Goal: Task Accomplishment & Management: Manage account settings

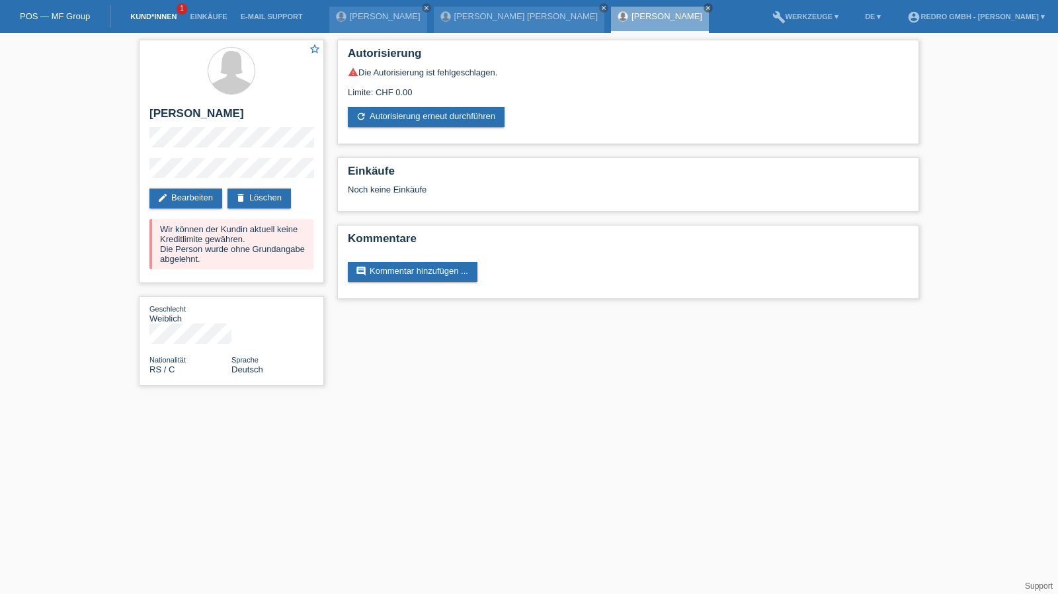
click at [151, 18] on link "Kund*innen" at bounding box center [154, 17] width 60 height 8
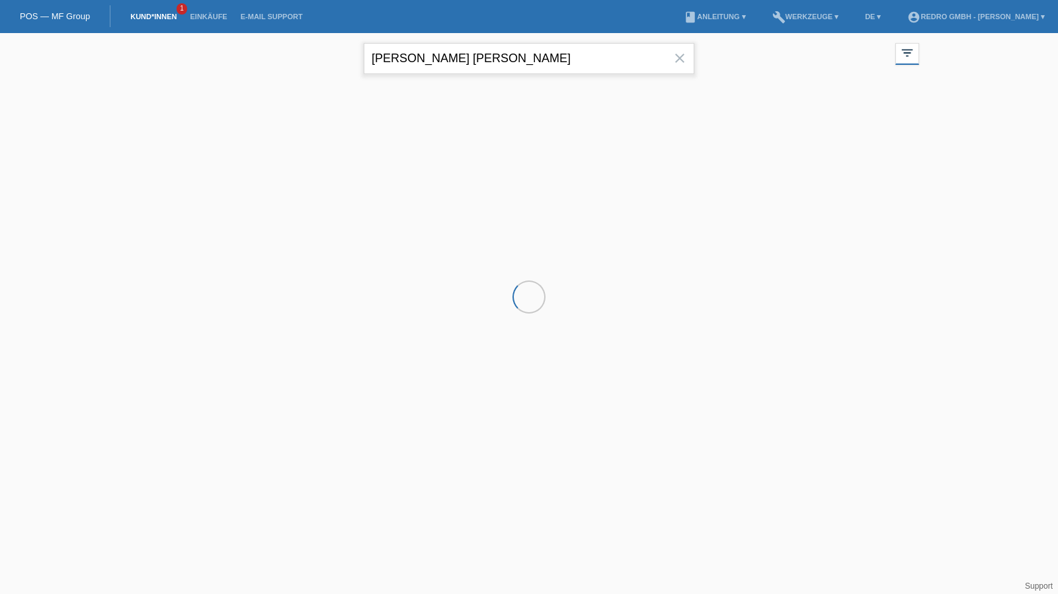
drag, startPoint x: 0, startPoint y: 0, endPoint x: 485, endPoint y: 47, distance: 487.6
click at [485, 47] on input "[PERSON_NAME] [PERSON_NAME]" at bounding box center [529, 58] width 331 height 31
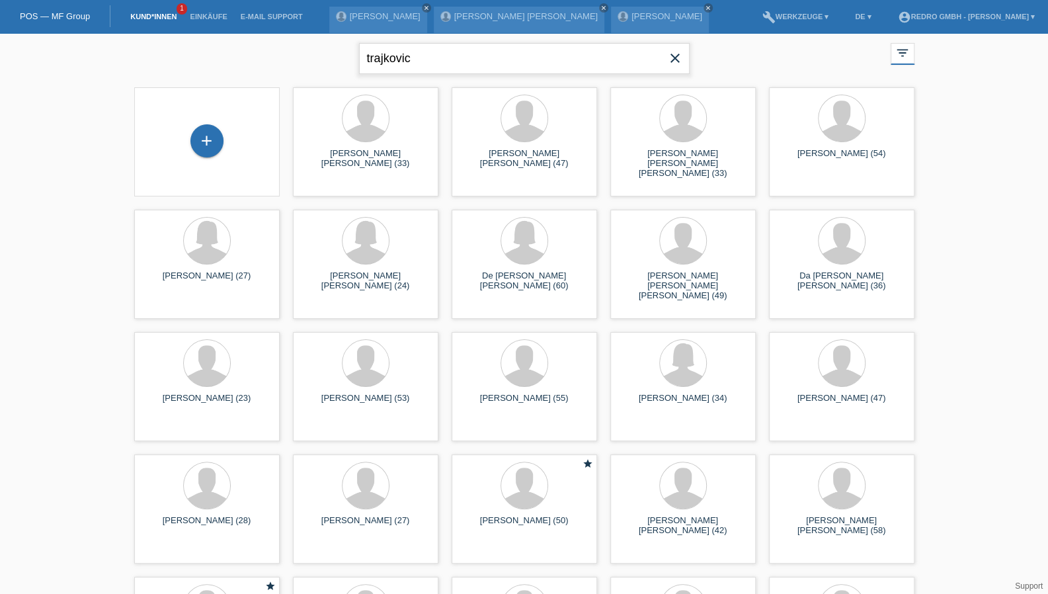
type input "trajkovic"
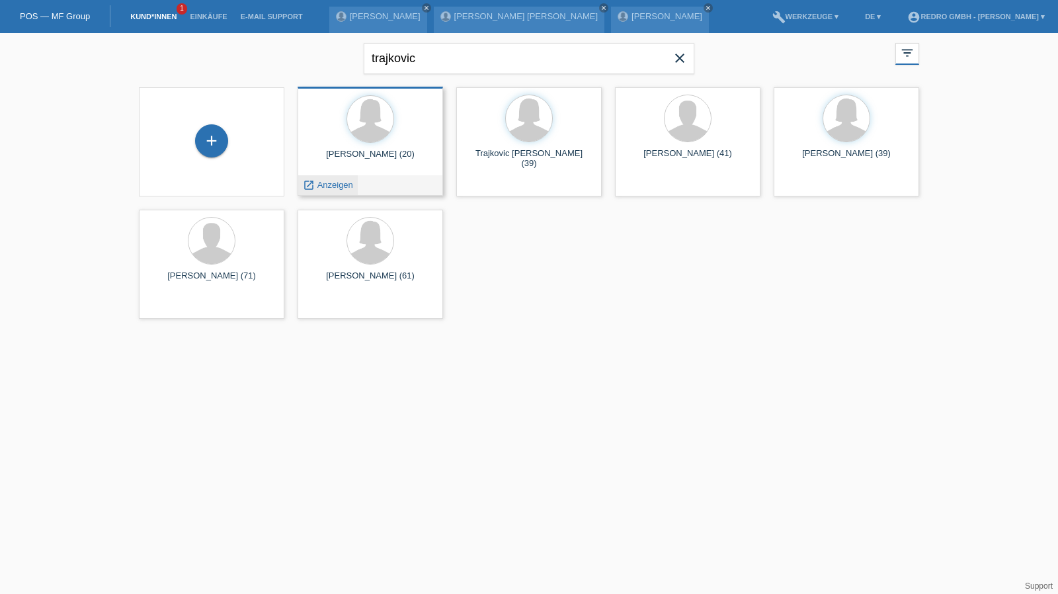
click at [336, 182] on span "Anzeigen" at bounding box center [335, 185] width 36 height 10
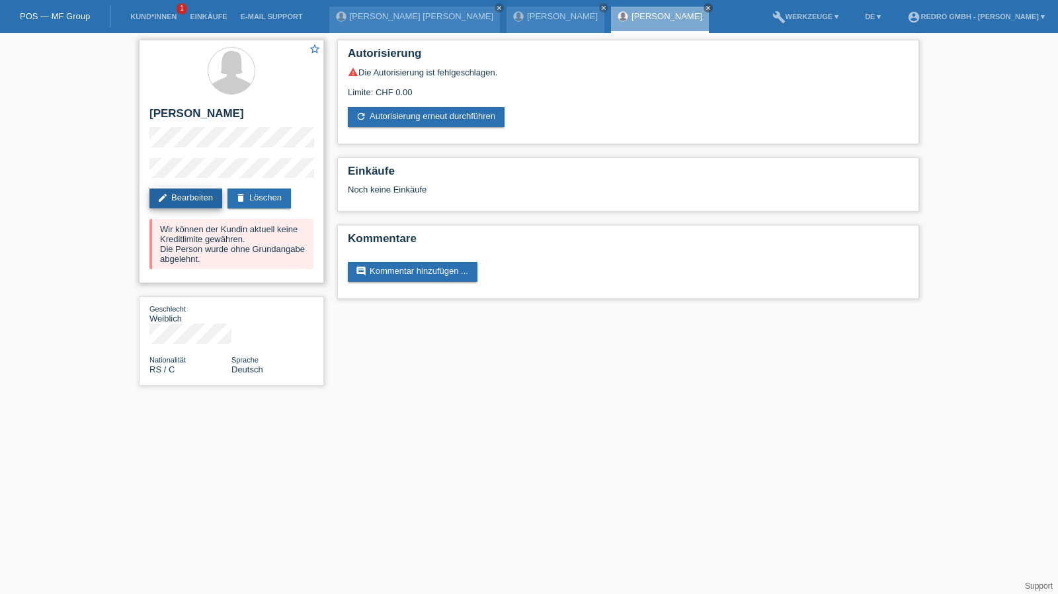
click at [190, 195] on link "edit Bearbeiten" at bounding box center [185, 198] width 73 height 20
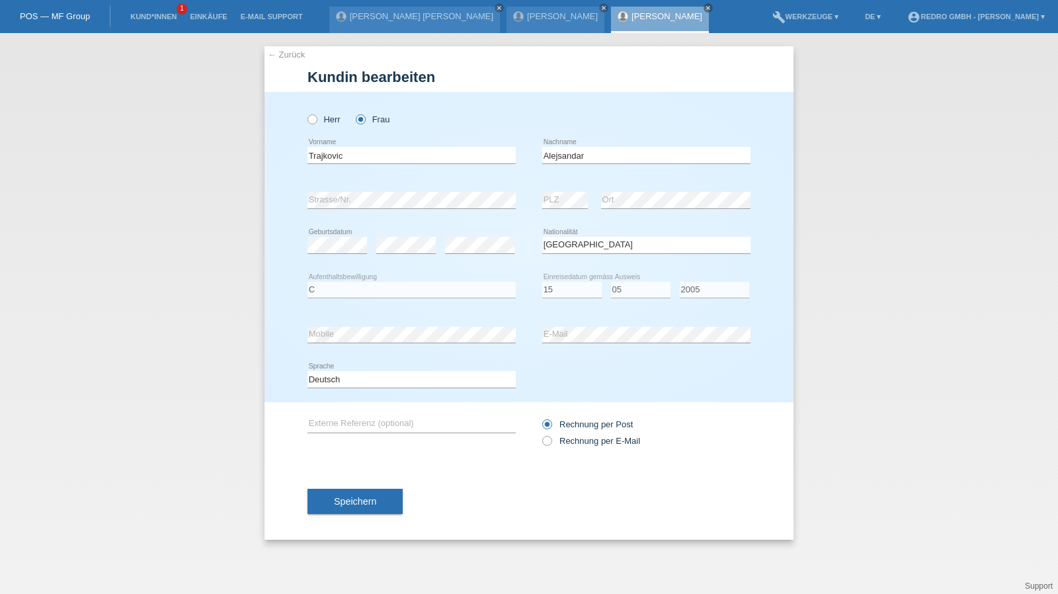
select select "RS"
select select "C"
select select "15"
select select "05"
select select "2005"
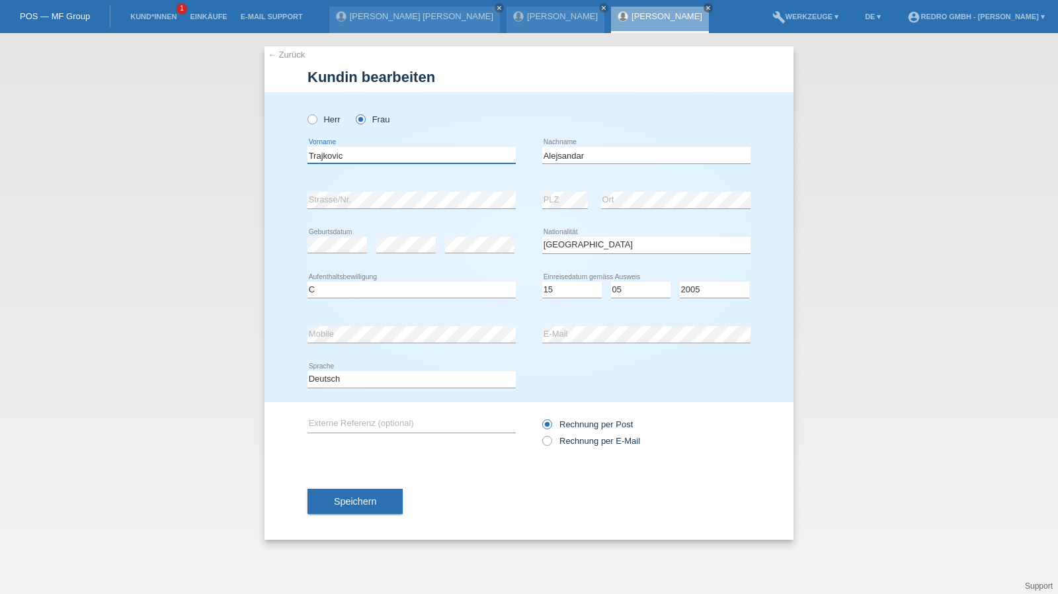
click at [395, 150] on input "Trajkovic" at bounding box center [411, 155] width 208 height 17
click at [327, 161] on input "Ale" at bounding box center [411, 155] width 208 height 17
type input "Aleksandar"
type input "Trajkovic"
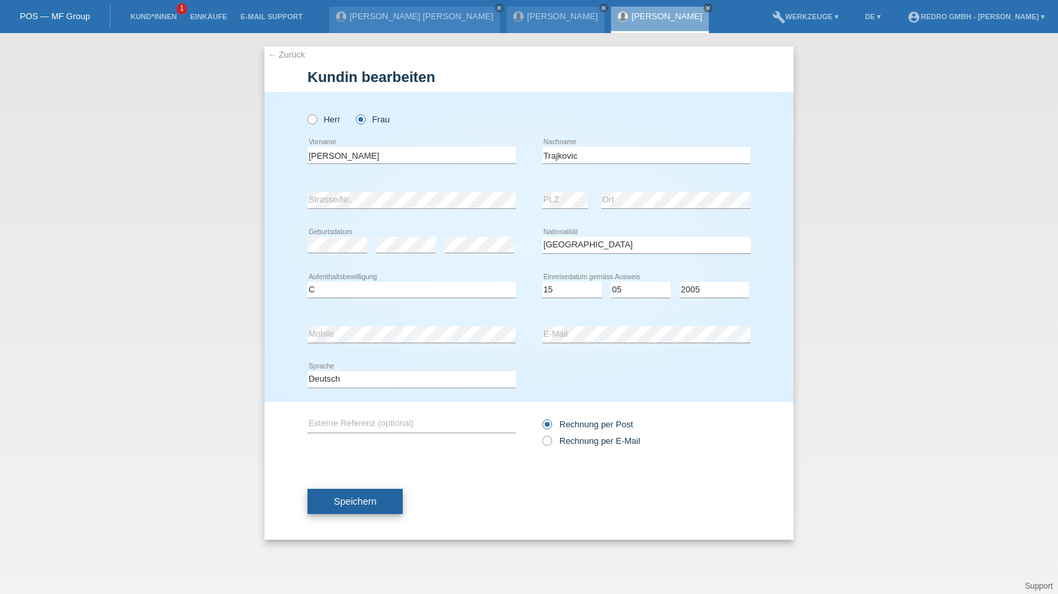
click at [395, 498] on button "Speichern" at bounding box center [354, 501] width 95 height 25
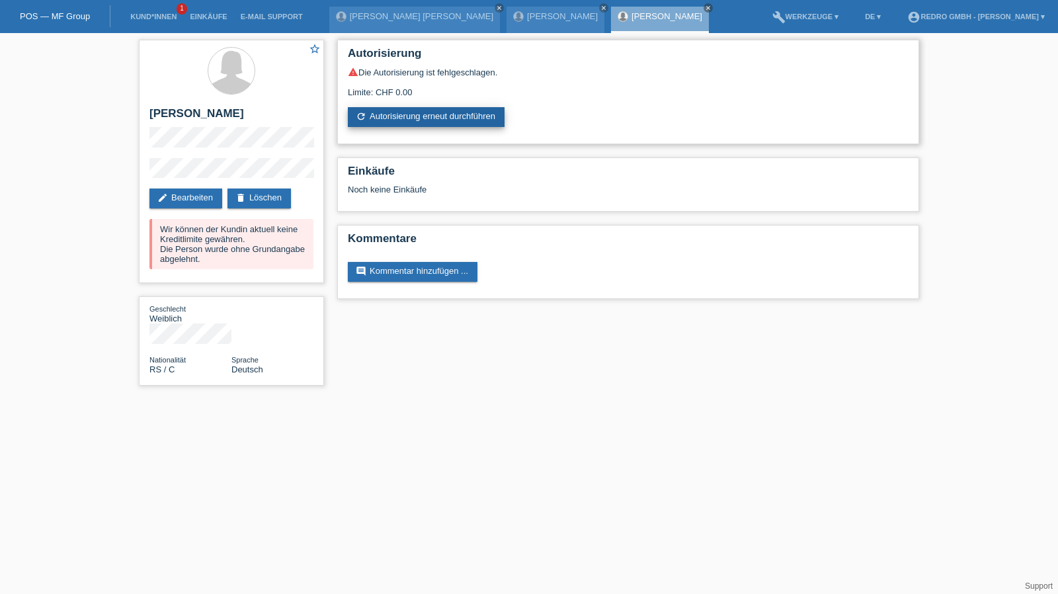
click at [409, 109] on link "refresh Autorisierung erneut durchführen" at bounding box center [426, 117] width 157 height 20
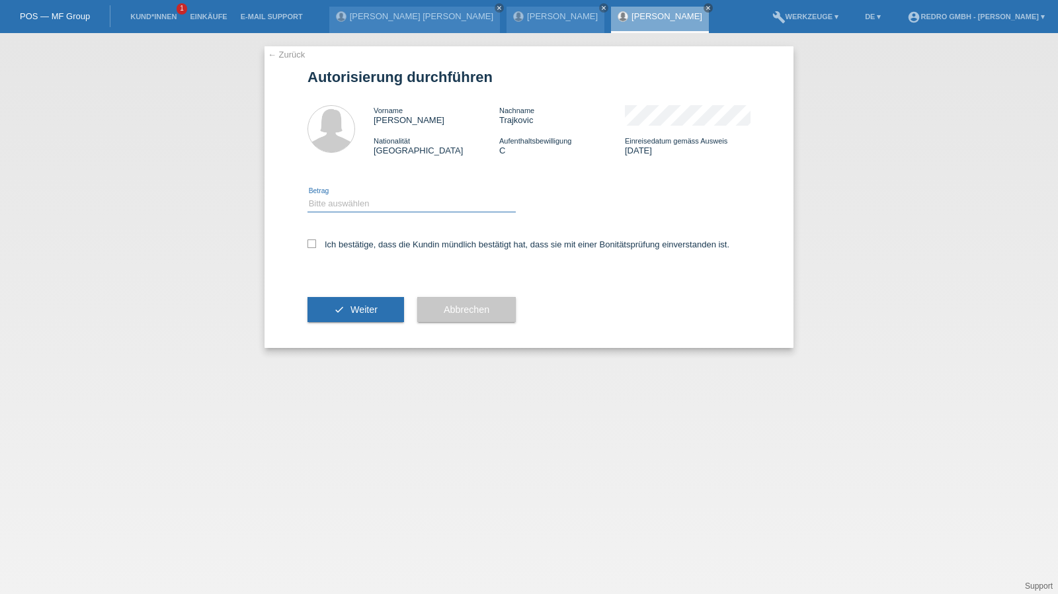
click at [332, 208] on select "Bitte auswählen CHF 1.00 - CHF 499.00 CHF 500.00 - CHF 1'999.00 CHF 2'000.00 - …" at bounding box center [411, 204] width 208 height 16
select select "1"
click at [307, 196] on select "Bitte auswählen CHF 1.00 - CHF 499.00 CHF 500.00 - CHF 1'999.00 CHF 2'000.00 - …" at bounding box center [411, 204] width 208 height 16
click at [333, 253] on div "Ich bestätige, dass die Kundin mündlich bestätigt hat, dass sie mit einer Bonit…" at bounding box center [528, 248] width 443 height 45
click at [335, 249] on label "Ich bestätige, dass die Kundin mündlich bestätigt hat, dass sie mit einer Bonit…" at bounding box center [518, 244] width 422 height 10
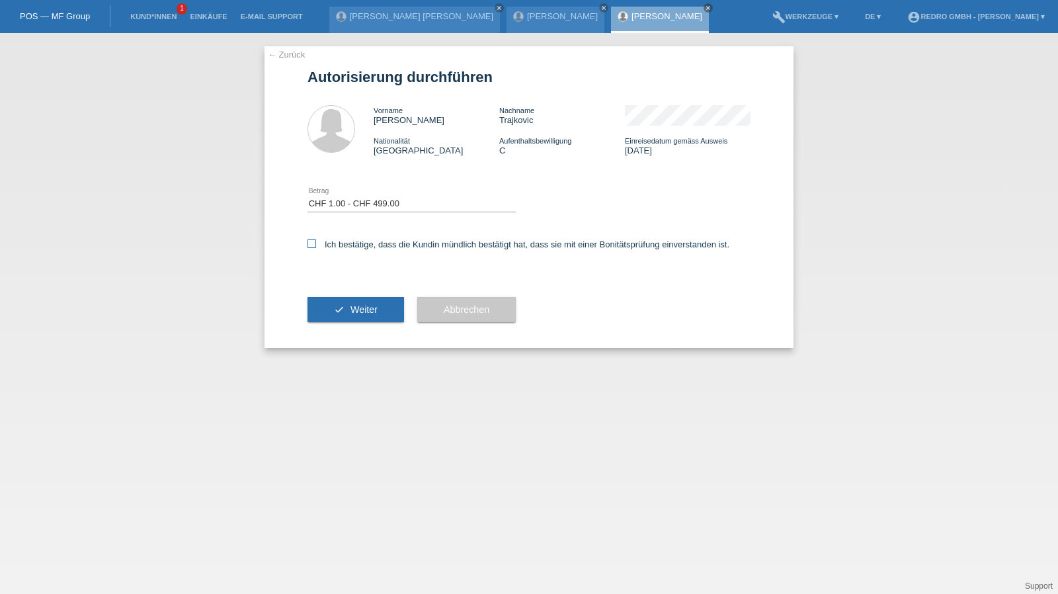
click at [316, 248] on input "Ich bestätige, dass die Kundin mündlich bestätigt hat, dass sie mit einer Bonit…" at bounding box center [311, 243] width 9 height 9
checkbox input "true"
click at [339, 313] on icon "check" at bounding box center [339, 309] width 11 height 11
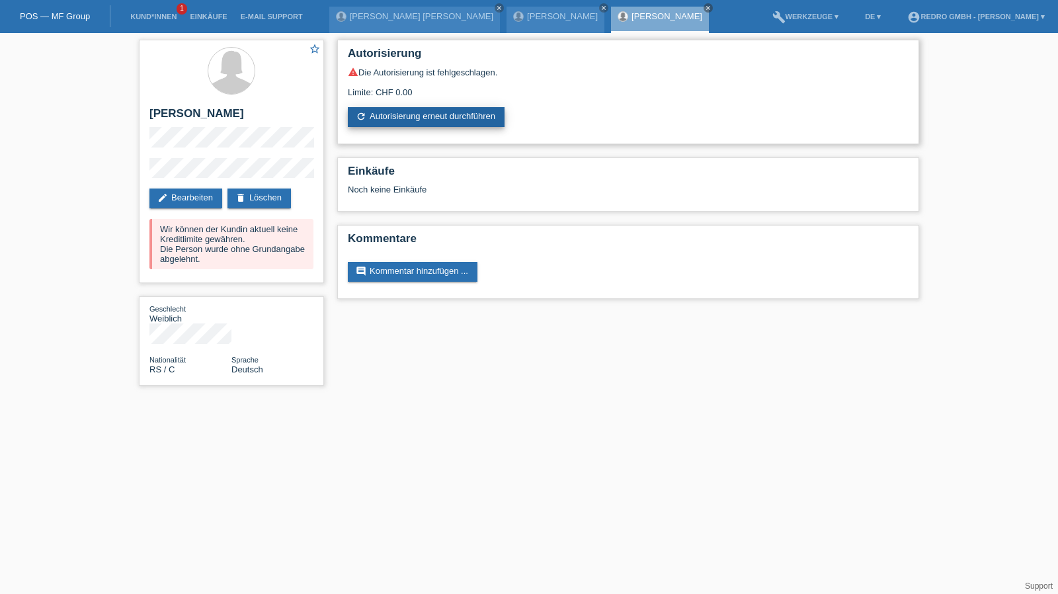
click at [440, 121] on link "refresh Autorisierung erneut durchführen" at bounding box center [426, 117] width 157 height 20
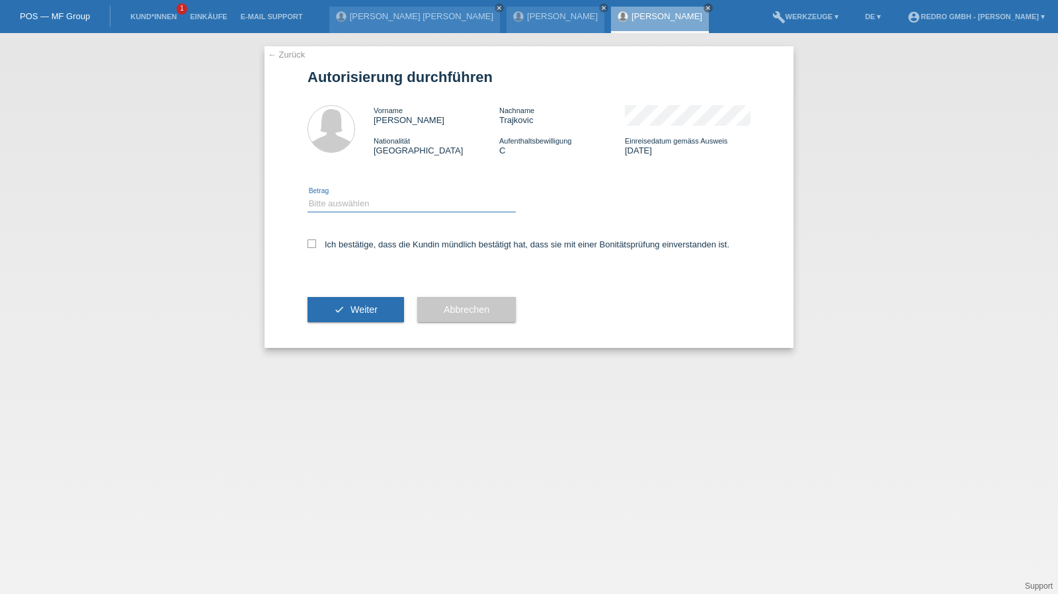
click at [378, 209] on select "Bitte auswählen CHF 1.00 - CHF 499.00 CHF 500.00 - CHF 1'999.00 CHF 2'000.00 - …" at bounding box center [411, 204] width 208 height 16
select select "1"
click at [307, 196] on select "Bitte auswählen CHF 1.00 - CHF 499.00 CHF 500.00 - CHF 1'999.00 CHF 2'000.00 - …" at bounding box center [411, 204] width 208 height 16
click at [361, 244] on label "Ich bestätige, dass die Kundin mündlich bestätigt hat, dass sie mit einer Bonit…" at bounding box center [518, 244] width 422 height 10
click at [316, 244] on input "Ich bestätige, dass die Kundin mündlich bestätigt hat, dass sie mit einer Bonit…" at bounding box center [311, 243] width 9 height 9
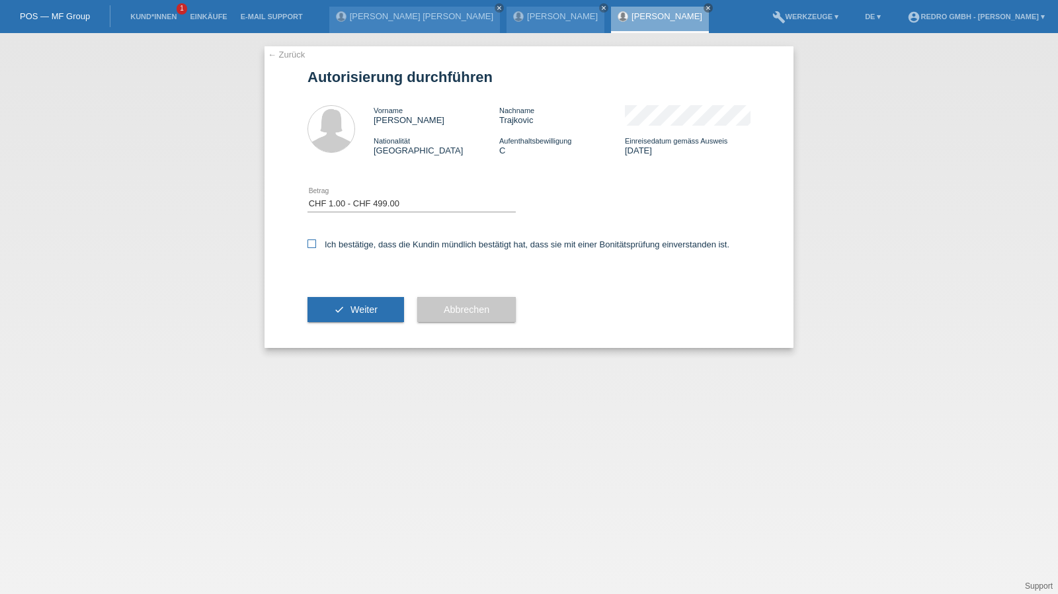
checkbox input "true"
click at [352, 298] on button "check Weiter" at bounding box center [355, 309] width 97 height 25
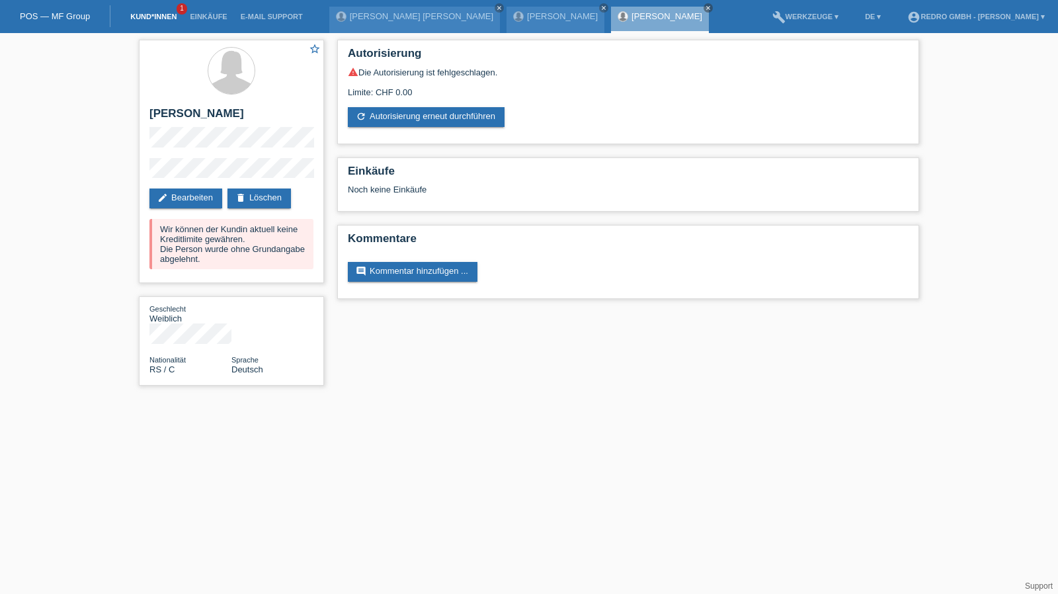
click at [160, 18] on link "Kund*innen" at bounding box center [154, 17] width 60 height 8
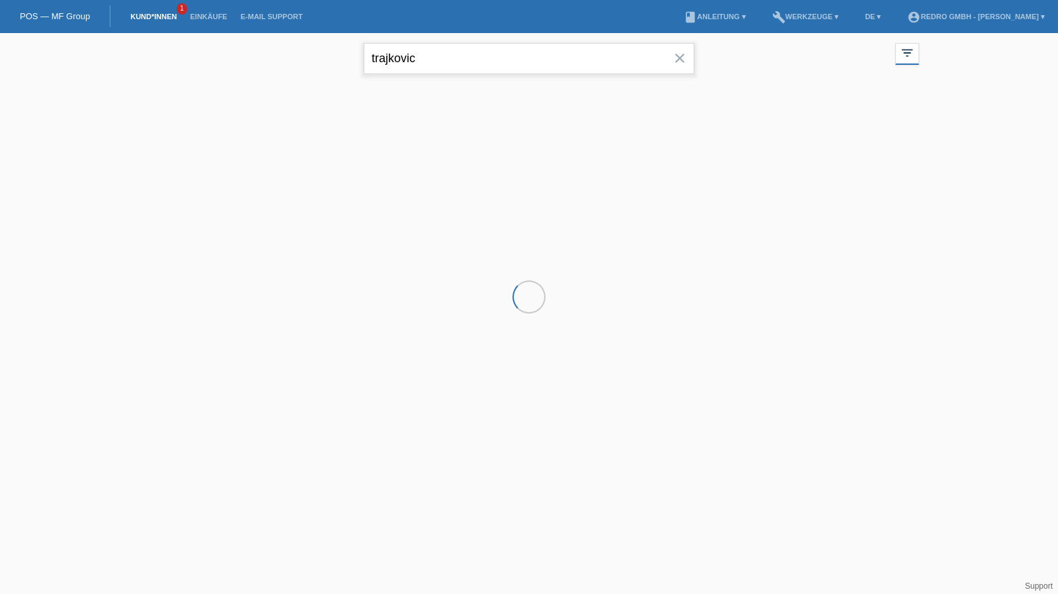
click at [447, 56] on input "trajkovic" at bounding box center [529, 58] width 331 height 31
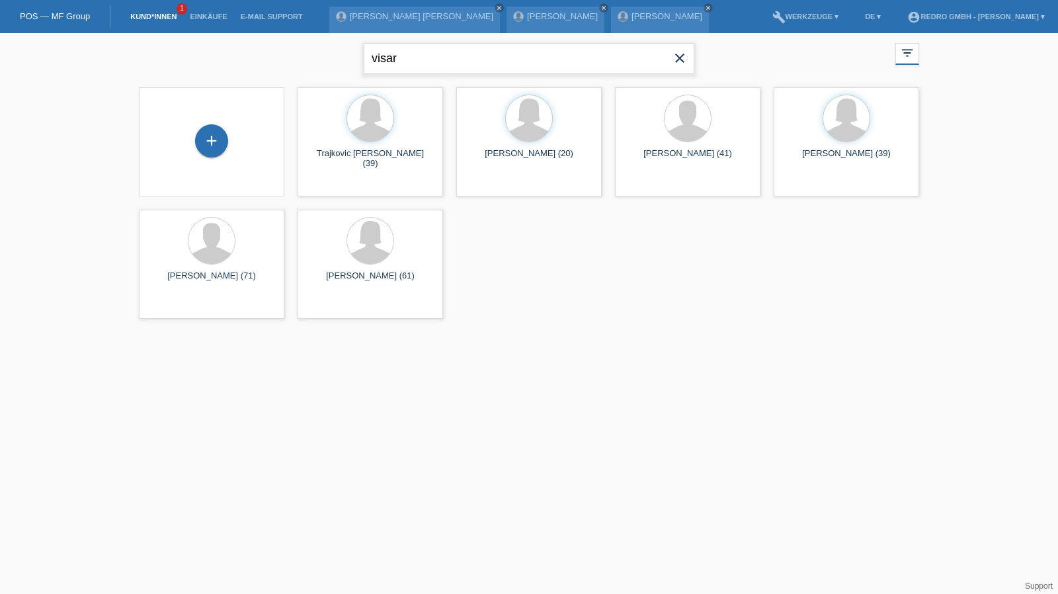
type input "visar"
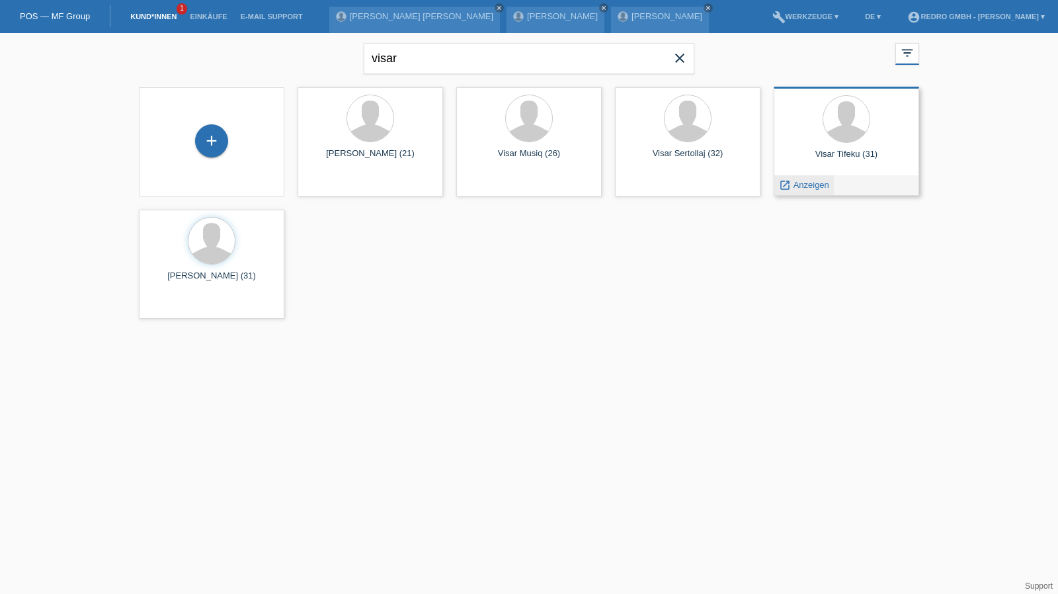
click at [800, 182] on span "Anzeigen" at bounding box center [812, 185] width 36 height 10
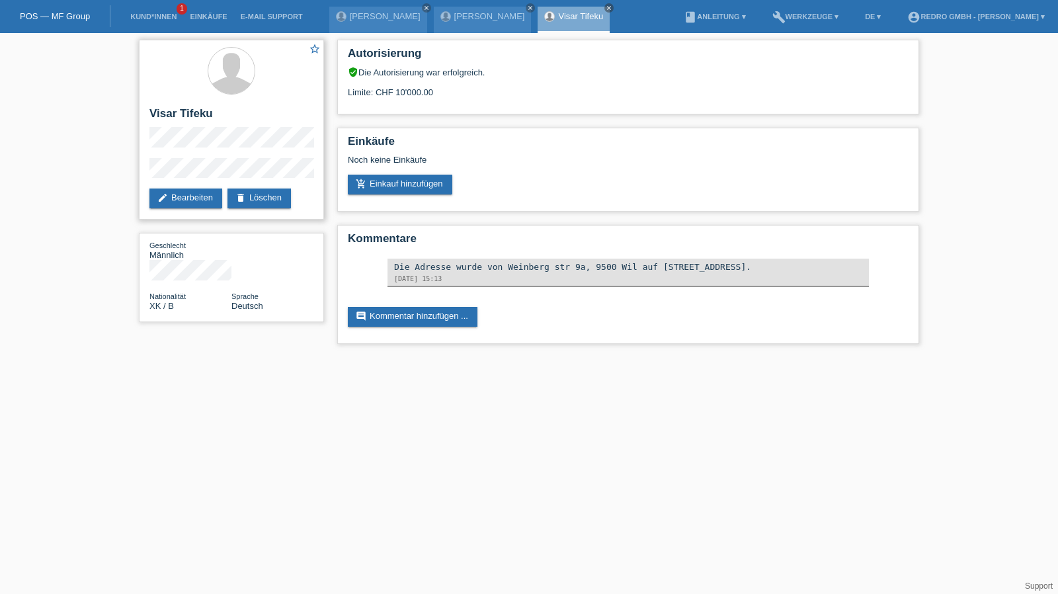
click at [176, 114] on h2 "Visar Tifeku" at bounding box center [231, 117] width 164 height 20
copy div "Visar Tifeku"
click at [118, 177] on div "star_border Visar Tifeku edit Bearbeiten delete Löschen Geschlecht Männlich Nat…" at bounding box center [529, 195] width 1058 height 324
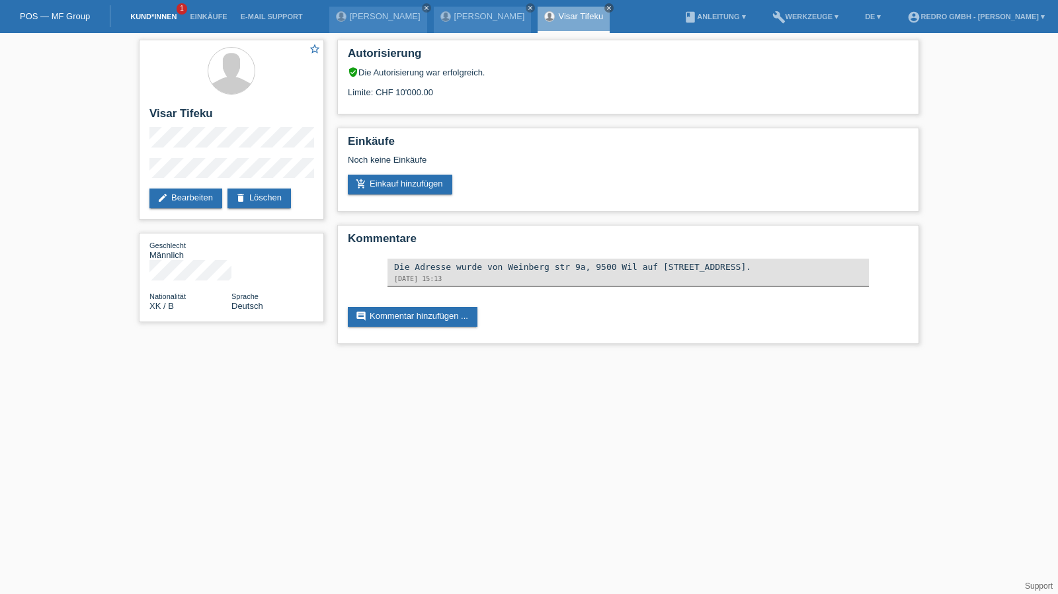
click at [165, 19] on link "Kund*innen" at bounding box center [154, 17] width 60 height 8
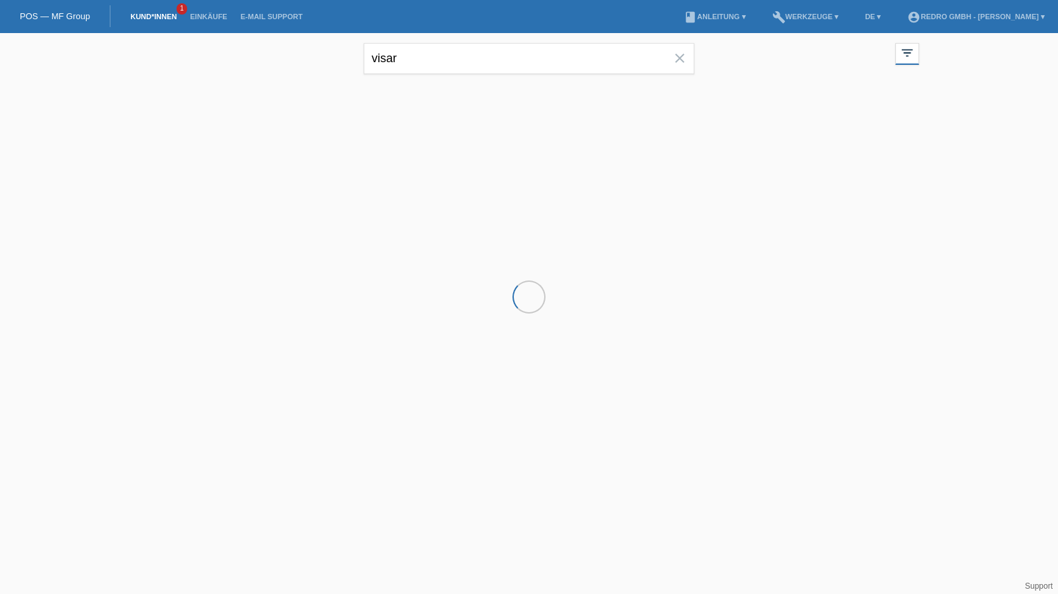
click at [487, 56] on input "visar" at bounding box center [529, 58] width 331 height 31
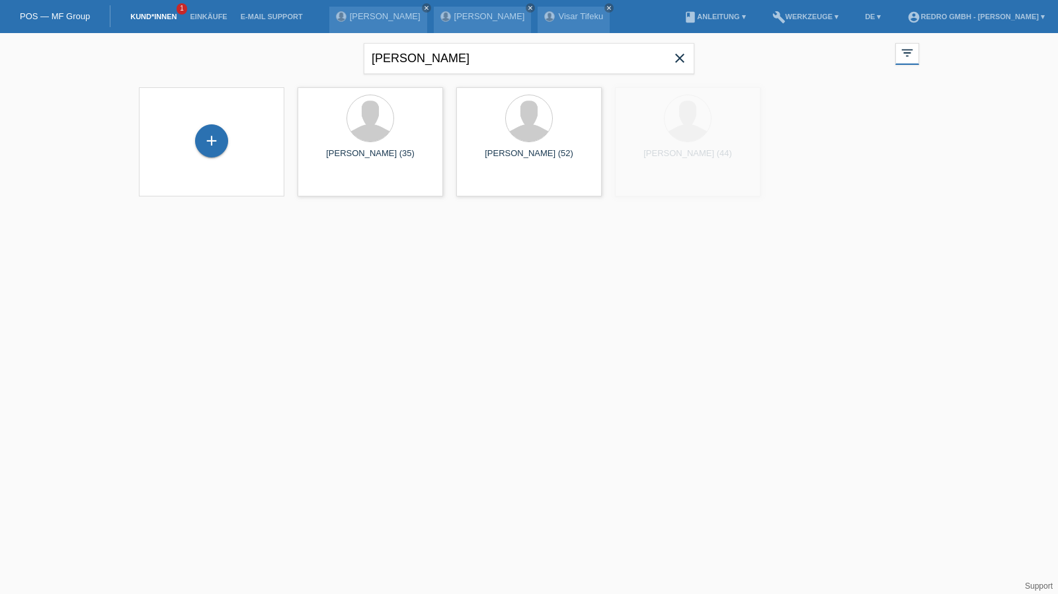
click at [487, 56] on input "[PERSON_NAME]" at bounding box center [529, 58] width 331 height 31
type input "muhamed sherif"
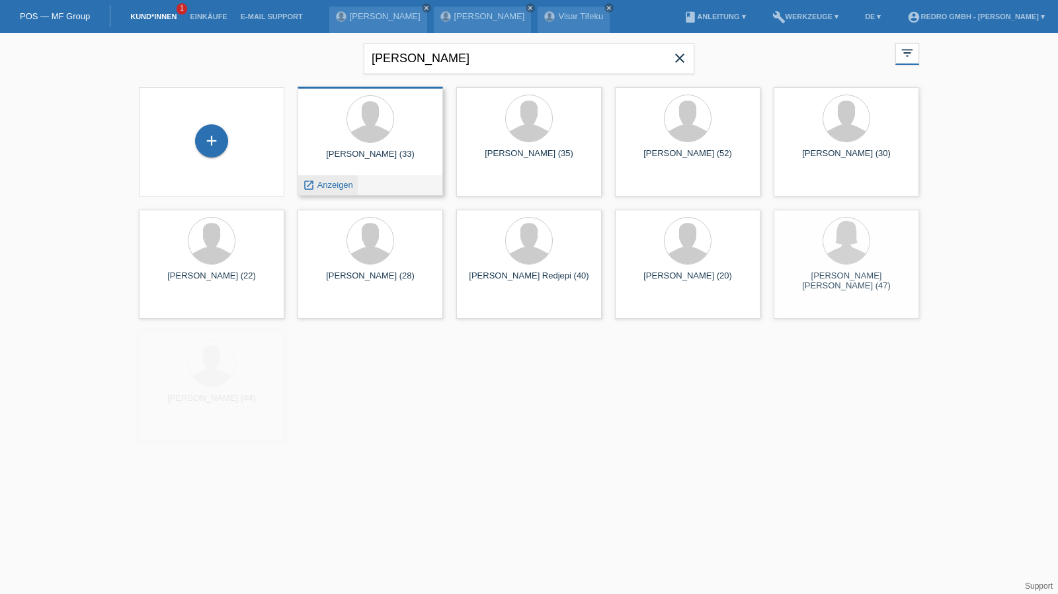
click at [341, 183] on span "Anzeigen" at bounding box center [335, 185] width 36 height 10
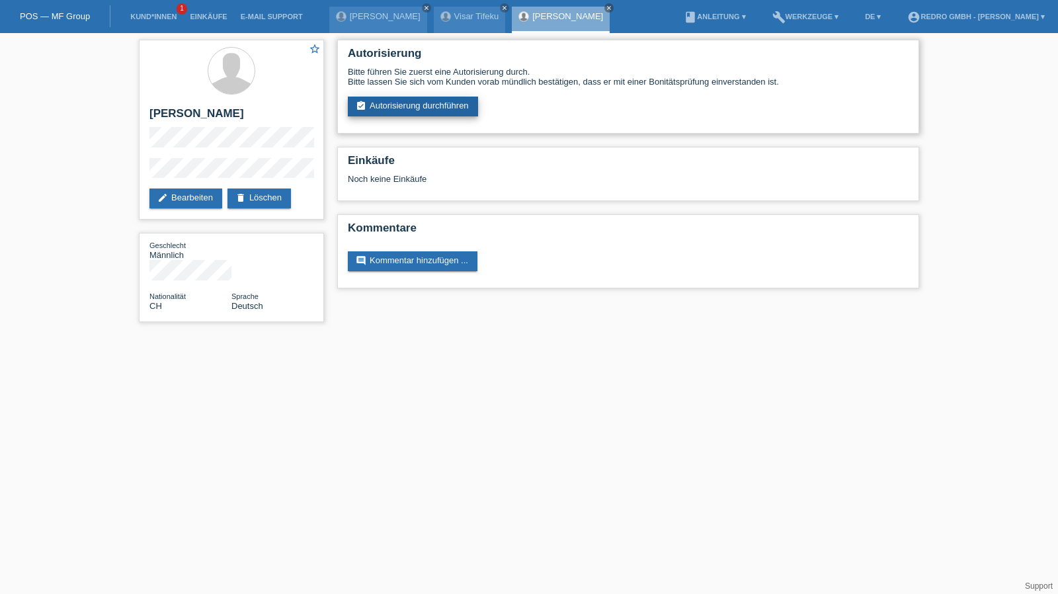
click at [386, 113] on link "assignment_turned_in Autorisierung durchführen" at bounding box center [413, 107] width 130 height 20
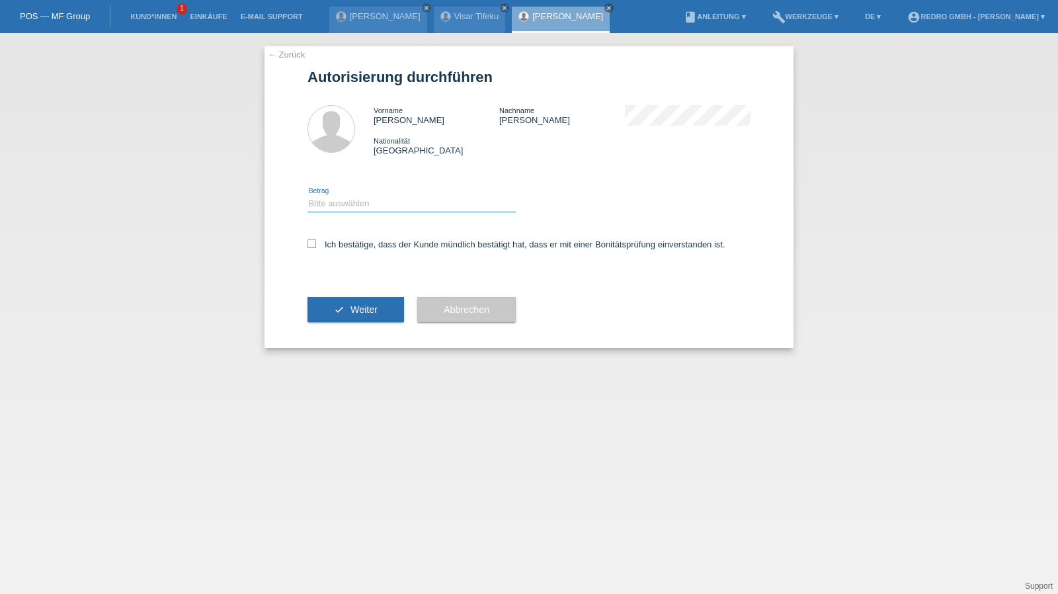
click at [386, 206] on select "Bitte auswählen CHF 1.00 - CHF 499.00 CHF 500.00 - CHF 1'999.00 CHF 2'000.00 - …" at bounding box center [411, 204] width 208 height 16
select select "1"
click at [307, 196] on select "Bitte auswählen CHF 1.00 - CHF 499.00 CHF 500.00 - CHF 1'999.00 CHF 2'000.00 - …" at bounding box center [411, 204] width 208 height 16
click at [370, 247] on label "Ich bestätige, dass der Kunde mündlich bestätigt hat, dass er mit einer Bonität…" at bounding box center [516, 244] width 418 height 10
click at [316, 247] on input "Ich bestätige, dass der Kunde mündlich bestätigt hat, dass er mit einer Bonität…" at bounding box center [311, 243] width 9 height 9
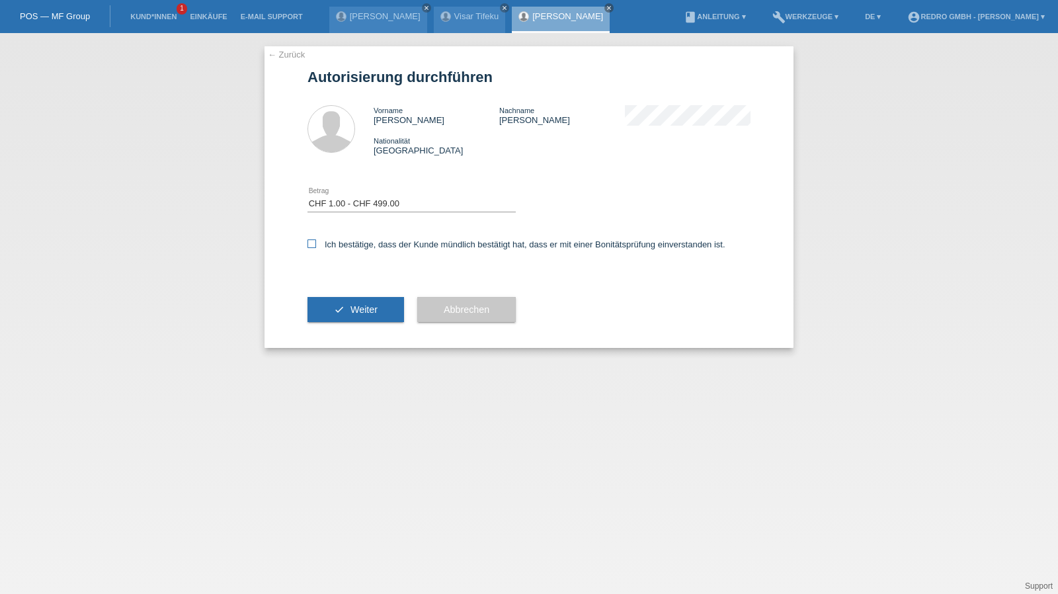
checkbox input "true"
click at [365, 304] on button "check Weiter" at bounding box center [355, 309] width 97 height 25
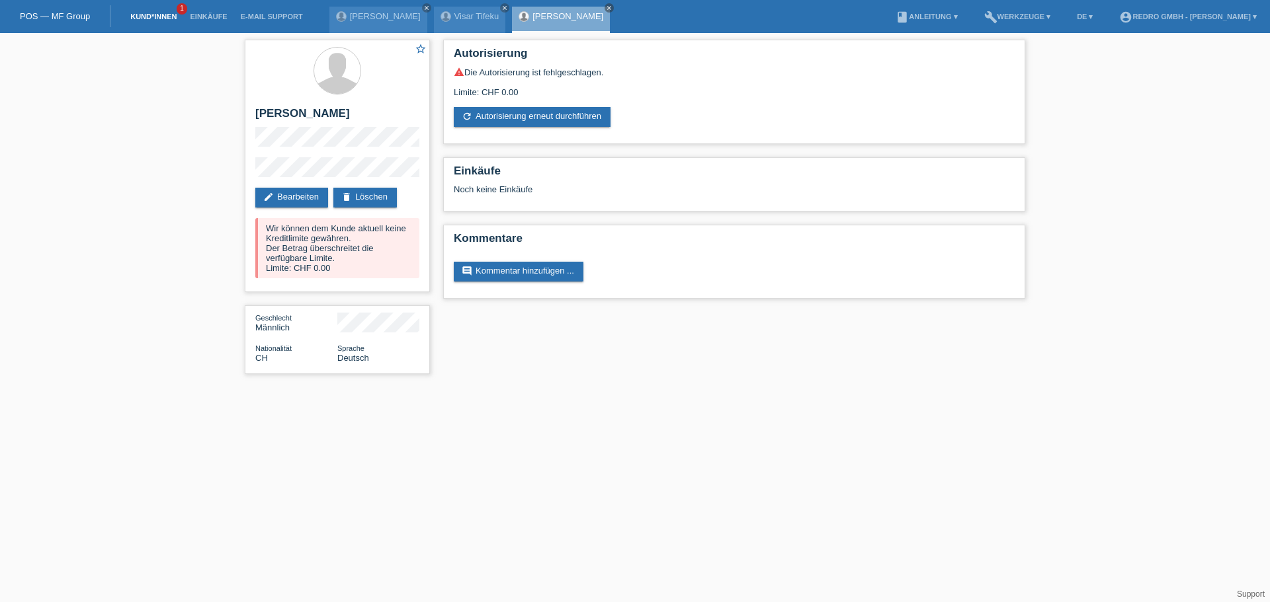
click at [158, 19] on link "Kund*innen" at bounding box center [154, 17] width 60 height 8
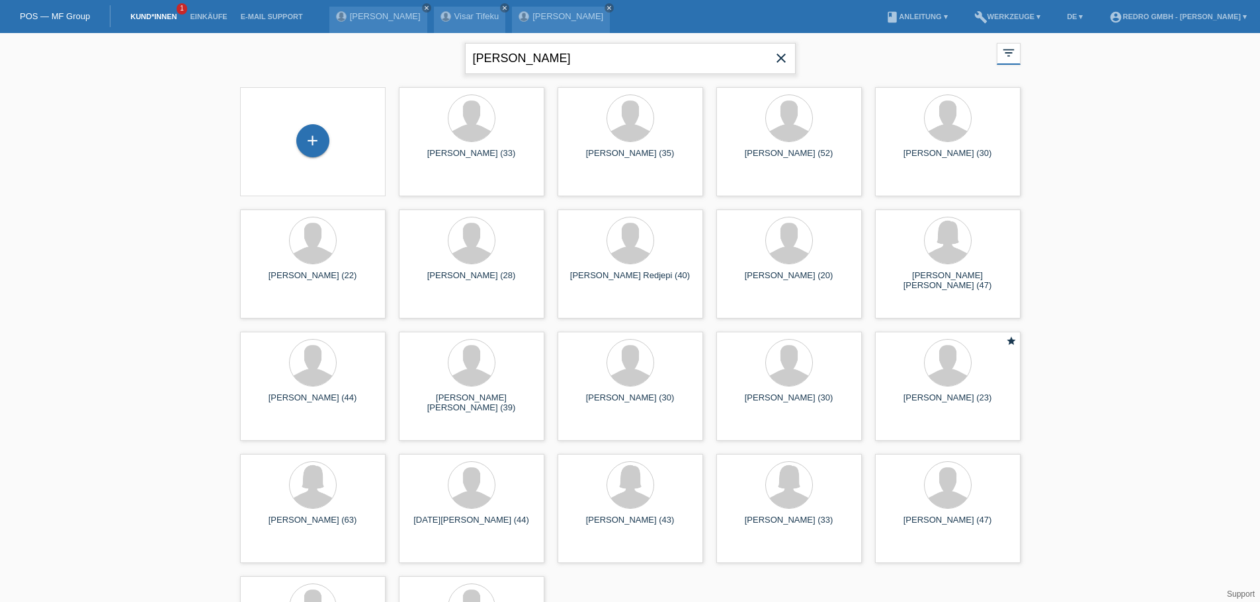
click at [578, 69] on input "muhamed sherif" at bounding box center [630, 58] width 331 height 31
click at [560, 67] on input "muhamed sherif" at bounding box center [630, 58] width 331 height 31
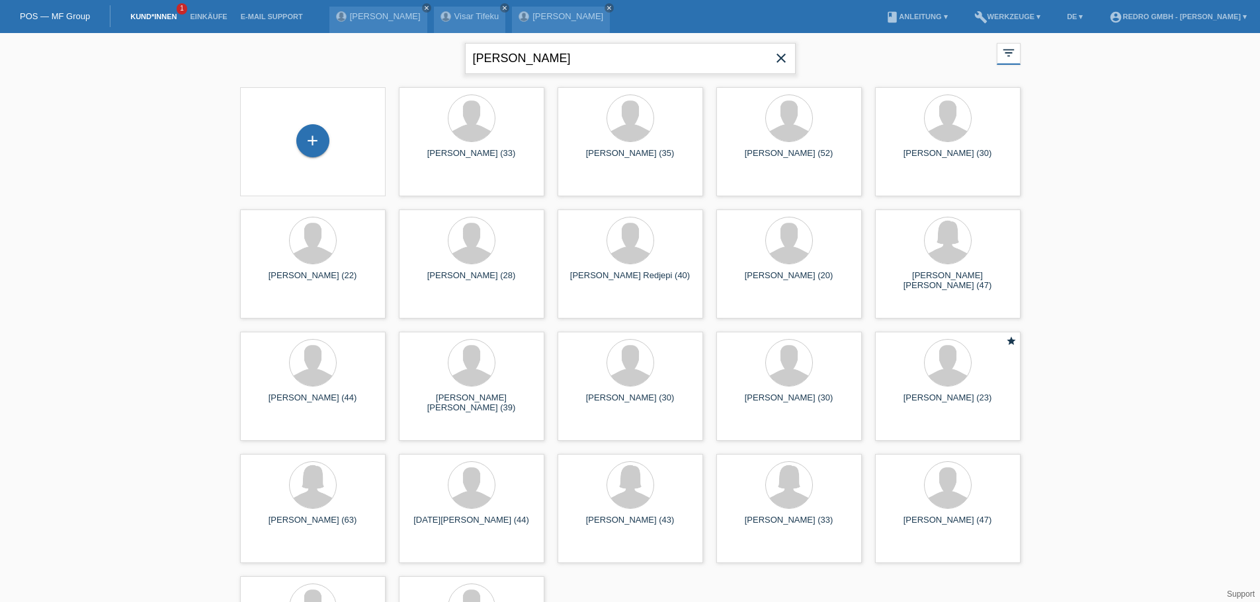
paste input "[PERSON_NAME] [PERSON_NAME]"
type input "[PERSON_NAME] [PERSON_NAME]"
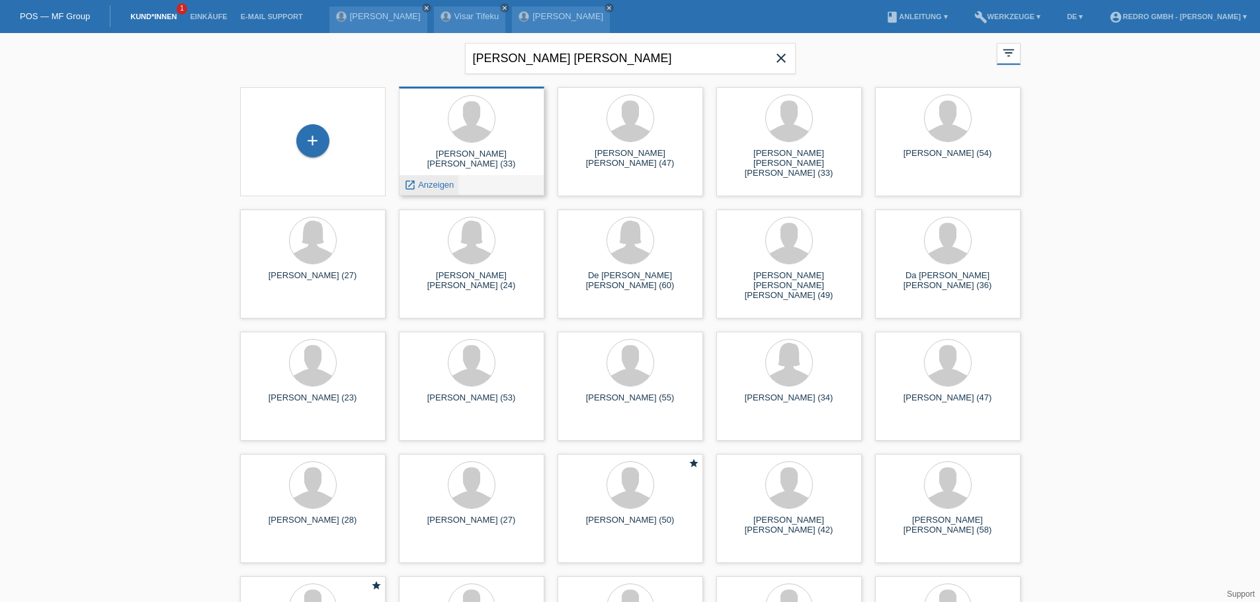
click at [431, 186] on span "Anzeigen" at bounding box center [436, 185] width 36 height 10
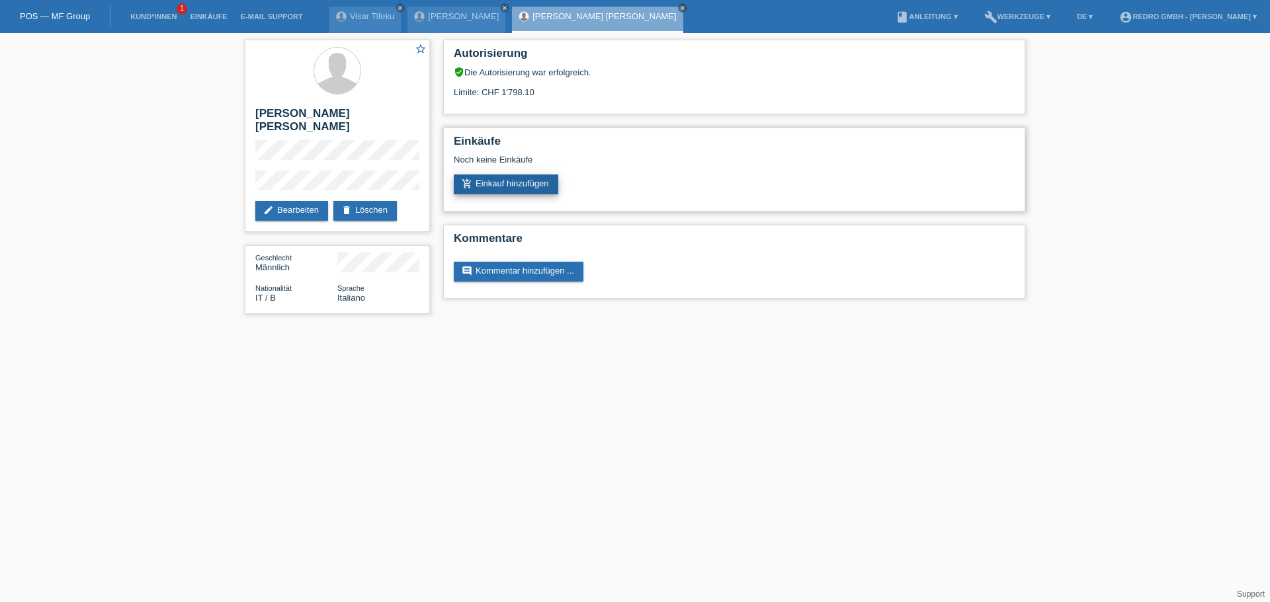
click at [525, 189] on link "add_shopping_cart Einkauf hinzufügen" at bounding box center [506, 185] width 104 height 20
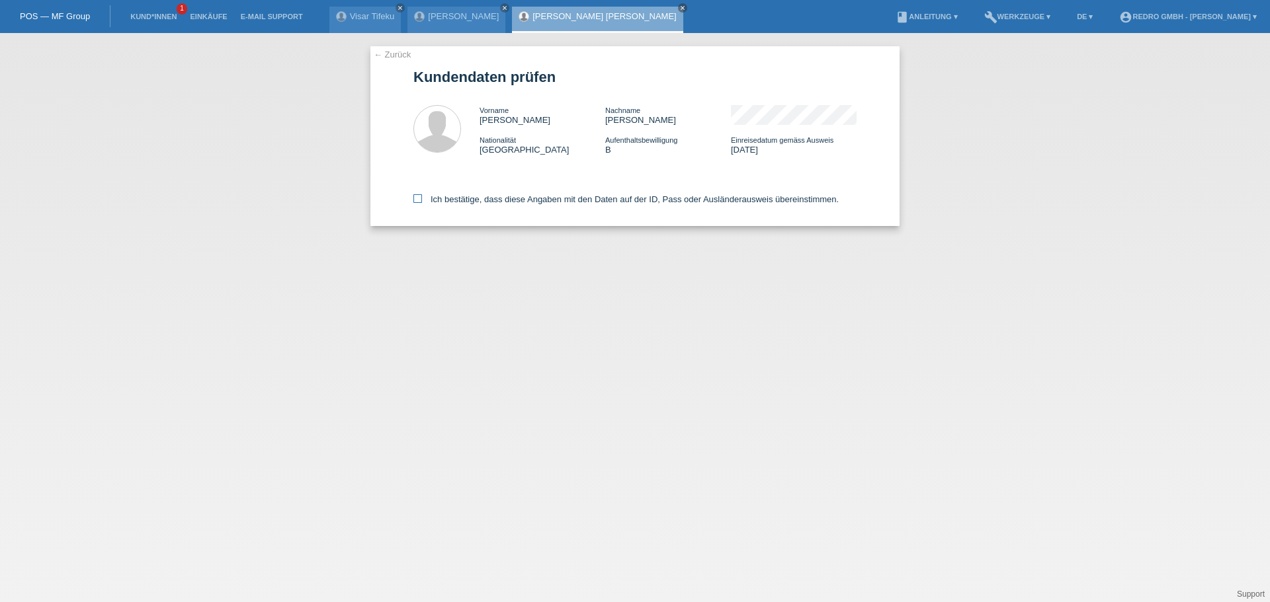
click at [455, 198] on label "Ich bestätige, dass diese Angaben mit den Daten auf der ID, Pass oder Ausländer…" at bounding box center [625, 199] width 425 height 10
click at [422, 198] on input "Ich bestätige, dass diese Angaben mit den Daten auf der ID, Pass oder Ausländer…" at bounding box center [417, 198] width 9 height 9
checkbox input "true"
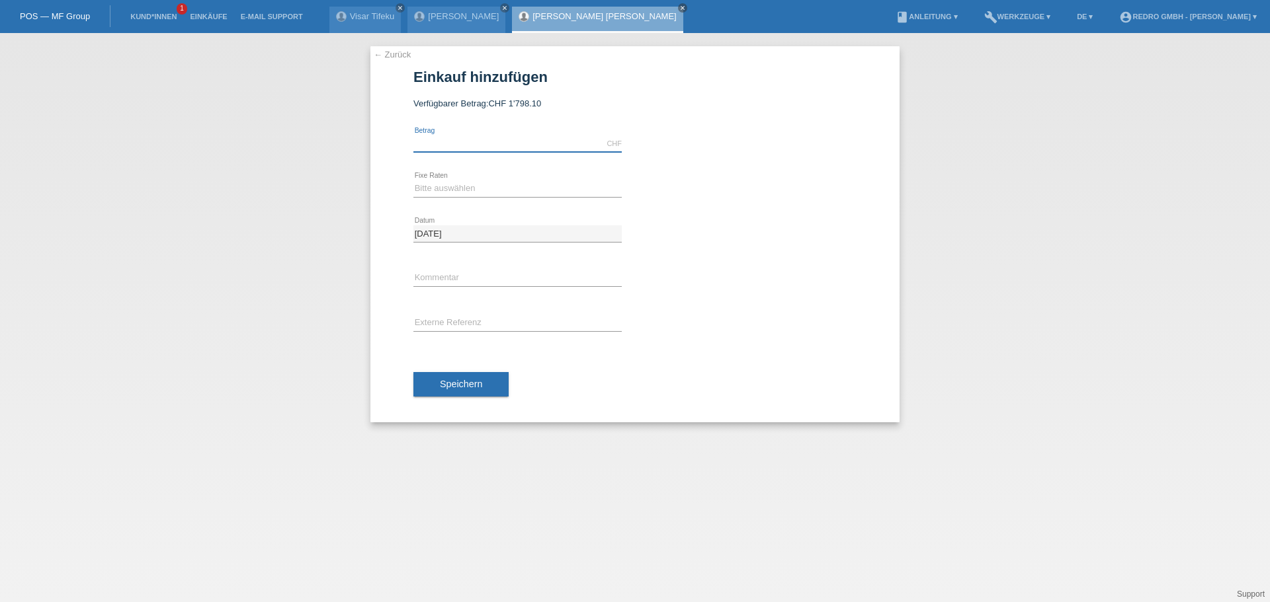
click at [478, 148] on input "text" at bounding box center [517, 144] width 208 height 17
type input "200.00"
click at [462, 186] on select "Bitte auswählen 6 Raten 12 Raten 24 Raten 36 Raten" at bounding box center [517, 189] width 208 height 16
select select "585"
click at [413, 181] on select "Bitte auswählen 6 Raten 12 Raten 24 Raten 36 Raten" at bounding box center [517, 189] width 208 height 16
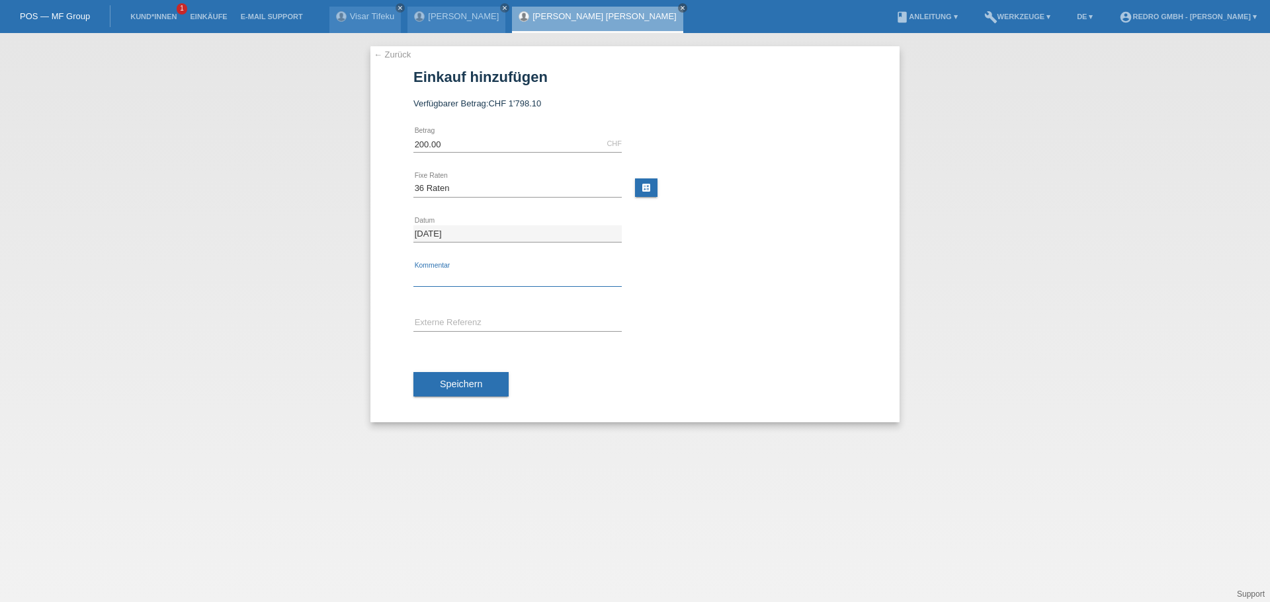
click at [443, 275] on input "text" at bounding box center [517, 278] width 208 height 17
click at [472, 280] on input "text" at bounding box center [517, 278] width 208 height 17
paste input "114941"
type input "114941"
click at [473, 325] on input "text" at bounding box center [517, 323] width 208 height 17
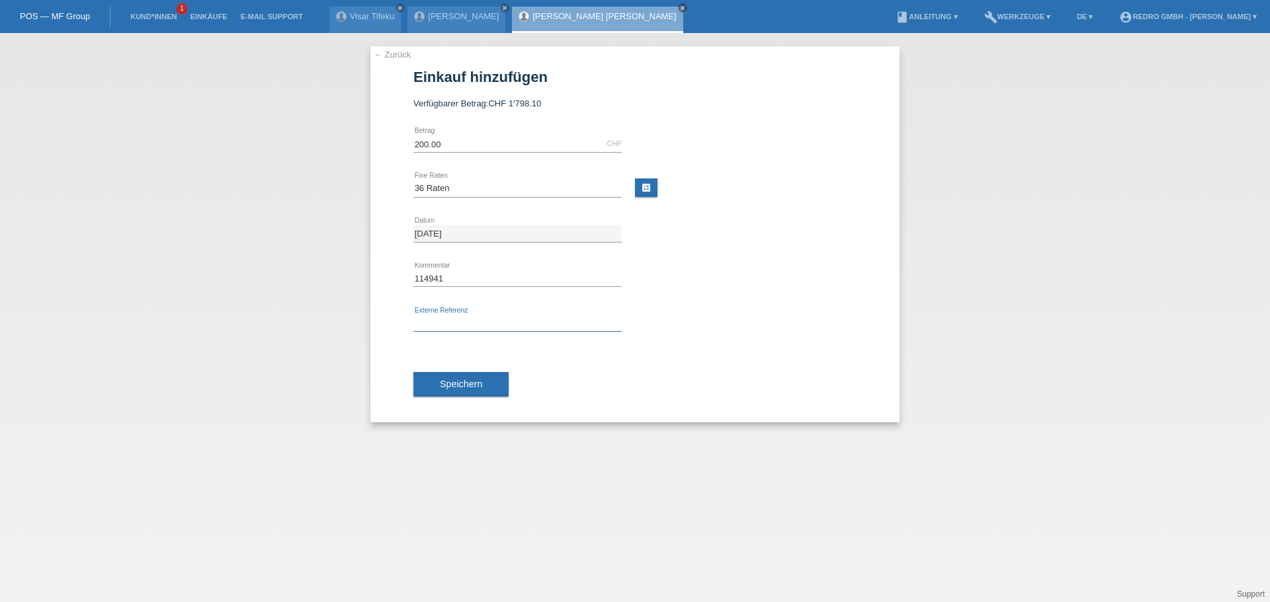
paste input "114941"
type input "114941"
click at [495, 385] on button "Speichern" at bounding box center [460, 384] width 95 height 25
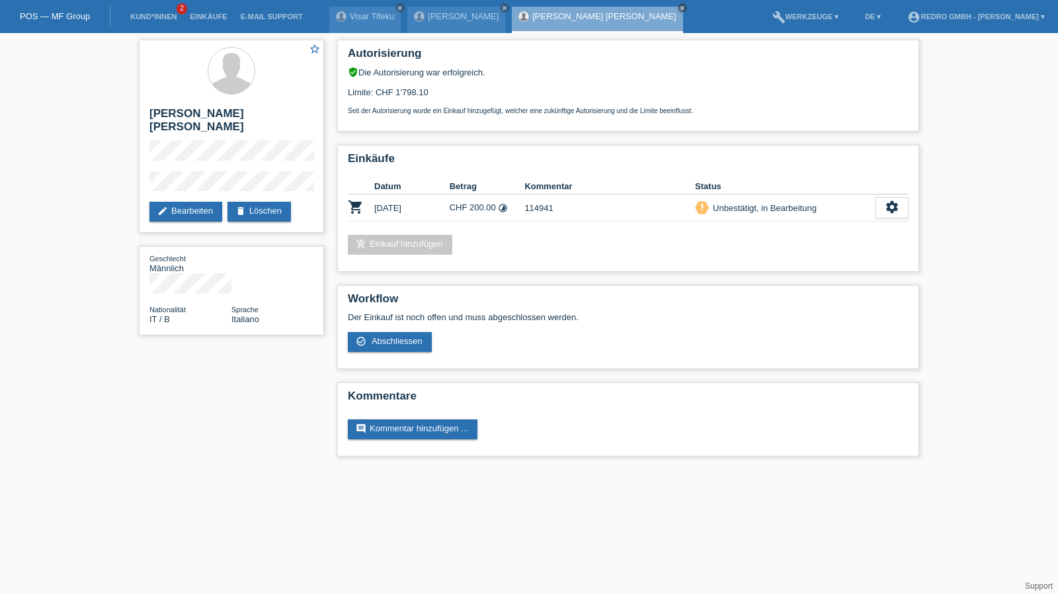
click at [153, 12] on li "Kund*innen 2" at bounding box center [154, 17] width 60 height 34
click at [147, 18] on link "Kund*innen" at bounding box center [154, 17] width 60 height 8
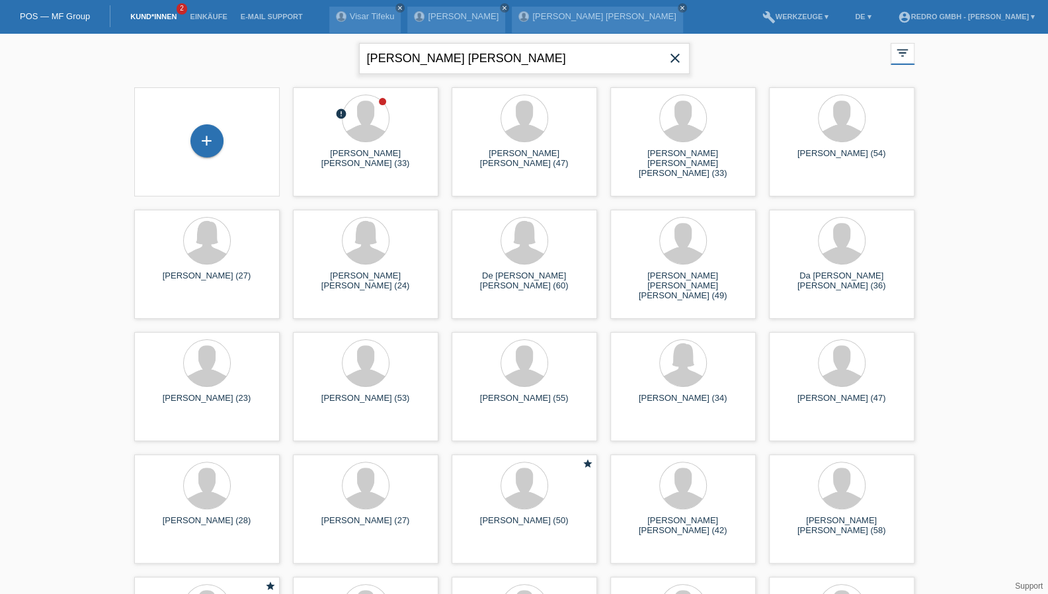
click at [485, 51] on input "[PERSON_NAME] [PERSON_NAME]" at bounding box center [524, 58] width 331 height 31
type input "utari"
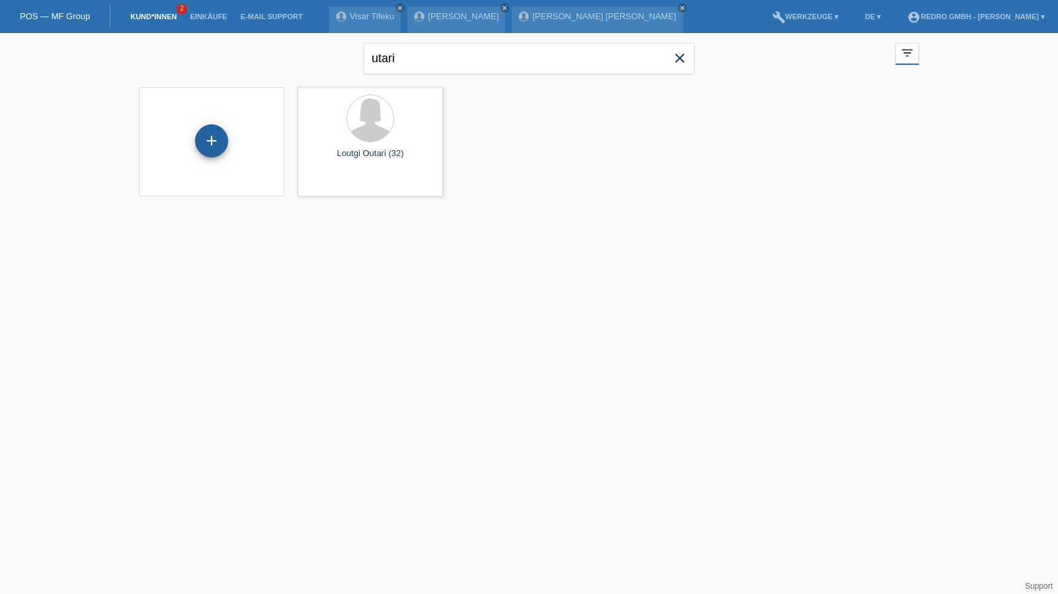
click at [213, 141] on div "+" at bounding box center [211, 140] width 33 height 33
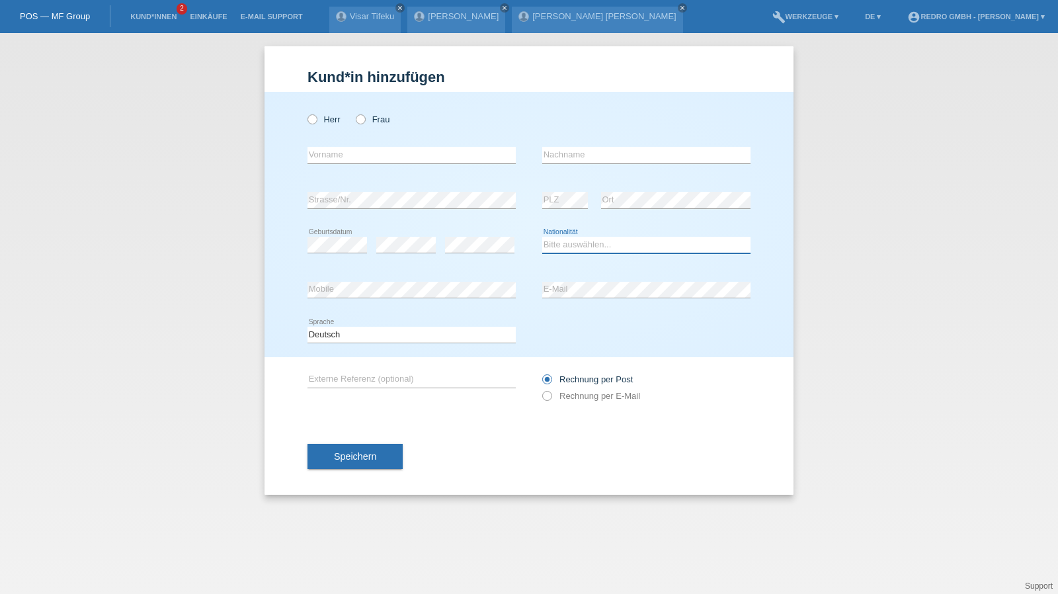
click at [574, 242] on select "Bitte auswählen... [GEOGRAPHIC_DATA] [GEOGRAPHIC_DATA] [GEOGRAPHIC_DATA] [GEOGR…" at bounding box center [646, 245] width 208 height 16
click at [574, 242] on select "Bitte auswählen... Schweiz Deutschland Liechtenstein Österreich ------------ Af…" at bounding box center [646, 245] width 208 height 16
select select "TH"
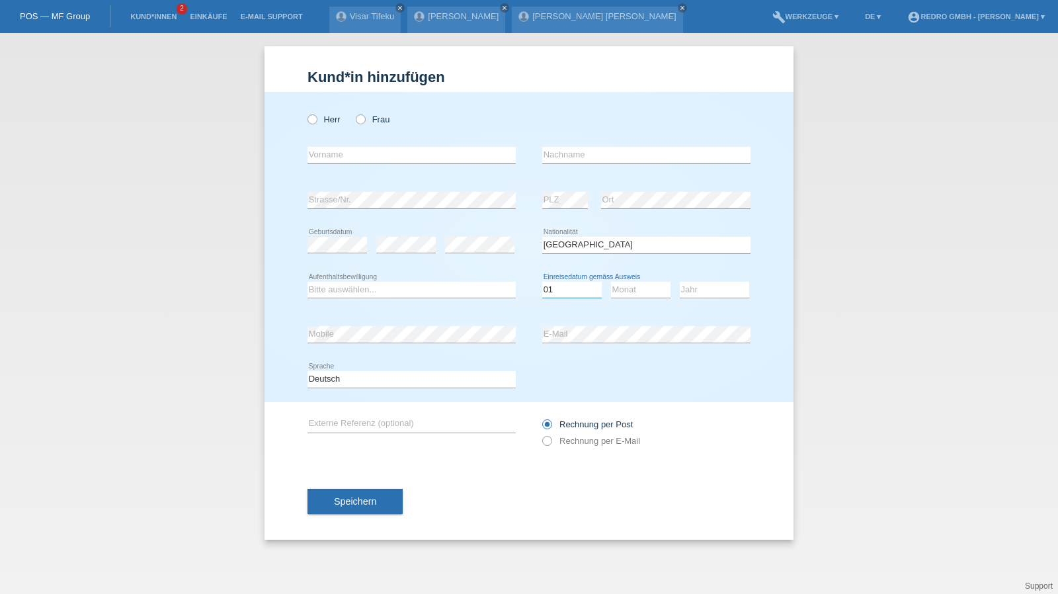
select select "07"
select select "11"
select select "2009"
click at [369, 122] on label "Frau" at bounding box center [373, 119] width 34 height 10
click at [364, 122] on input "Frau" at bounding box center [360, 118] width 9 height 9
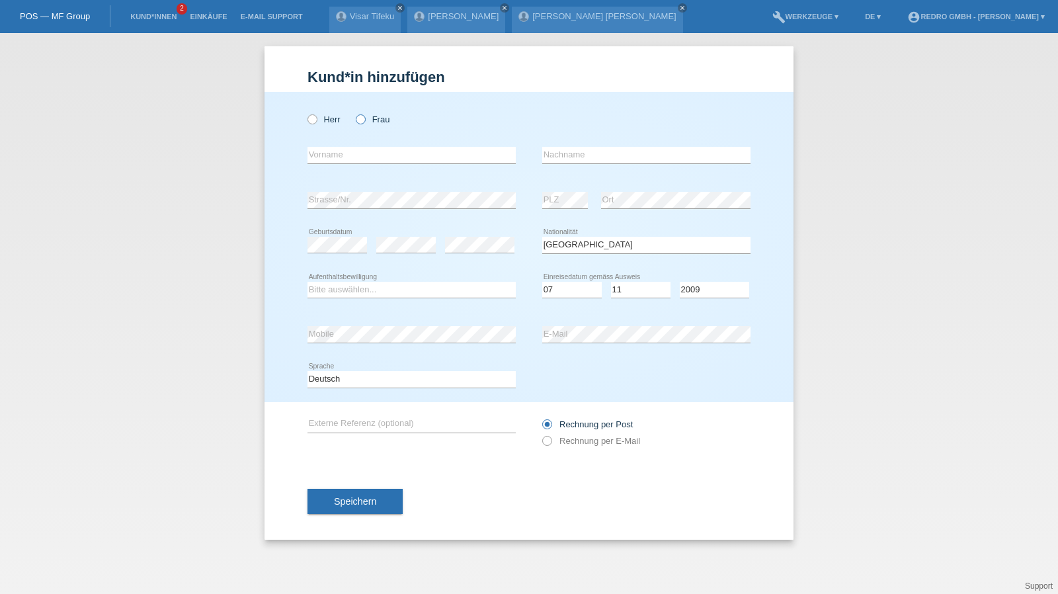
radio input "true"
click at [358, 147] on input "text" at bounding box center [411, 155] width 208 height 17
type input "Sri"
type input "Utari"
click at [594, 250] on select "Bitte auswählen... Schweiz Deutschland Liechtenstein Österreich ------------ Af…" at bounding box center [646, 245] width 208 height 16
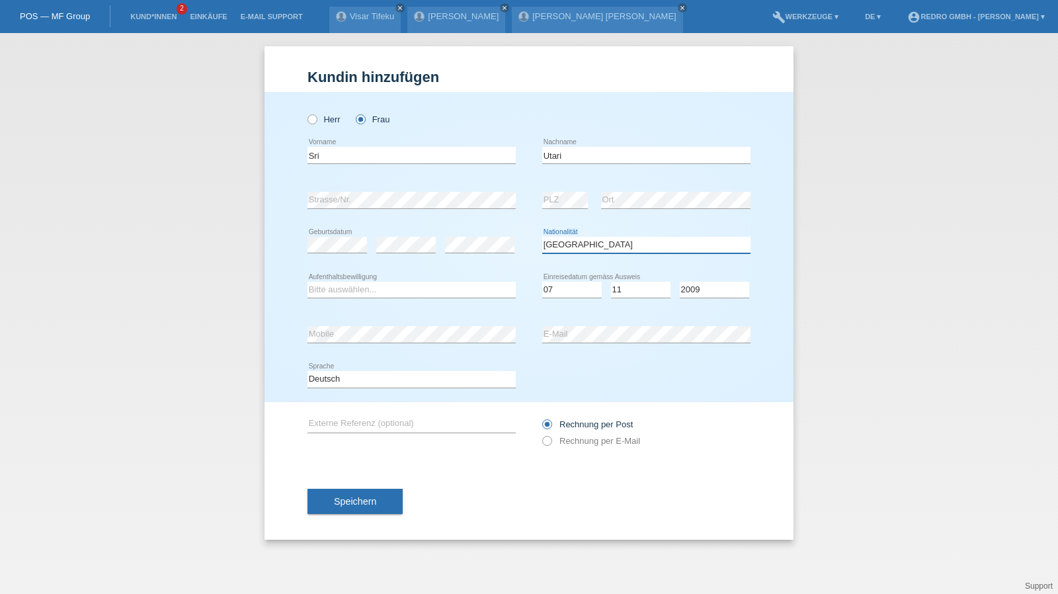
click at [594, 250] on select "Bitte auswählen... Schweiz Deutschland Liechtenstein Österreich ------------ Af…" at bounding box center [646, 245] width 208 height 16
select select "ID"
select select "C"
click at [349, 499] on span "Speichern" at bounding box center [355, 501] width 42 height 11
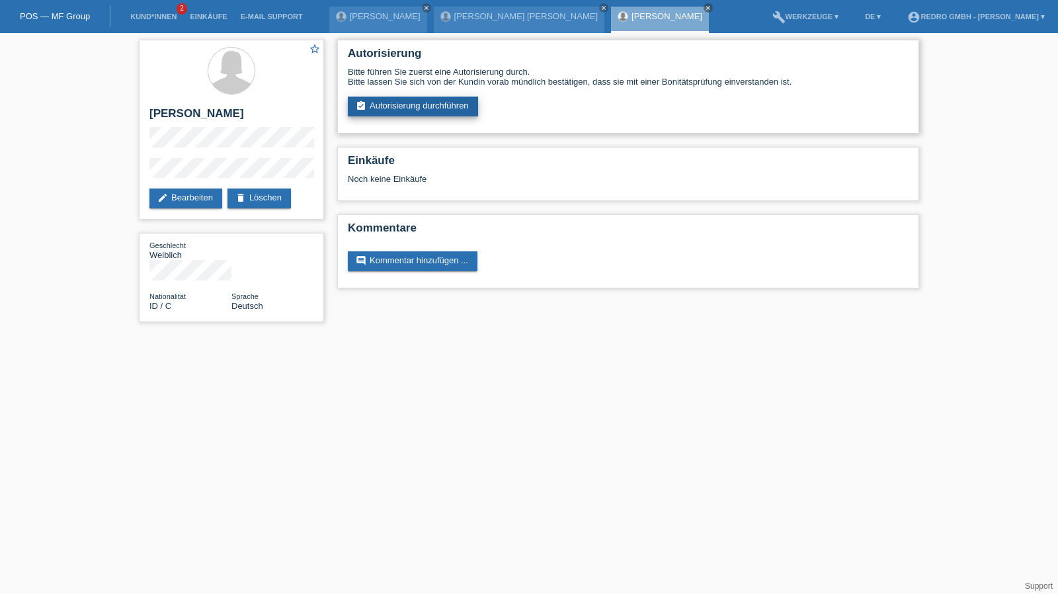
click at [419, 101] on link "assignment_turned_in Autorisierung durchführen" at bounding box center [413, 107] width 130 height 20
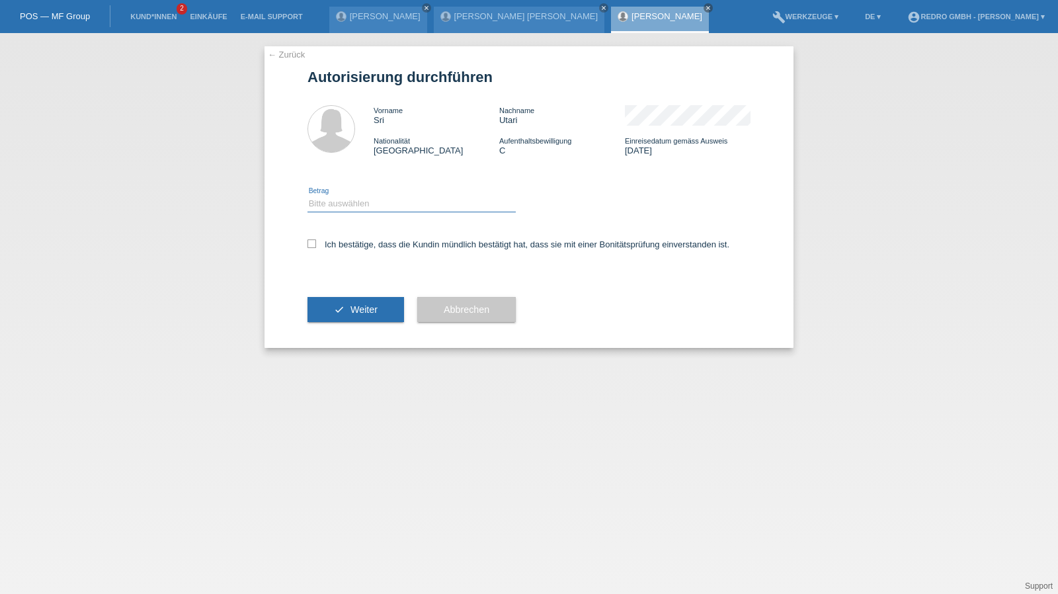
drag, startPoint x: 346, startPoint y: 197, endPoint x: 348, endPoint y: 209, distance: 12.0
click at [346, 197] on select "Bitte auswählen CHF 1.00 - CHF 499.00 CHF 500.00 - CHF 1'999.00 CHF 2'000.00 - …" at bounding box center [411, 204] width 208 height 16
select select "1"
click at [307, 196] on select "Bitte auswählen CHF 1.00 - CHF 499.00 CHF 500.00 - CHF 1'999.00 CHF 2'000.00 - …" at bounding box center [411, 204] width 208 height 16
click at [348, 241] on label "Ich bestätige, dass die Kundin mündlich bestätigt hat, dass sie mit einer Bonit…" at bounding box center [518, 244] width 422 height 10
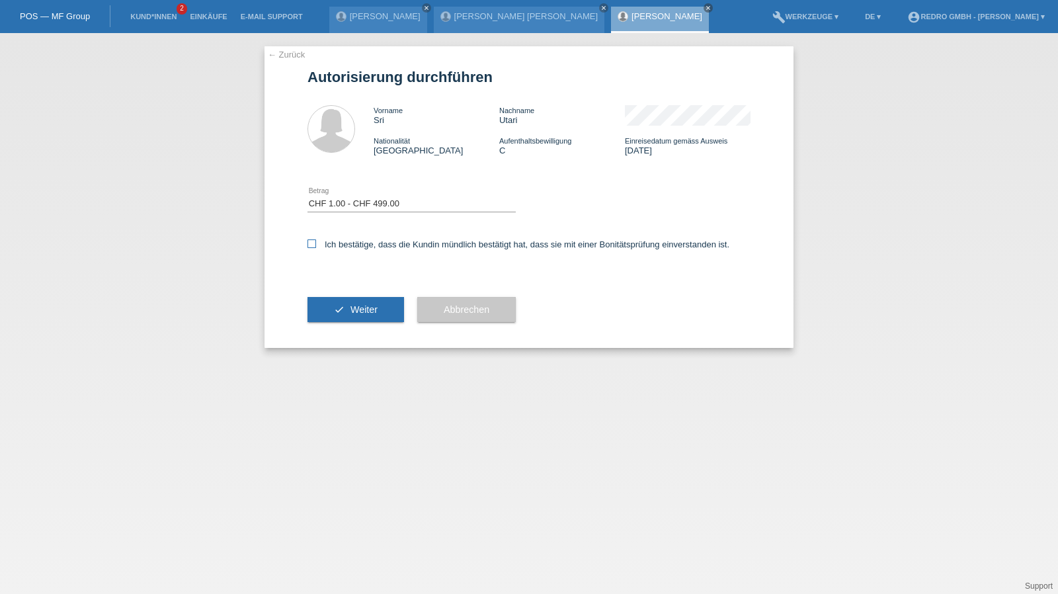
click at [316, 241] on input "Ich bestätige, dass die Kundin mündlich bestätigt hat, dass sie mit einer Bonit…" at bounding box center [311, 243] width 9 height 9
checkbox input "true"
click at [358, 315] on button "check Weiter" at bounding box center [355, 309] width 97 height 25
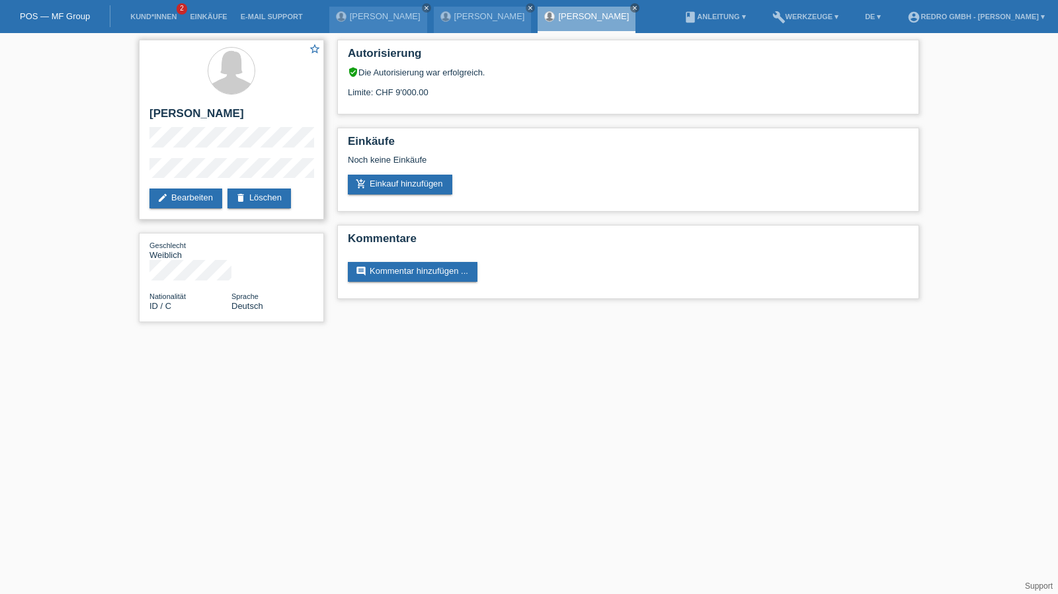
click at [185, 110] on h2 "[PERSON_NAME]" at bounding box center [231, 117] width 164 height 20
copy div "[PERSON_NAME]"
click at [130, 174] on div "star_border Sri Utari edit Bearbeiten delete Löschen Geschlecht Weiblich Nation…" at bounding box center [529, 184] width 1058 height 302
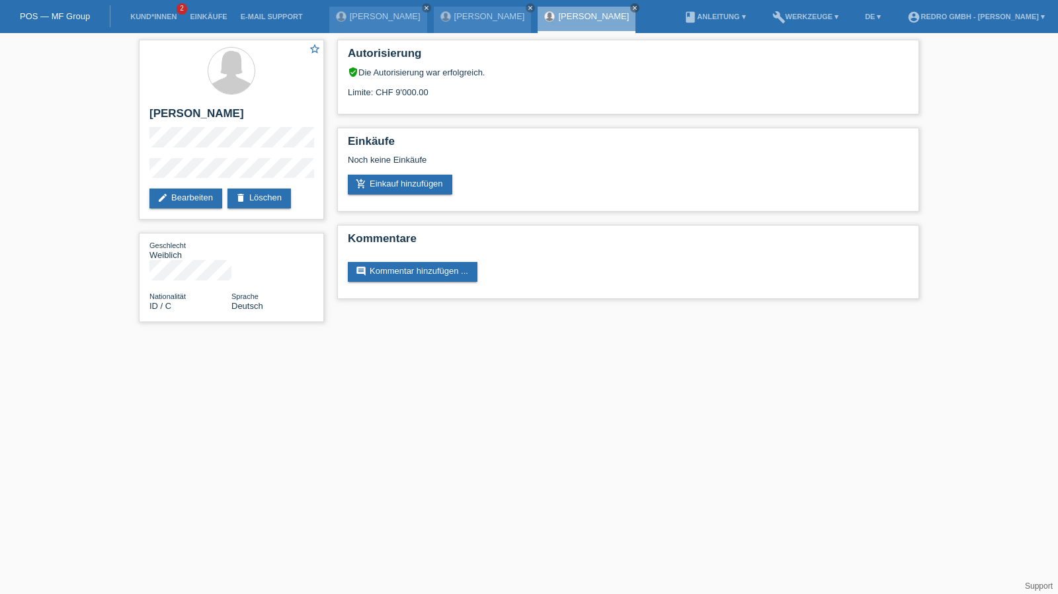
click at [147, 12] on li "Kund*innen 2" at bounding box center [154, 17] width 60 height 34
click at [147, 14] on link "Kund*innen" at bounding box center [154, 17] width 60 height 8
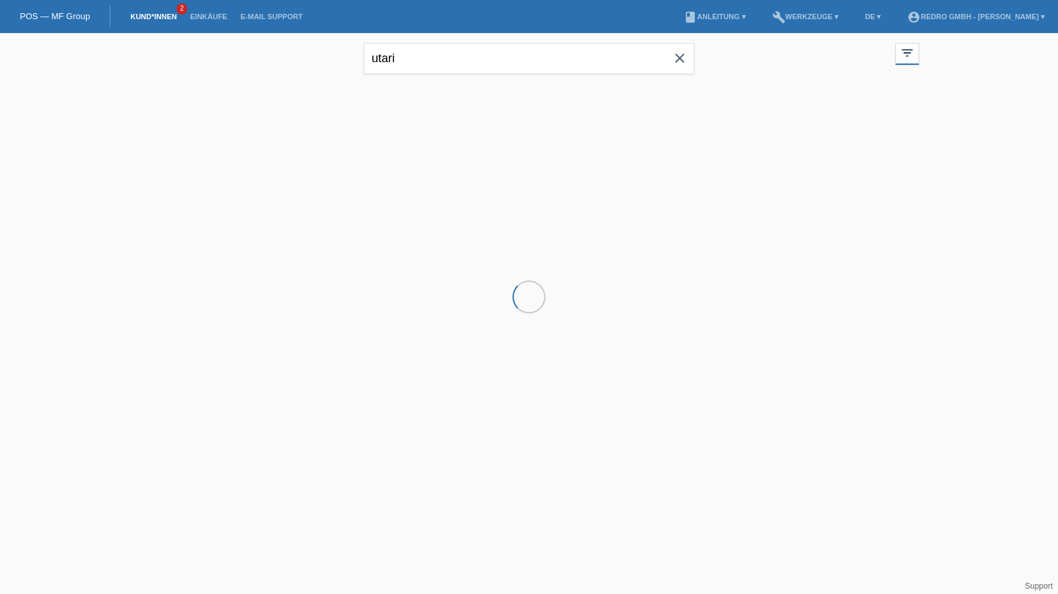
click at [498, 46] on input "utari" at bounding box center [529, 58] width 331 height 31
drag, startPoint x: 0, startPoint y: 0, endPoint x: 498, endPoint y: 46, distance: 500.0
click at [498, 46] on input "utari" at bounding box center [529, 58] width 331 height 31
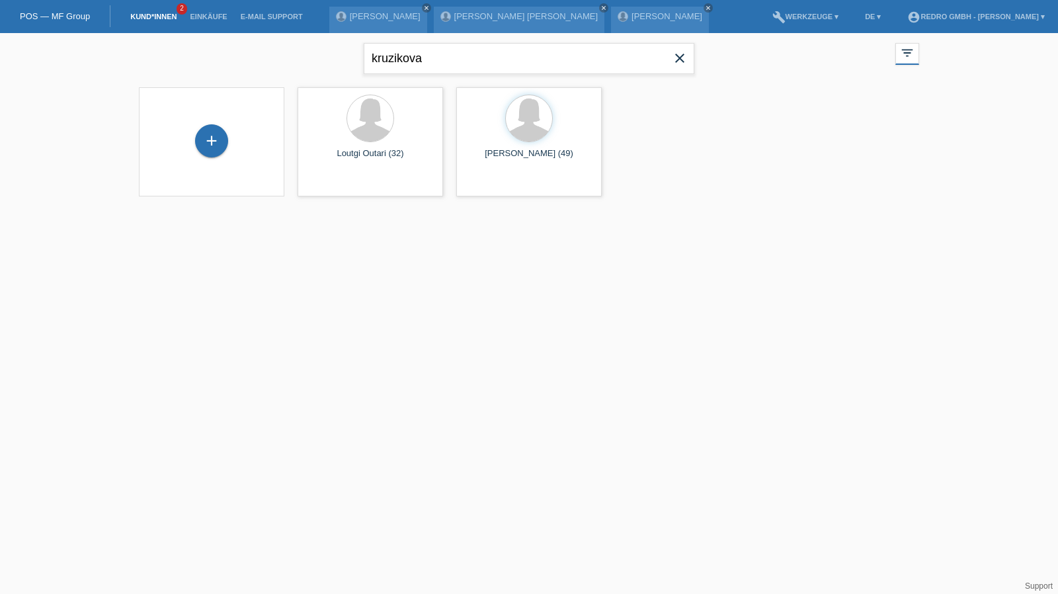
type input "kruzikova"
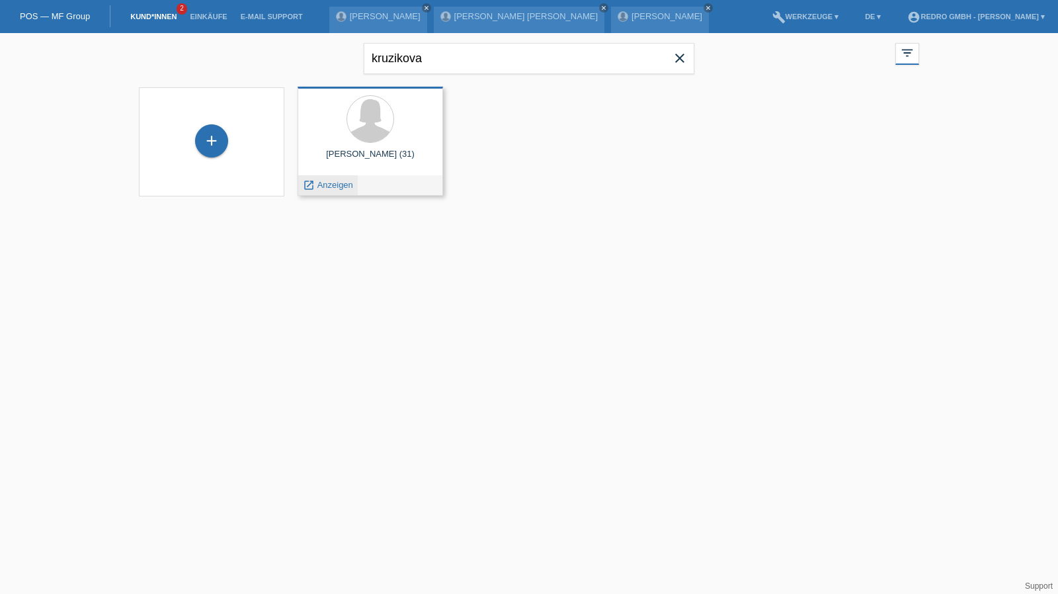
click at [340, 186] on span "Anzeigen" at bounding box center [335, 185] width 36 height 10
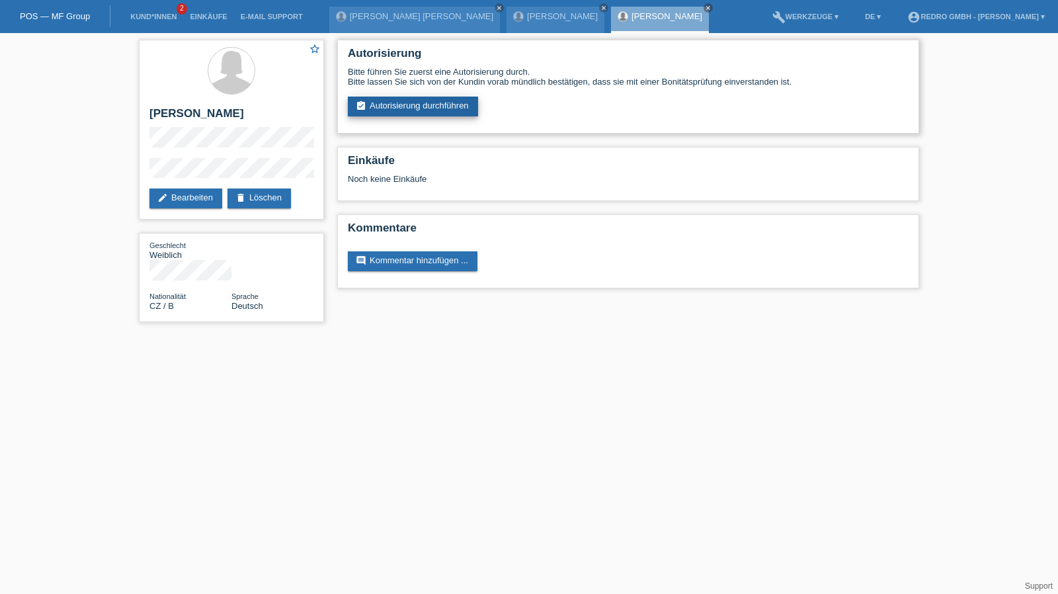
click at [430, 115] on link "assignment_turned_in Autorisierung durchführen" at bounding box center [413, 107] width 130 height 20
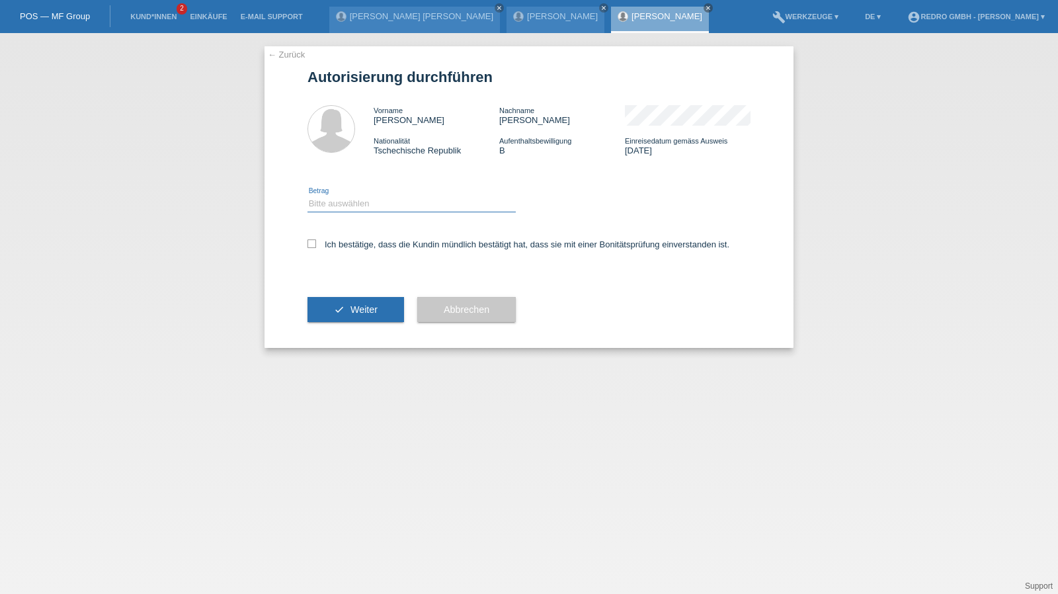
click at [355, 210] on select "Bitte auswählen CHF 1.00 - CHF 499.00 CHF 500.00 - CHF 1'999.00 CHF 2'000.00 - …" at bounding box center [411, 204] width 208 height 16
select select "1"
click at [307, 196] on select "Bitte auswählen CHF 1.00 - CHF 499.00 CHF 500.00 - CHF 1'999.00 CHF 2'000.00 - …" at bounding box center [411, 204] width 208 height 16
click at [344, 245] on label "Ich bestätige, dass die Kundin mündlich bestätigt hat, dass sie mit einer Bonit…" at bounding box center [518, 244] width 422 height 10
click at [316, 245] on input "Ich bestätige, dass die Kundin mündlich bestätigt hat, dass sie mit einer Bonit…" at bounding box center [311, 243] width 9 height 9
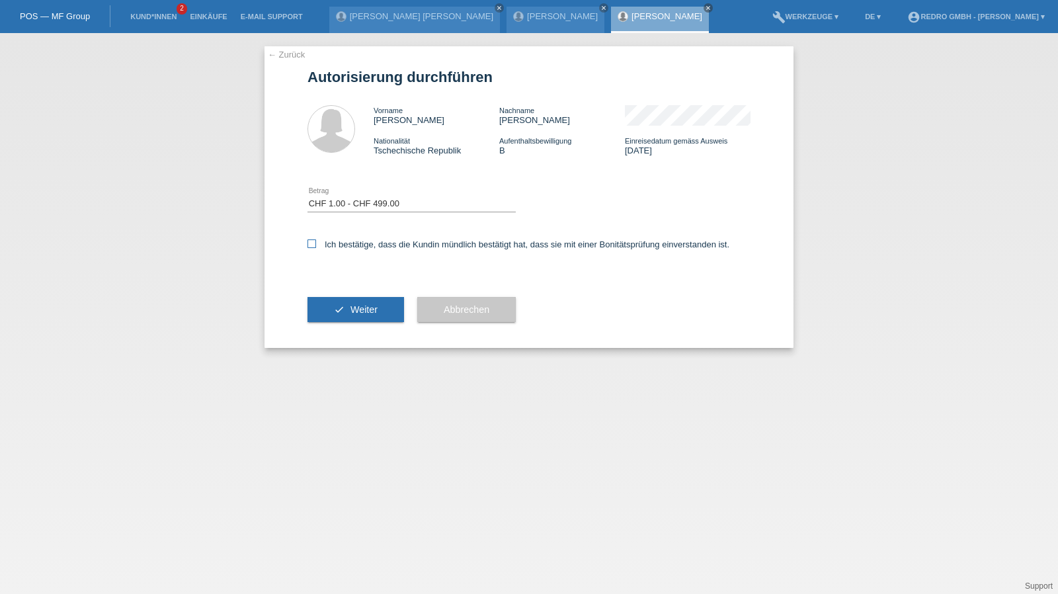
checkbox input "true"
click at [321, 304] on button "check Weiter" at bounding box center [355, 309] width 97 height 25
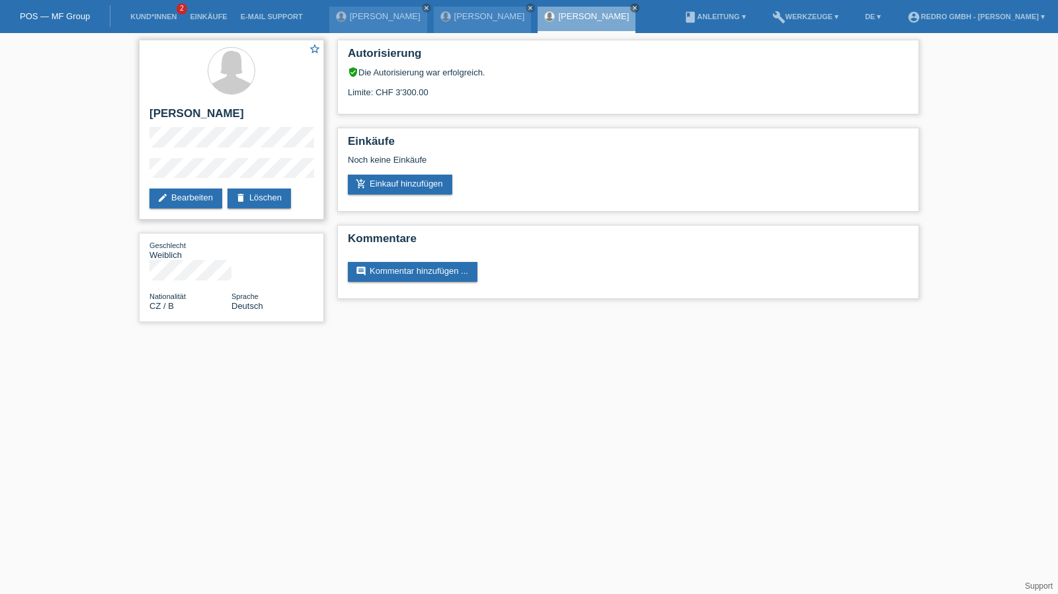
click at [263, 151] on div "star_border Dana Kružíková edit Bearbeiten delete Löschen" at bounding box center [231, 130] width 185 height 180
click at [114, 173] on div "star_border Dana Kružíková edit Bearbeiten delete Löschen Geschlecht Weiblich N…" at bounding box center [529, 184] width 1058 height 302
click at [164, 14] on link "Kund*innen" at bounding box center [154, 17] width 60 height 8
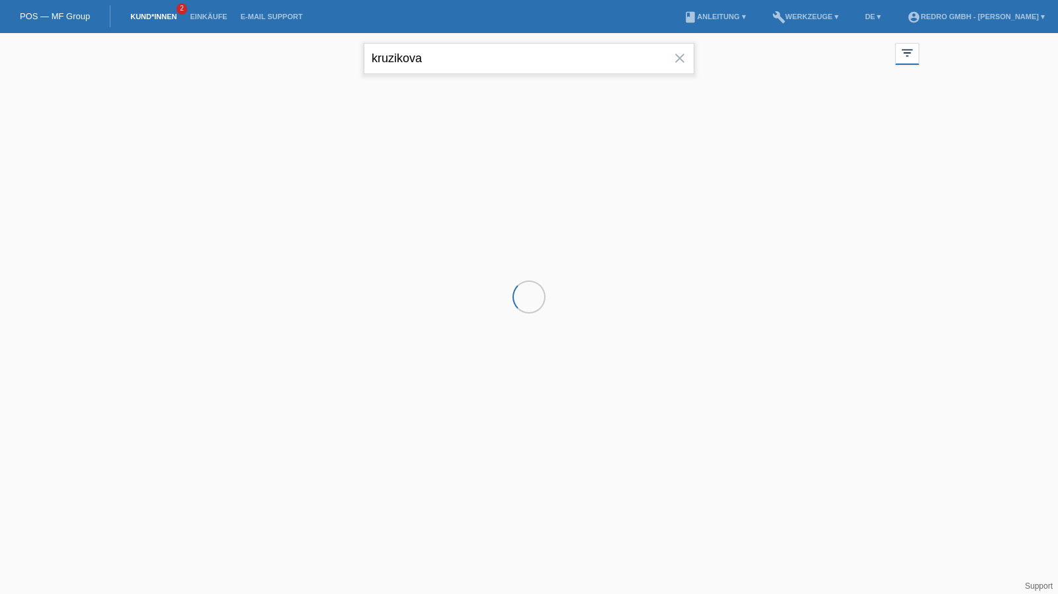
drag, startPoint x: 0, startPoint y: 0, endPoint x: 426, endPoint y: 58, distance: 429.7
click at [426, 58] on input "kruzikova" at bounding box center [529, 58] width 331 height 31
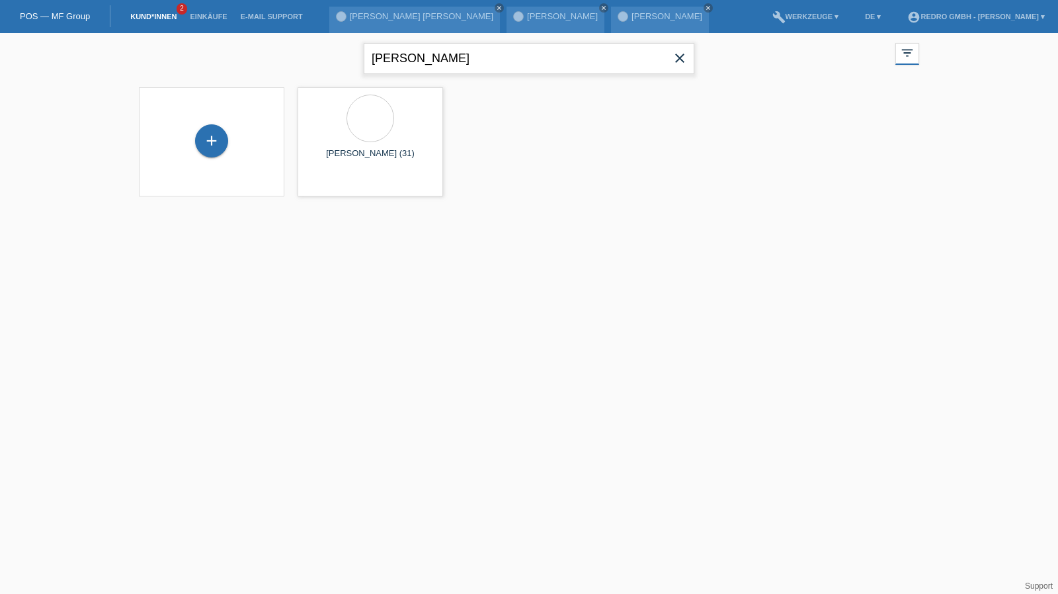
type input "[PERSON_NAME]"
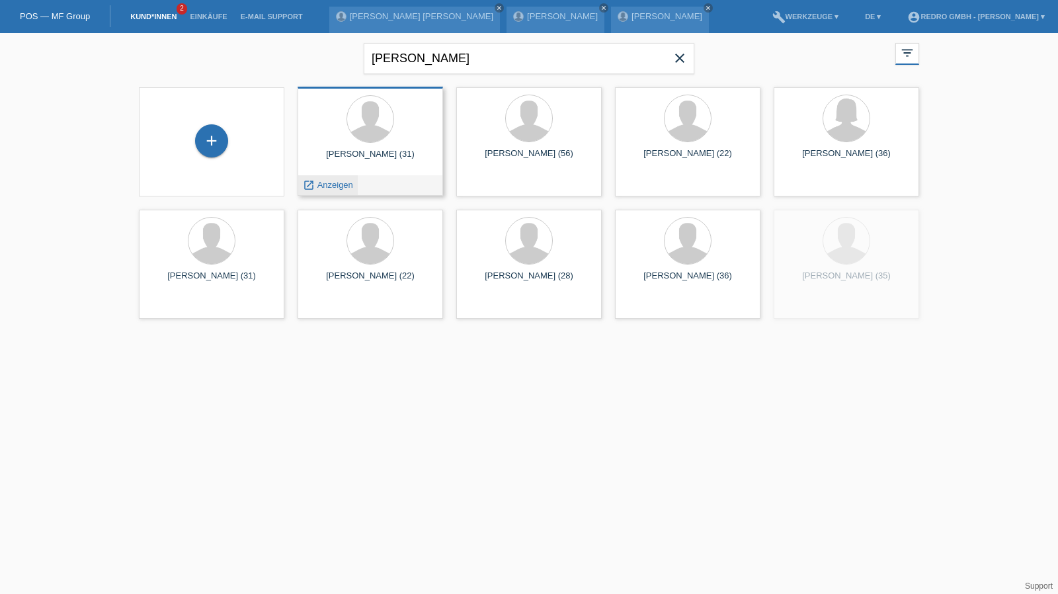
click at [346, 181] on span "Anzeigen" at bounding box center [335, 185] width 36 height 10
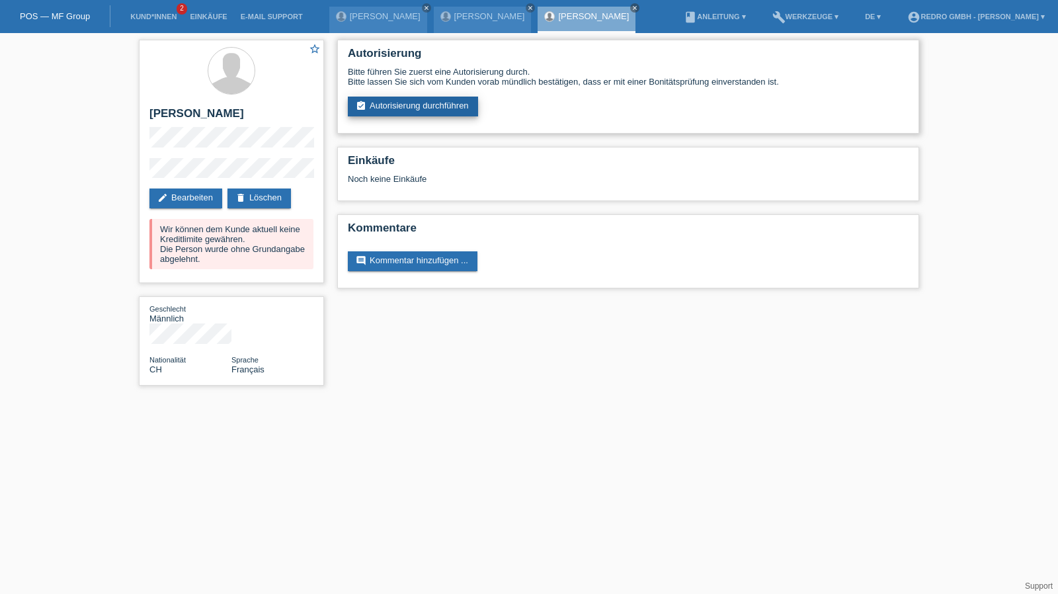
click at [421, 107] on link "assignment_turned_in Autorisierung durchführen" at bounding box center [413, 107] width 130 height 20
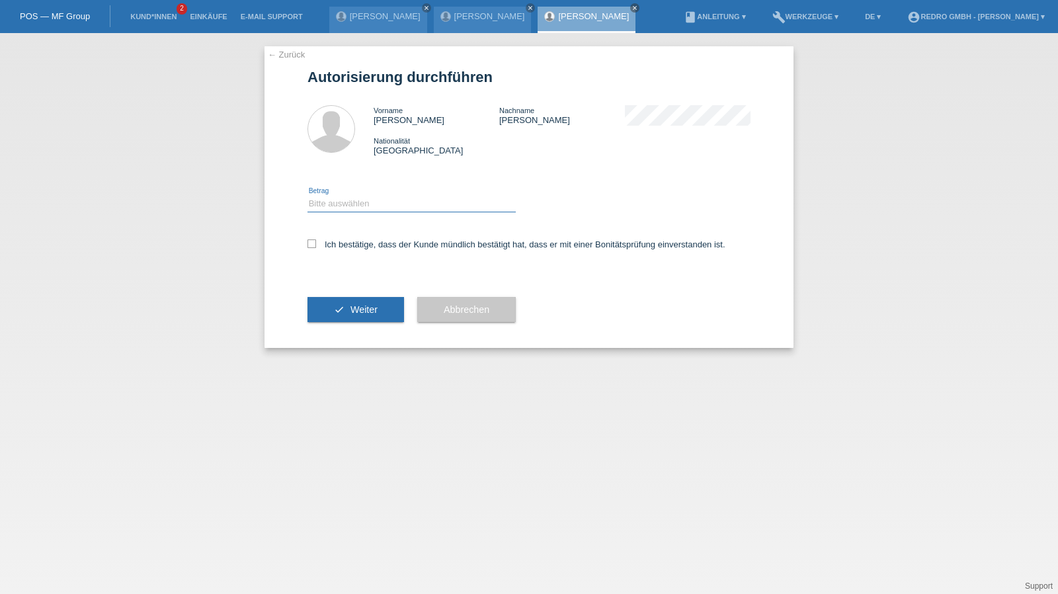
click at [368, 201] on select "Bitte auswählen CHF 1.00 - CHF 499.00 CHF 500.00 - CHF 1'999.00 CHF 2'000.00 - …" at bounding box center [411, 204] width 208 height 16
select select "1"
click at [307, 196] on select "Bitte auswählen CHF 1.00 - CHF 499.00 CHF 500.00 - CHF 1'999.00 CHF 2'000.00 - …" at bounding box center [411, 204] width 208 height 16
click at [362, 242] on label "Ich bestätige, dass der Kunde mündlich bestätigt hat, dass er mit einer Bonität…" at bounding box center [516, 244] width 418 height 10
click at [316, 242] on input "Ich bestätige, dass der Kunde mündlich bestätigt hat, dass er mit einer Bonität…" at bounding box center [311, 243] width 9 height 9
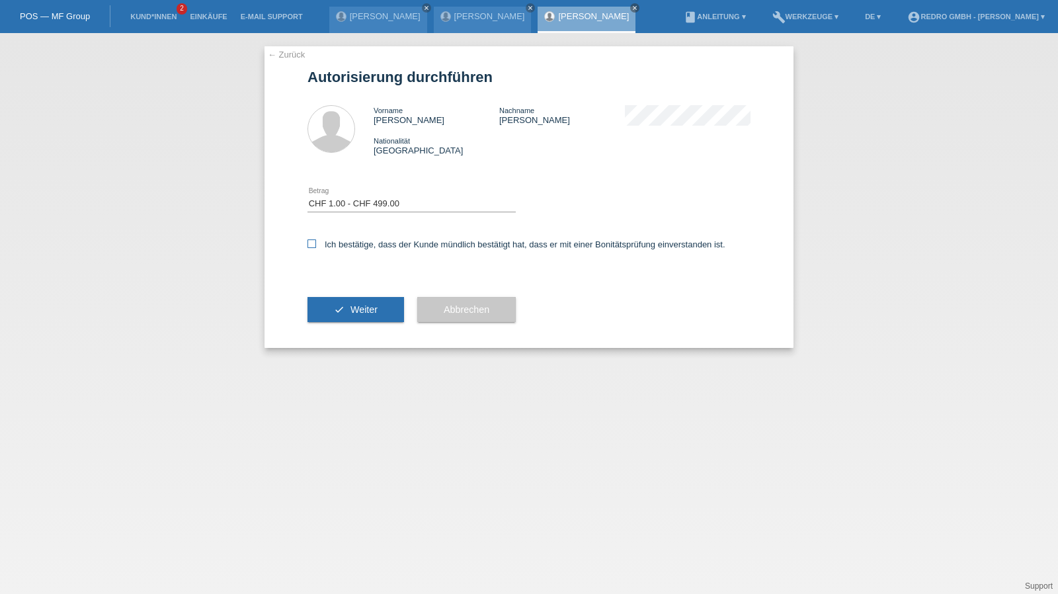
checkbox input "true"
click at [344, 323] on div "check Weiter" at bounding box center [355, 309] width 97 height 77
click at [351, 313] on span "Weiter" at bounding box center [363, 309] width 27 height 11
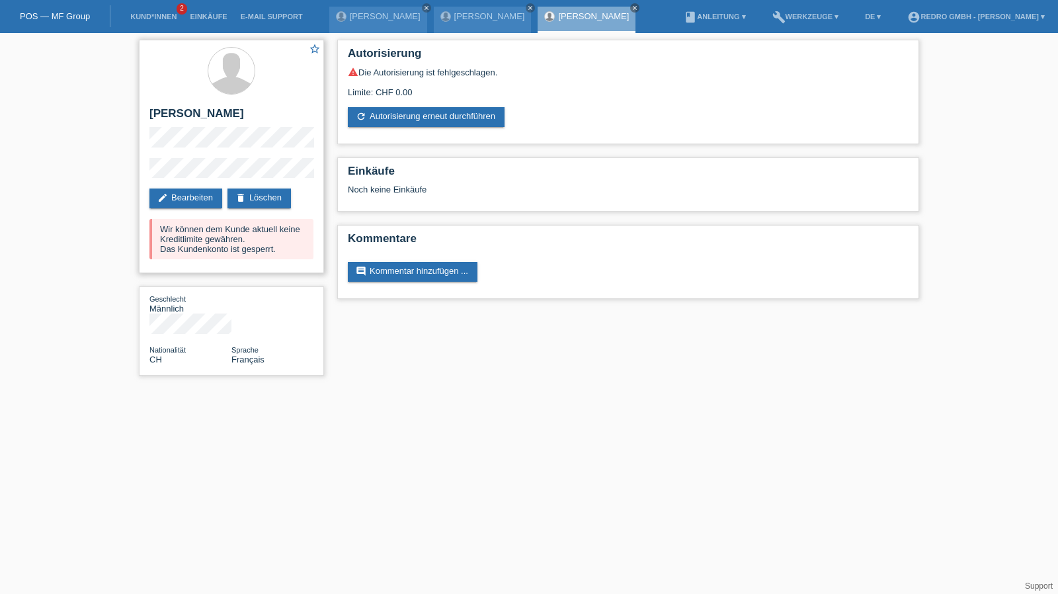
click at [184, 108] on h2 "[PERSON_NAME]" at bounding box center [231, 117] width 164 height 20
copy div "[PERSON_NAME]"
click at [104, 171] on div "star_border [PERSON_NAME] edit Bearbeiten delete Löschen Wir können dem Kunde a…" at bounding box center [529, 211] width 1058 height 356
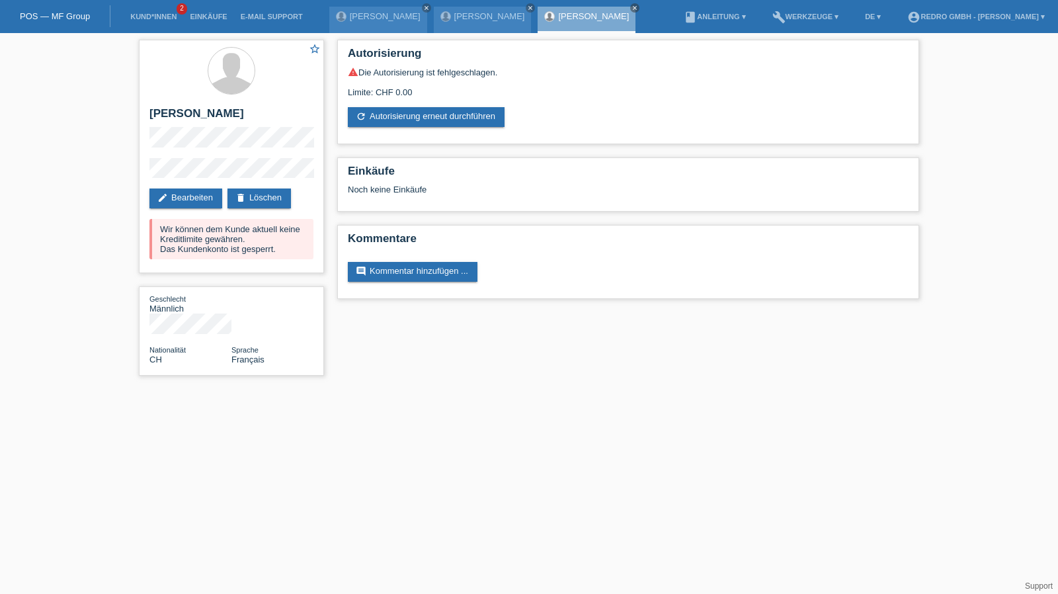
click at [130, 177] on div "star_border [PERSON_NAME] edit Bearbeiten delete Löschen Wir können dem Kunde a…" at bounding box center [529, 211] width 1058 height 356
click at [159, 15] on link "Kund*innen" at bounding box center [154, 17] width 60 height 8
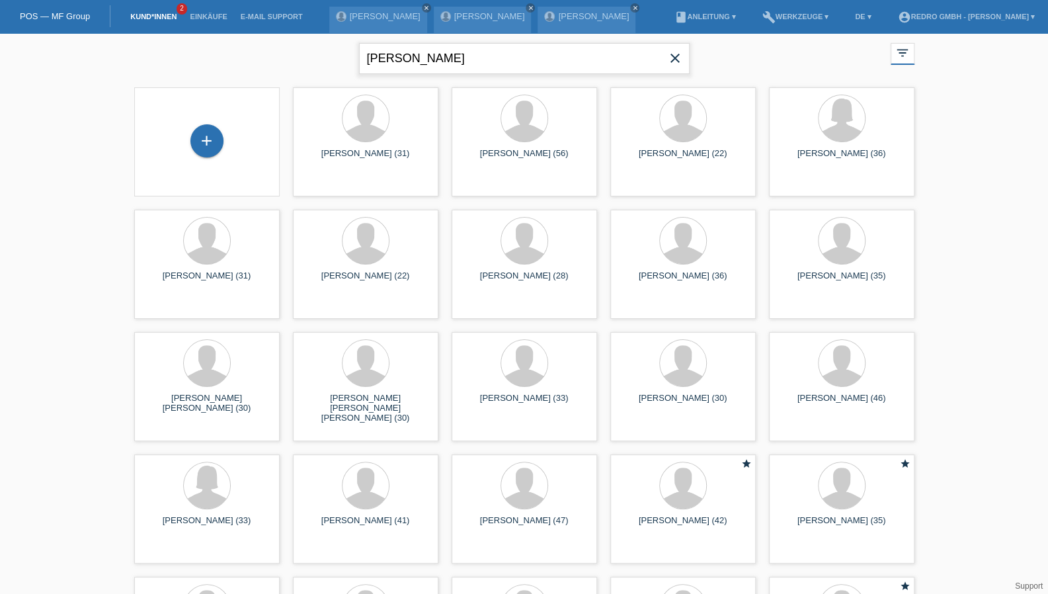
click at [463, 52] on input "steve mathys" at bounding box center [524, 58] width 331 height 31
click at [411, 55] on input "steve mathys" at bounding box center [524, 58] width 331 height 31
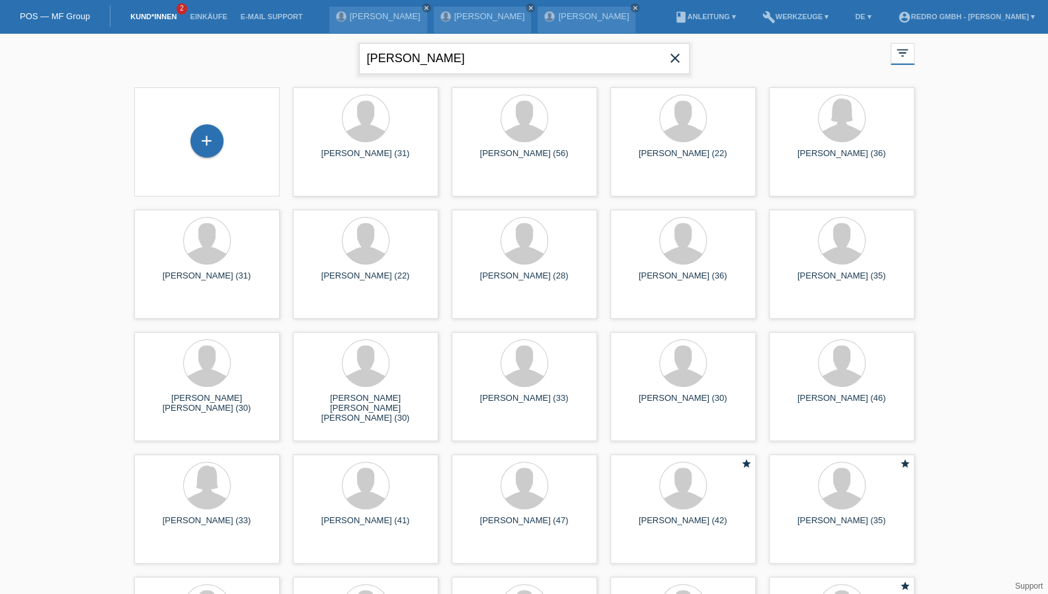
click at [411, 55] on input "steve mathys" at bounding box center [524, 58] width 331 height 31
click at [477, 51] on input "steve mathys" at bounding box center [524, 58] width 331 height 31
click at [477, 50] on input "steve mathys" at bounding box center [524, 58] width 331 height 31
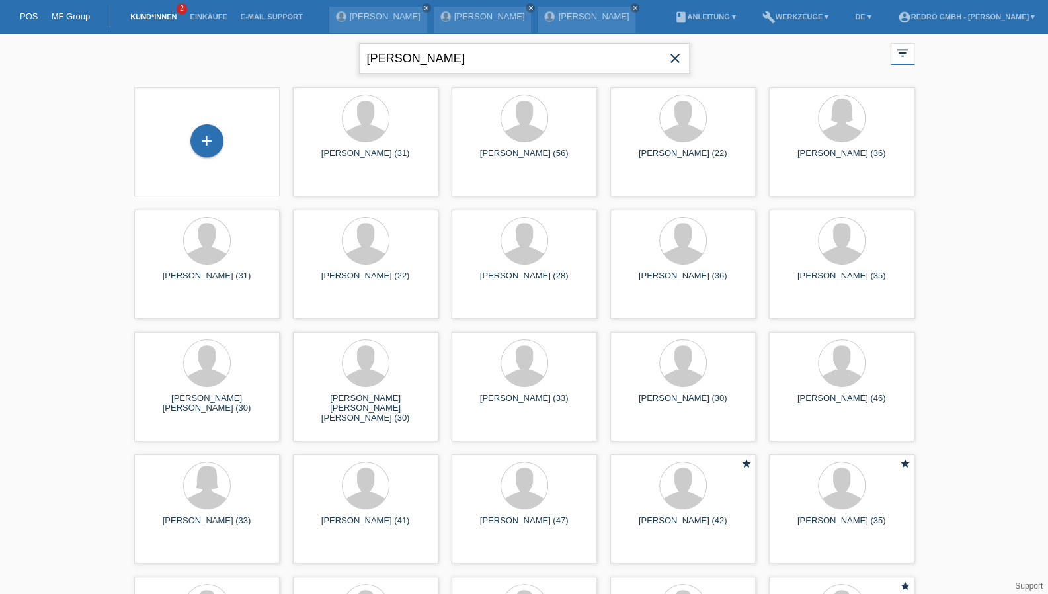
paste input "[PERSON_NAME] [PERSON_NAME]"
type input "[PERSON_NAME] [PERSON_NAME]"
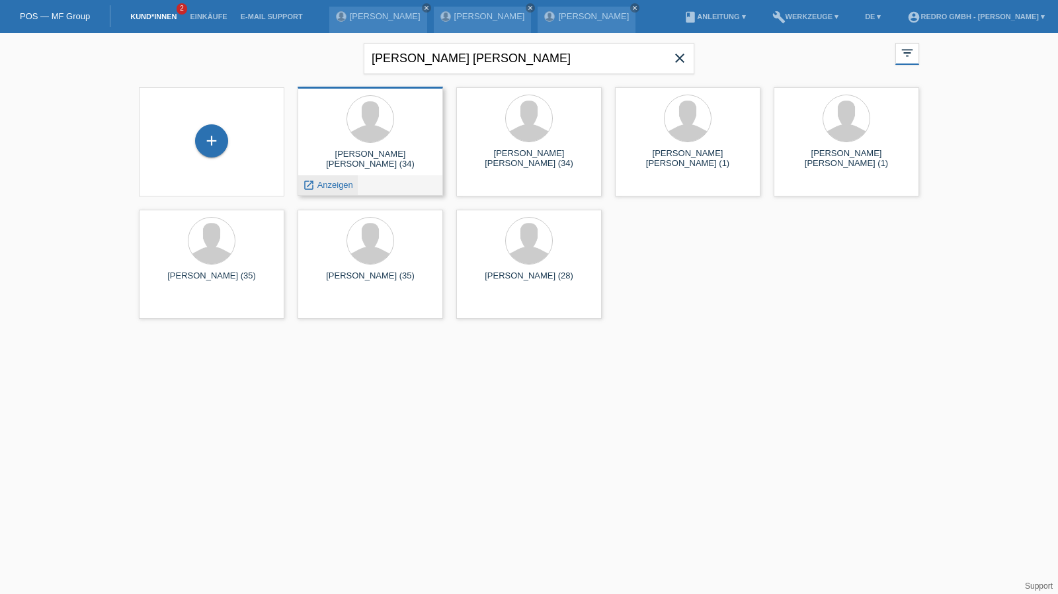
click at [344, 184] on span "Anzeigen" at bounding box center [335, 185] width 36 height 10
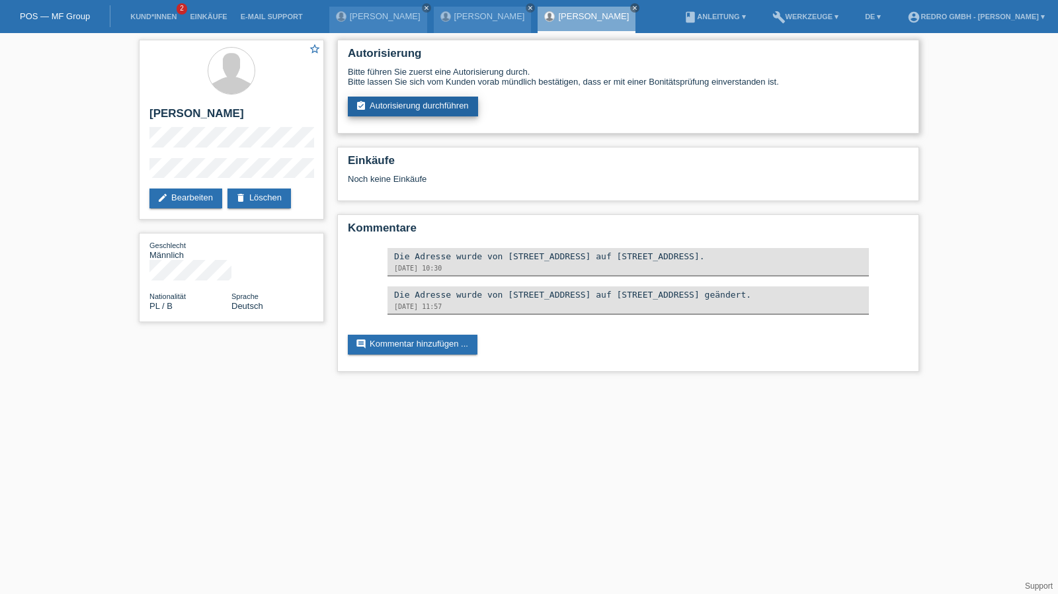
click at [430, 115] on link "assignment_turned_in Autorisierung durchführen" at bounding box center [413, 107] width 130 height 20
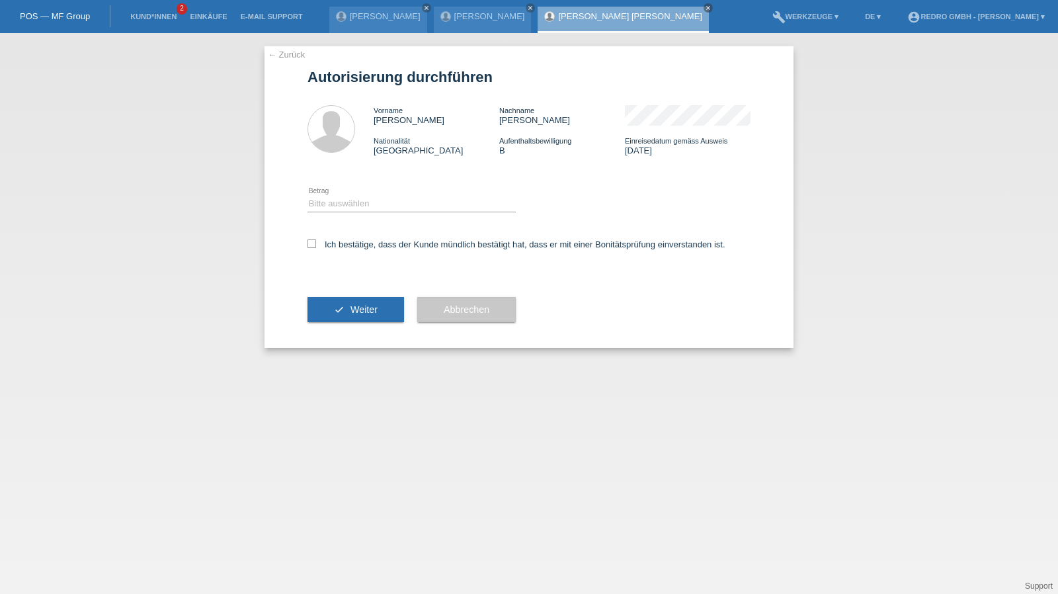
click at [284, 52] on link "← Zurück" at bounding box center [286, 55] width 37 height 10
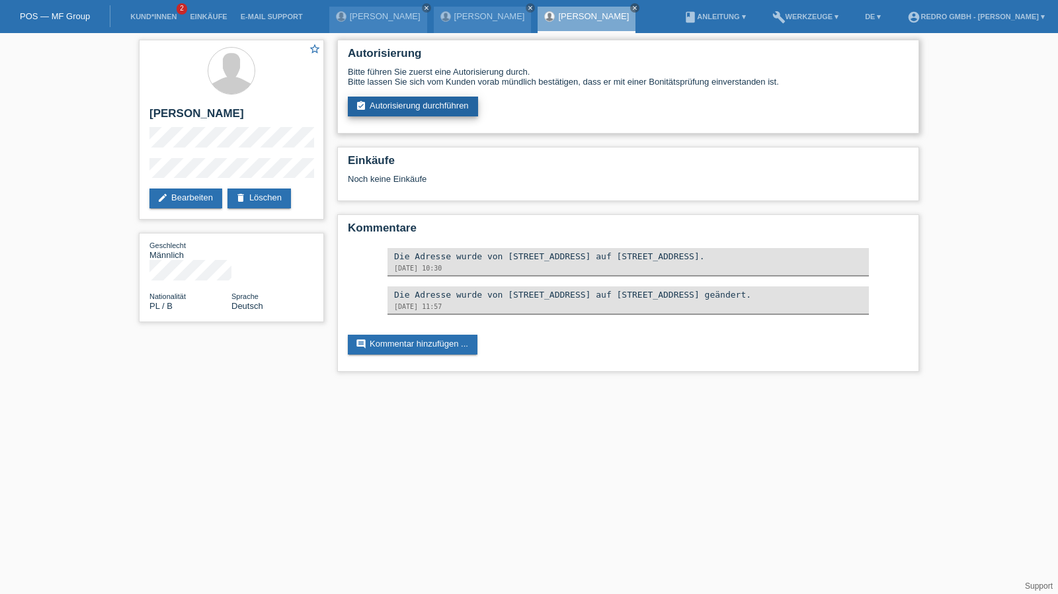
click at [423, 108] on link "assignment_turned_in Autorisierung durchführen" at bounding box center [413, 107] width 130 height 20
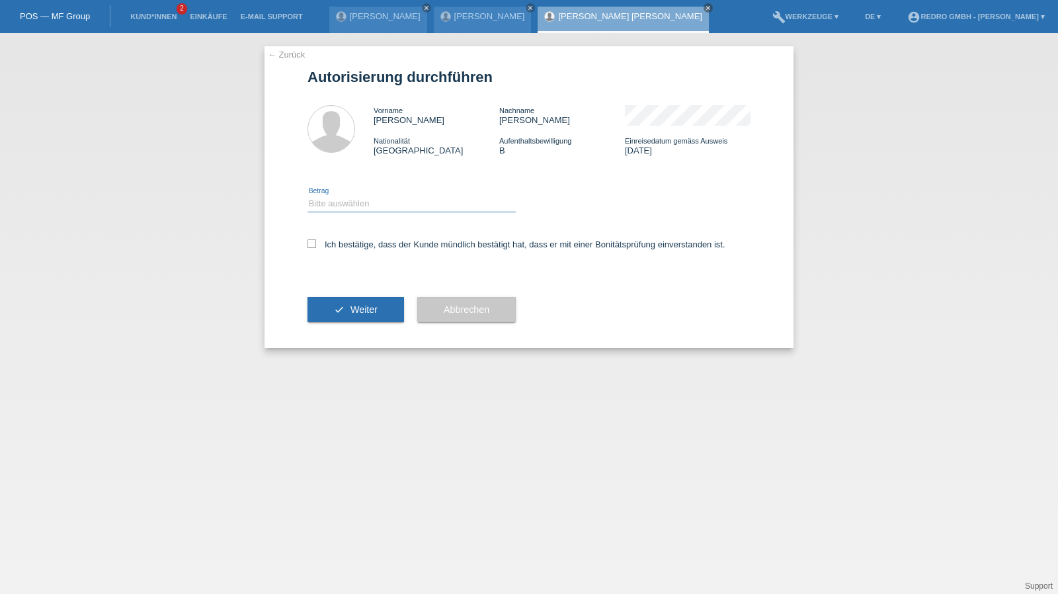
drag, startPoint x: 398, startPoint y: 198, endPoint x: 394, endPoint y: 206, distance: 8.9
click at [398, 198] on select "Bitte auswählen CHF 1.00 - CHF 499.00 CHF 500.00 - CHF 1'999.00 CHF 2'000.00 - …" at bounding box center [411, 204] width 208 height 16
select select "1"
click at [307, 196] on select "Bitte auswählen CHF 1.00 - CHF 499.00 CHF 500.00 - CHF 1'999.00 CHF 2'000.00 - …" at bounding box center [411, 204] width 208 height 16
click at [374, 242] on label "Ich bestätige, dass der Kunde mündlich bestätigt hat, dass er mit einer Bonität…" at bounding box center [516, 244] width 418 height 10
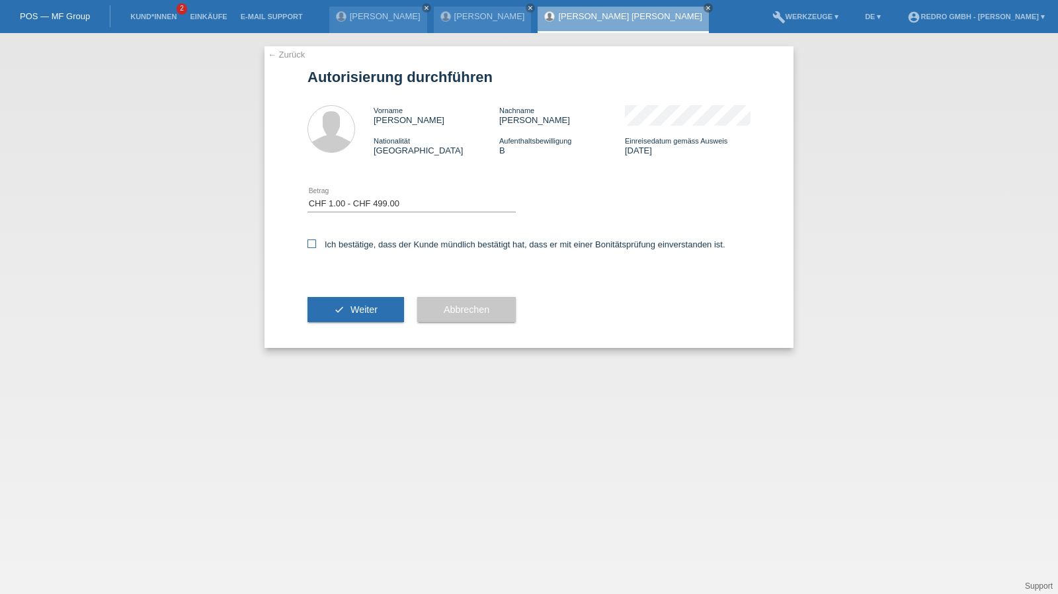
click at [316, 242] on input "Ich bestätige, dass der Kunde mündlich bestätigt hat, dass er mit einer Bonität…" at bounding box center [311, 243] width 9 height 9
checkbox input "true"
click at [351, 301] on button "check Weiter" at bounding box center [355, 309] width 97 height 25
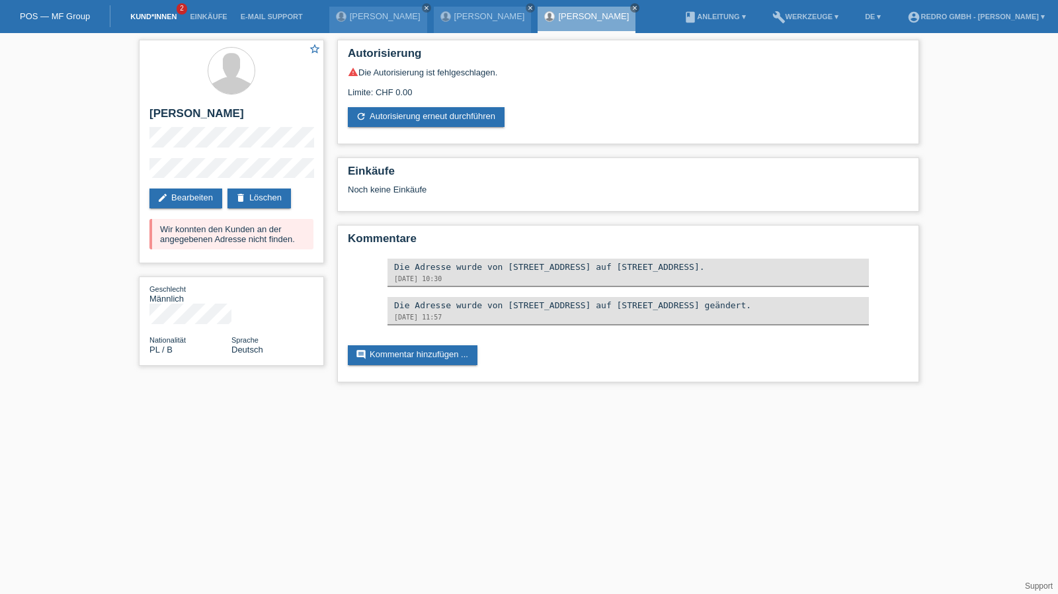
click at [164, 18] on link "Kund*innen" at bounding box center [154, 17] width 60 height 8
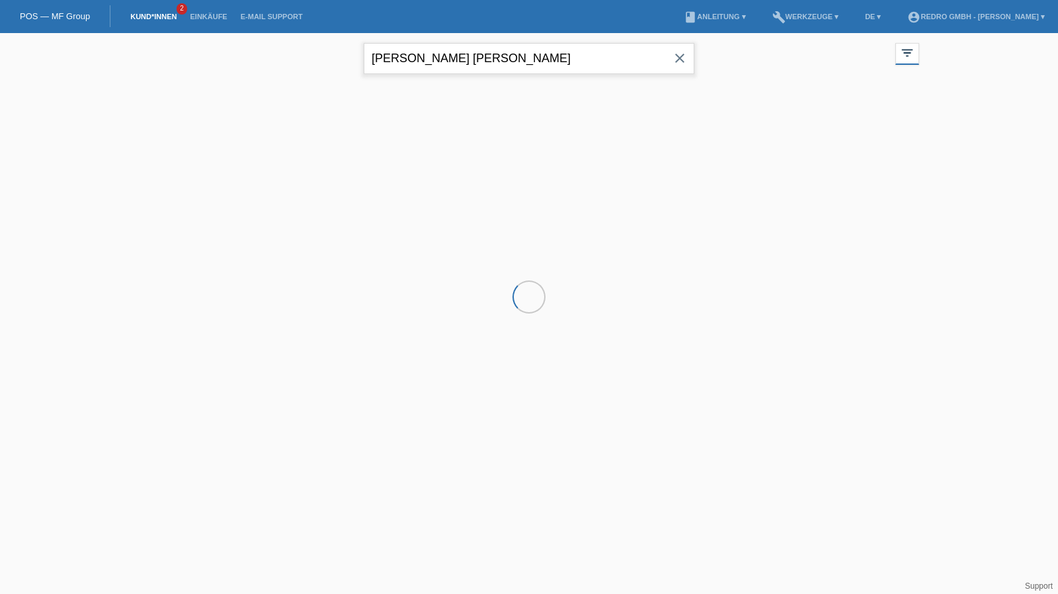
click at [419, 48] on input "[PERSON_NAME] [PERSON_NAME]" at bounding box center [529, 58] width 331 height 31
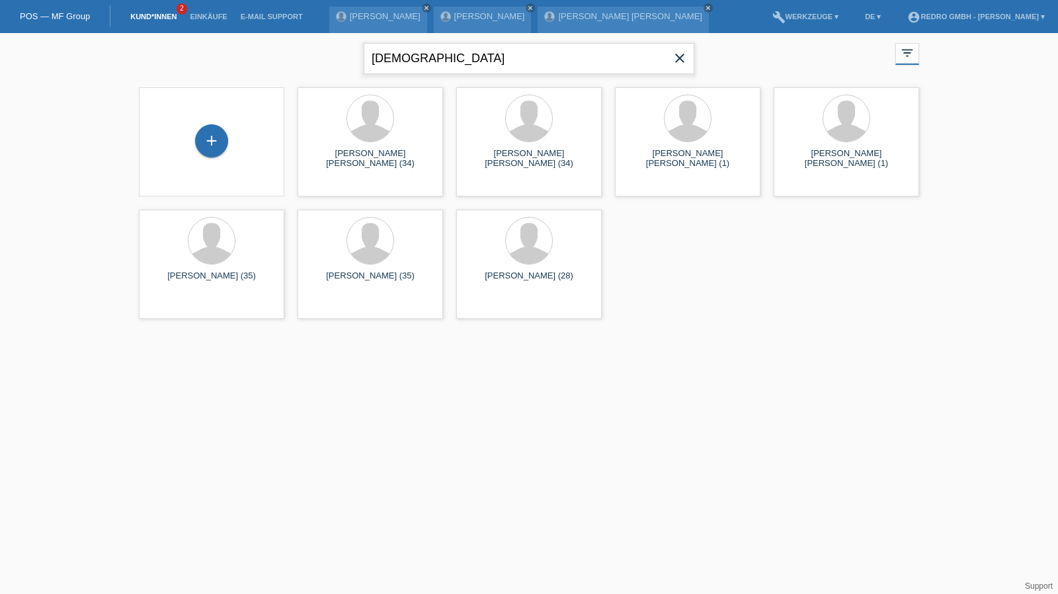
type input "[DEMOGRAPHIC_DATA]"
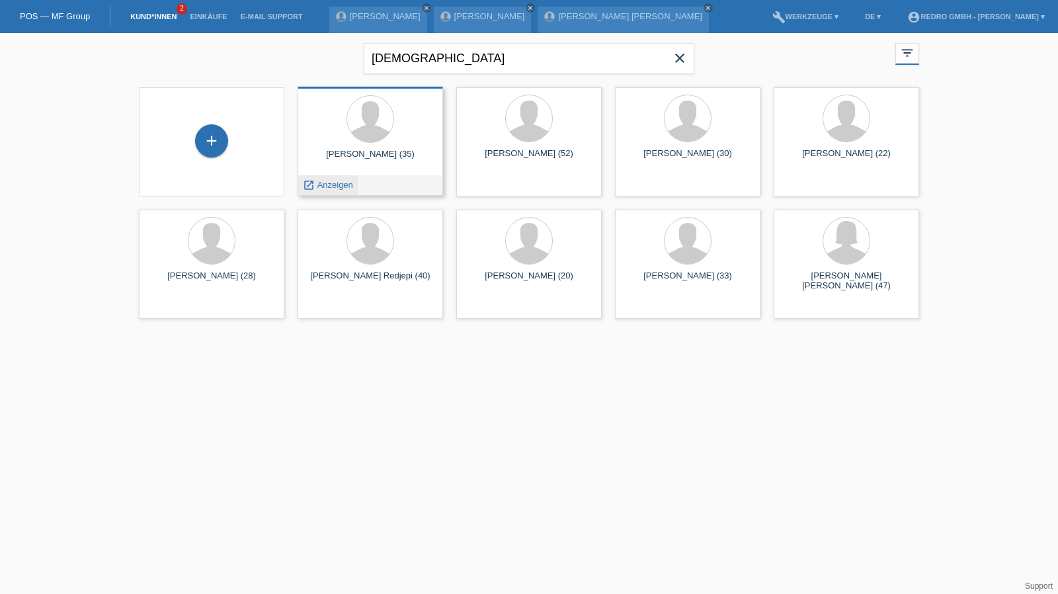
click at [336, 179] on div "launch Anzeigen" at bounding box center [328, 185] width 60 height 20
click at [334, 183] on span "Anzeigen" at bounding box center [335, 185] width 36 height 10
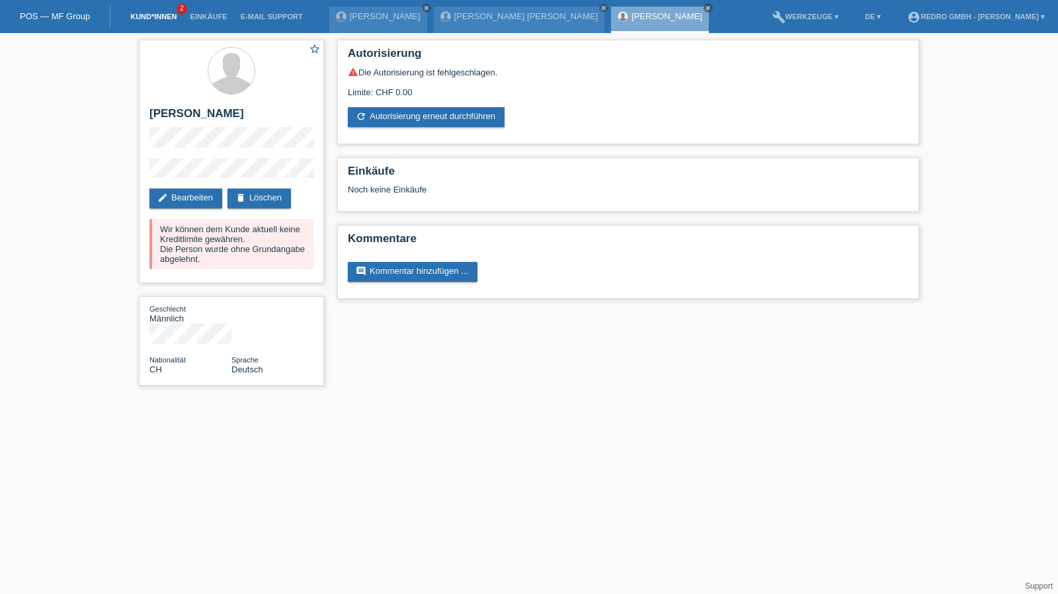
click at [138, 17] on link "Kund*innen" at bounding box center [154, 17] width 60 height 8
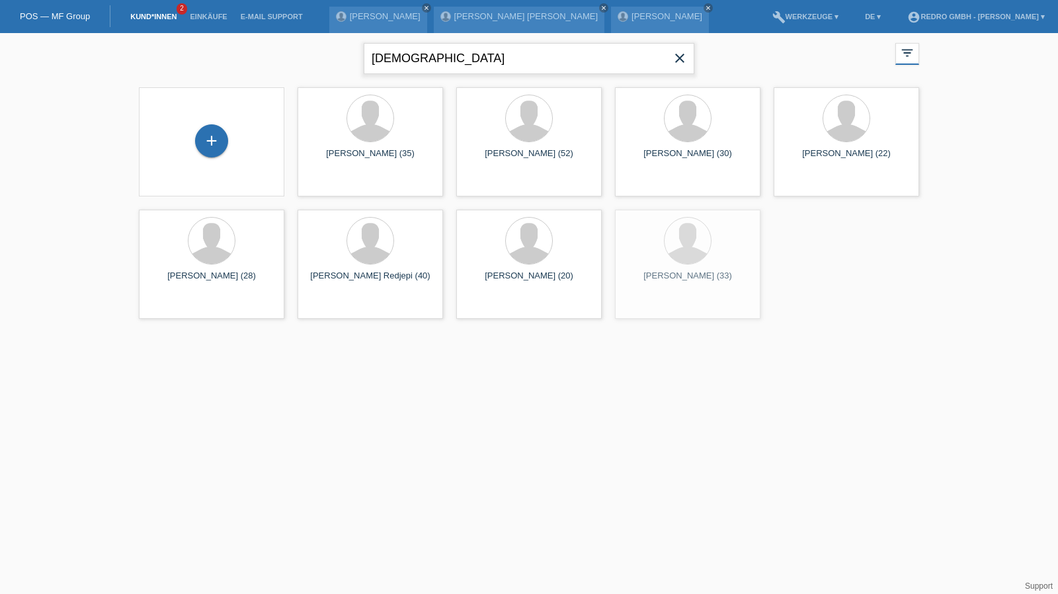
click at [440, 60] on input "[DEMOGRAPHIC_DATA]" at bounding box center [529, 58] width 331 height 31
type input "buccuti"
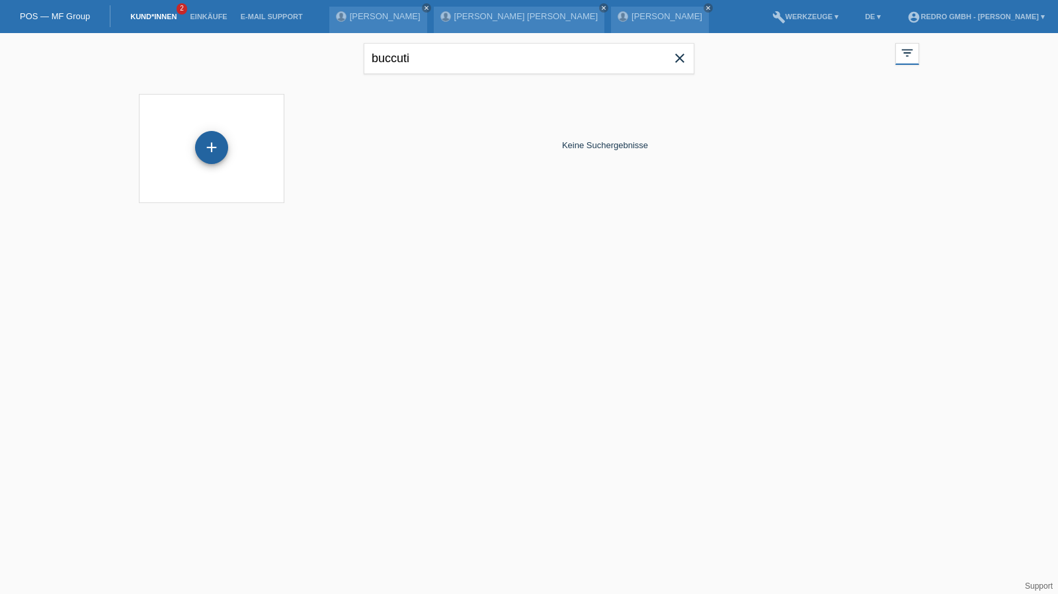
click at [212, 148] on div "+" at bounding box center [211, 147] width 33 height 33
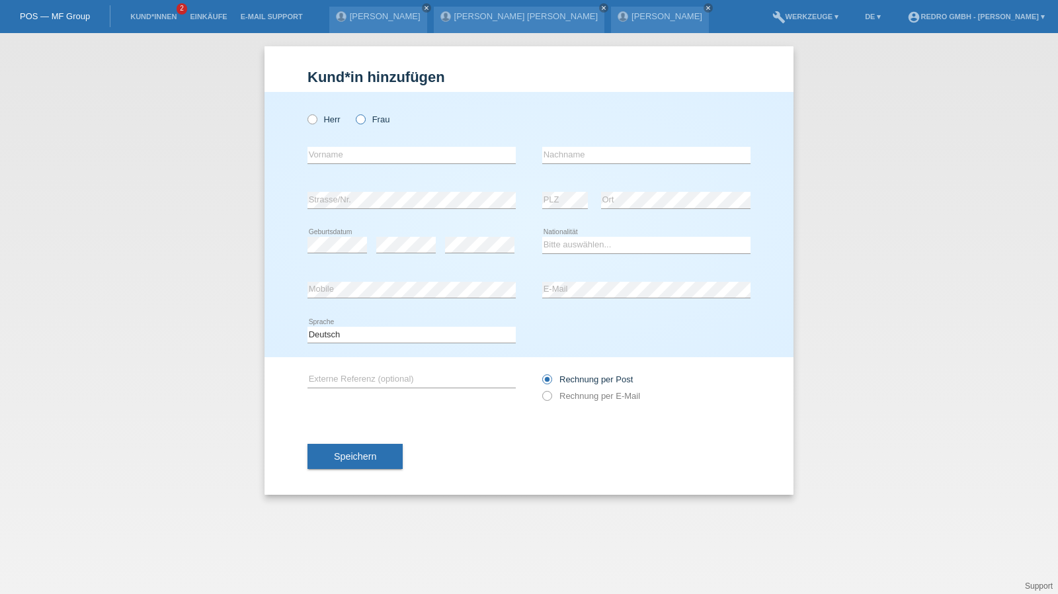
click at [354, 112] on icon at bounding box center [354, 112] width 0 height 0
click at [364, 120] on input "Frau" at bounding box center [360, 118] width 9 height 9
radio input "true"
click at [350, 154] on input "text" at bounding box center [411, 155] width 208 height 17
type input "Alessia Rosaria"
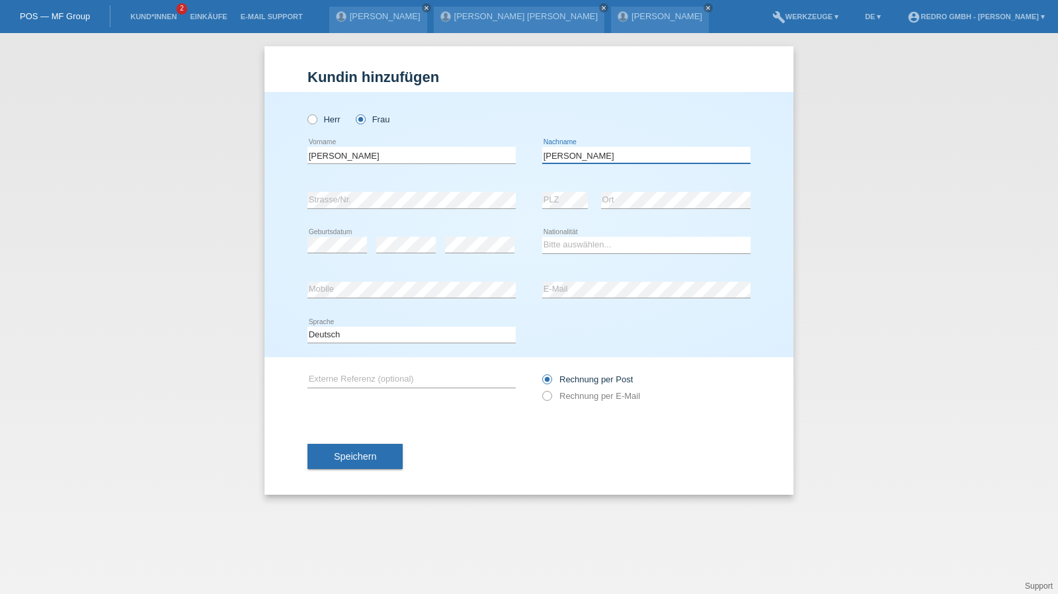
type input "Boccuti"
select select "IT"
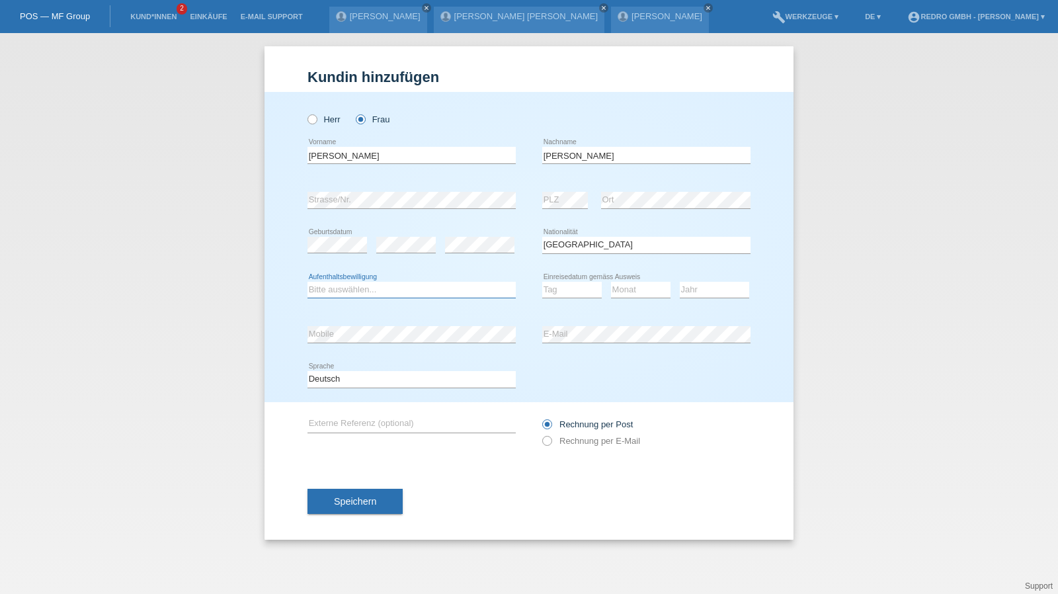
select select "C"
select select "24"
select select "03"
select select "2007"
click at [376, 384] on select "Deutsch Français Italiano English" at bounding box center [411, 379] width 208 height 16
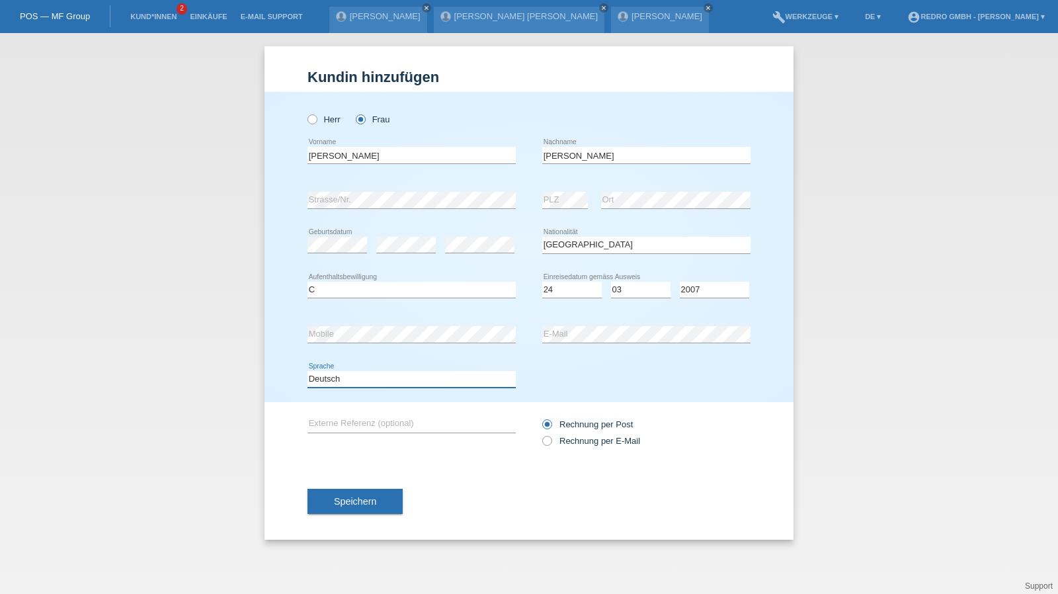
select select "it"
click at [307, 371] on select "Deutsch Français Italiano English" at bounding box center [411, 379] width 208 height 16
click at [345, 486] on div "Speichern" at bounding box center [528, 501] width 443 height 77
click at [345, 498] on span "Speichern" at bounding box center [355, 501] width 42 height 11
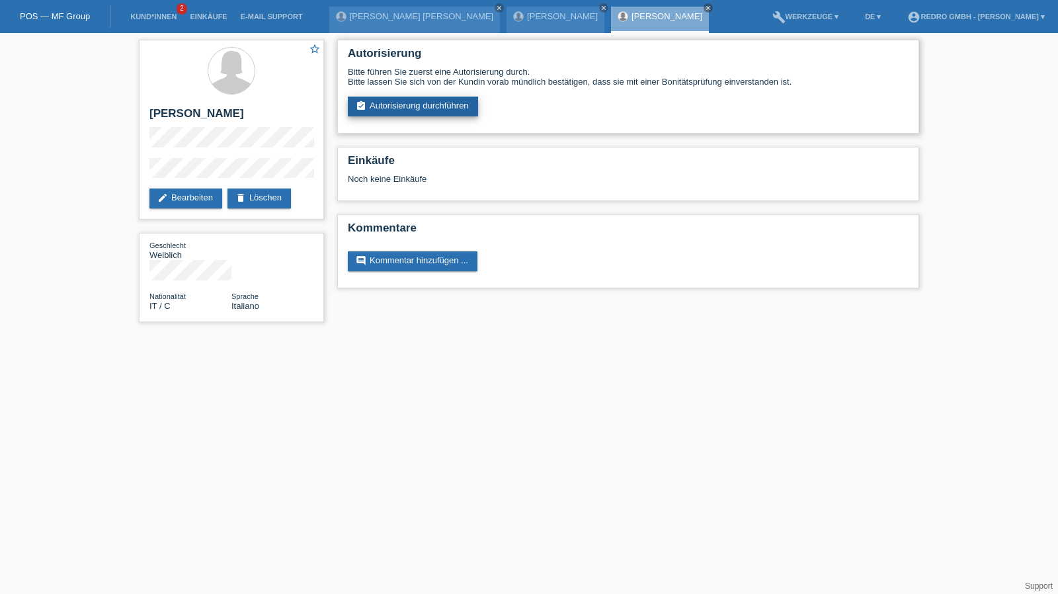
click at [391, 113] on link "assignment_turned_in Autorisierung durchführen" at bounding box center [413, 107] width 130 height 20
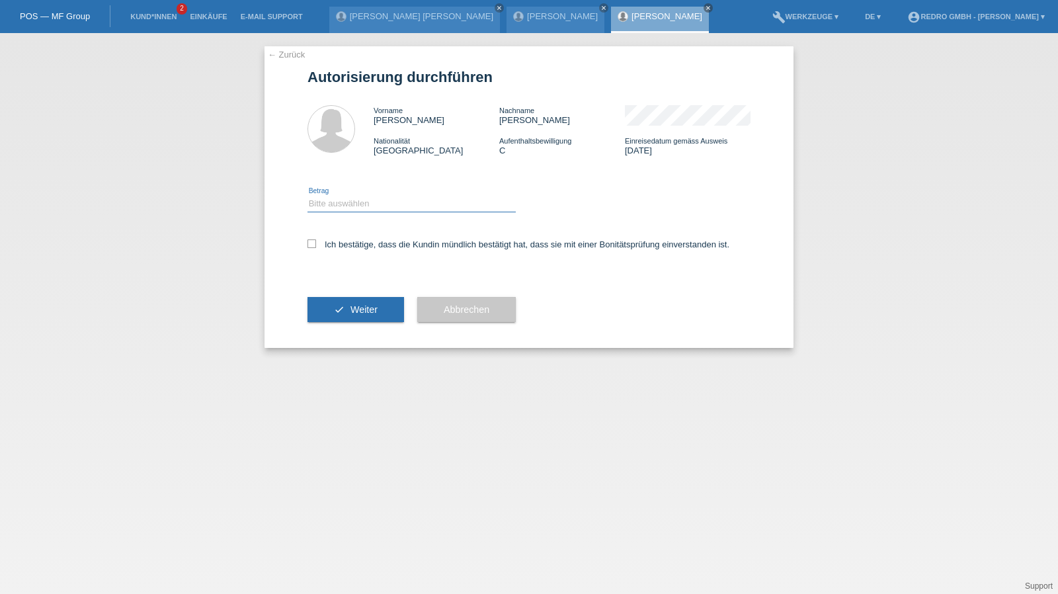
click at [366, 203] on select "Bitte auswählen CHF 1.00 - CHF 499.00 CHF 500.00 - CHF 1'999.00 CHF 2'000.00 - …" at bounding box center [411, 204] width 208 height 16
select select "1"
click at [307, 196] on select "Bitte auswählen CHF 1.00 - CHF 499.00 CHF 500.00 - CHF 1'999.00 CHF 2'000.00 - …" at bounding box center [411, 204] width 208 height 16
click at [359, 244] on label "Ich bestätige, dass die Kundin mündlich bestätigt hat, dass sie mit einer Bonit…" at bounding box center [518, 244] width 422 height 10
click at [316, 244] on input "Ich bestätige, dass die Kundin mündlich bestätigt hat, dass sie mit einer Bonit…" at bounding box center [311, 243] width 9 height 9
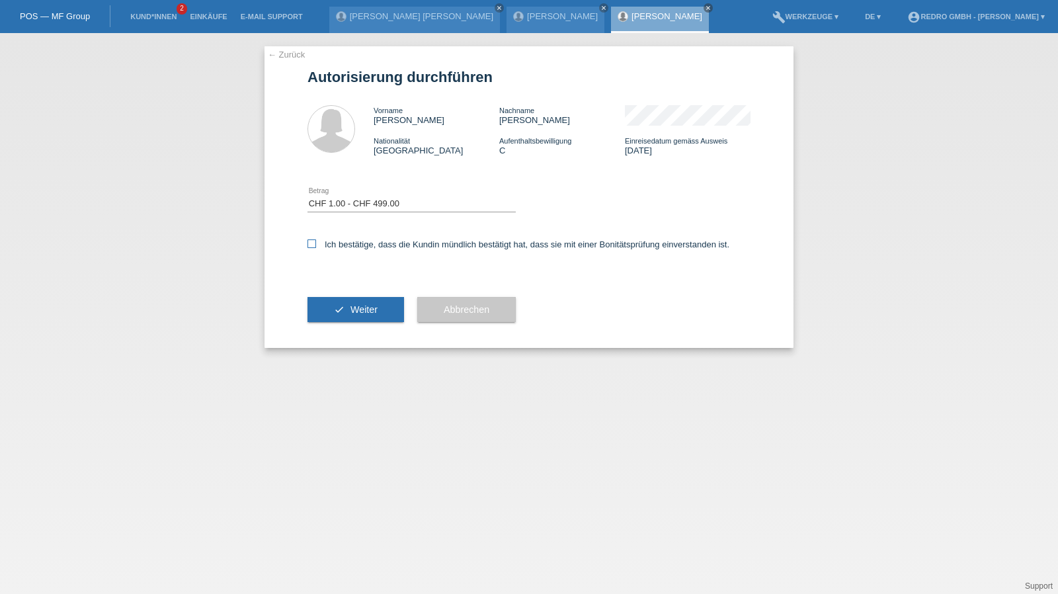
checkbox input "true"
click at [358, 301] on button "check Weiter" at bounding box center [355, 309] width 97 height 25
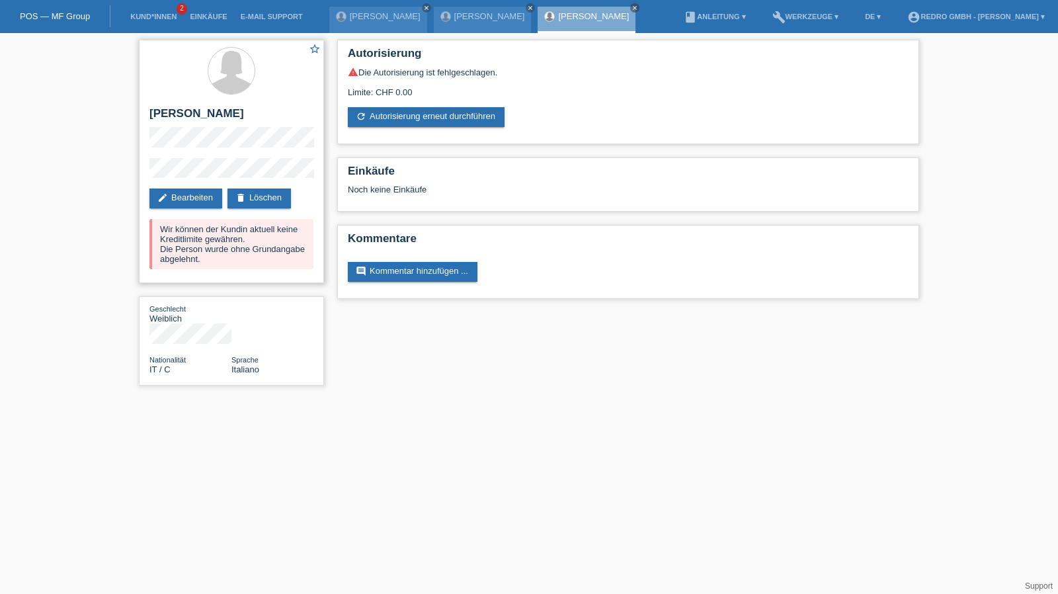
click at [160, 117] on h2 "[PERSON_NAME]" at bounding box center [231, 117] width 164 height 20
copy div "[PERSON_NAME]"
click at [168, 158] on div "star_border Alessia Rosaria Boccuti edit Bearbeiten delete Löschen Wir können d…" at bounding box center [231, 161] width 185 height 243
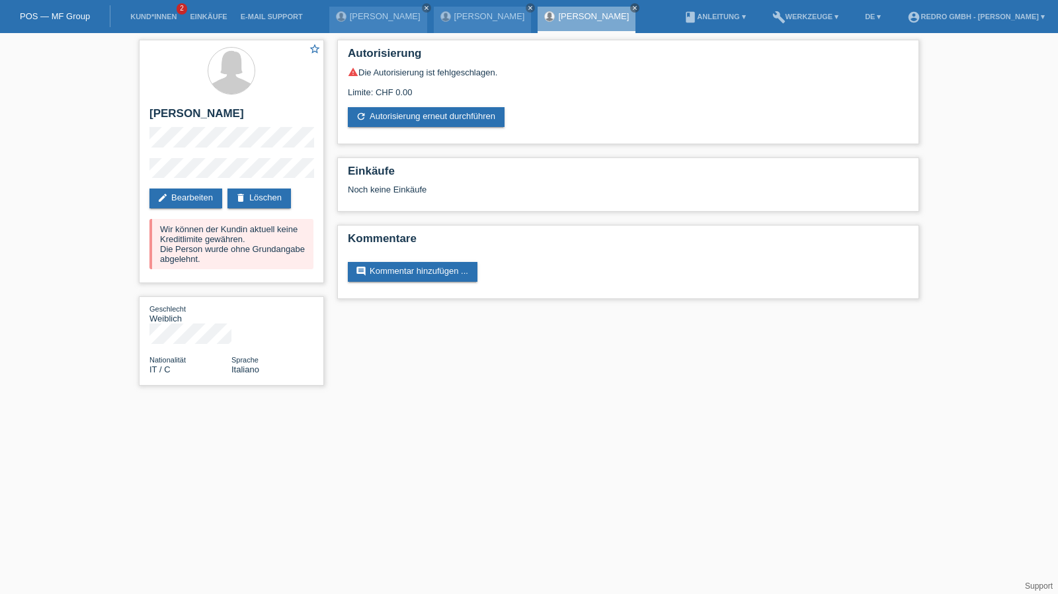
drag, startPoint x: 220, startPoint y: 157, endPoint x: 120, endPoint y: 173, distance: 100.6
click at [120, 173] on div "star_border Alessia Rosaria Boccuti edit Bearbeiten delete Löschen Wir können d…" at bounding box center [529, 216] width 1058 height 366
click at [150, 13] on link "Kund*innen" at bounding box center [154, 17] width 60 height 8
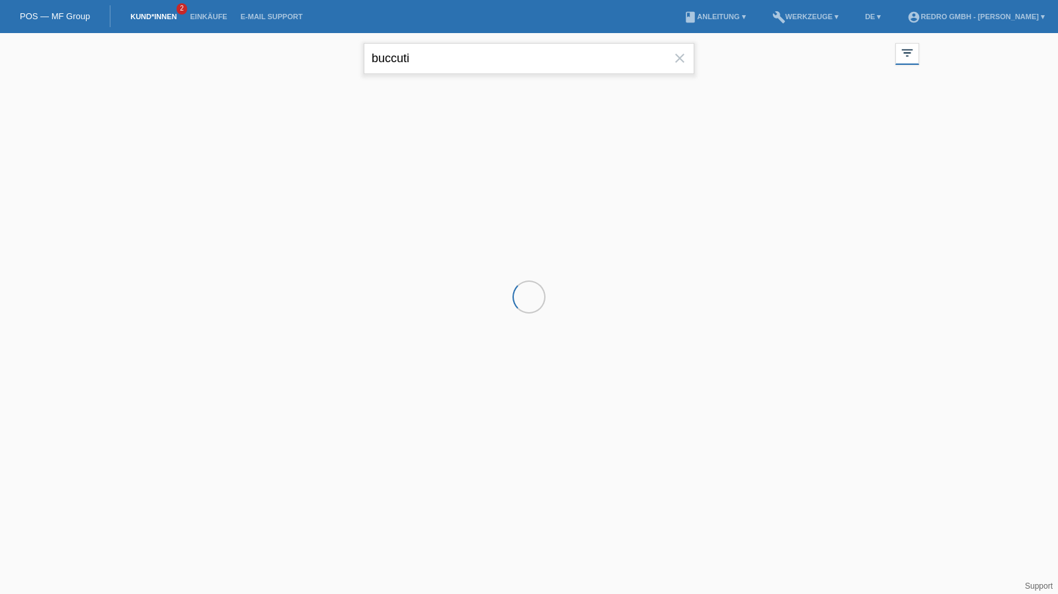
click at [462, 59] on input "buccuti" at bounding box center [529, 58] width 331 height 31
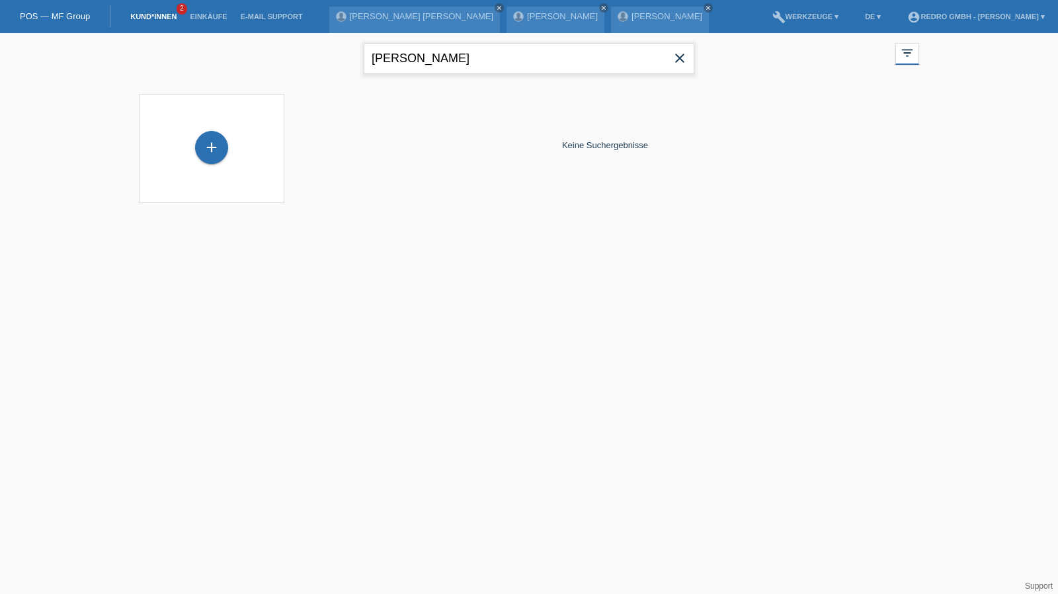
type input "feher"
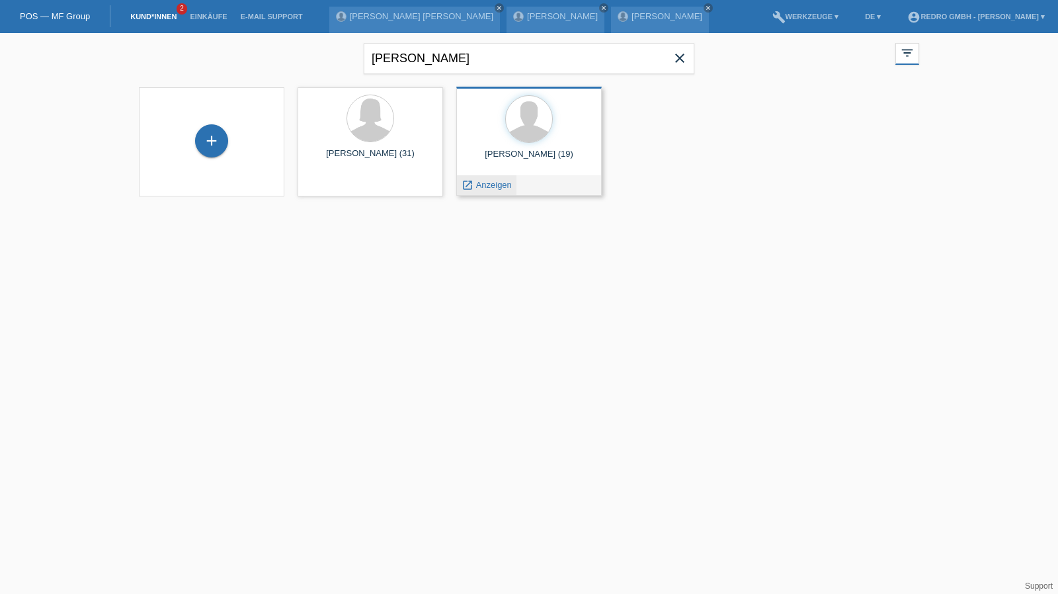
click at [491, 188] on span "Anzeigen" at bounding box center [494, 185] width 36 height 10
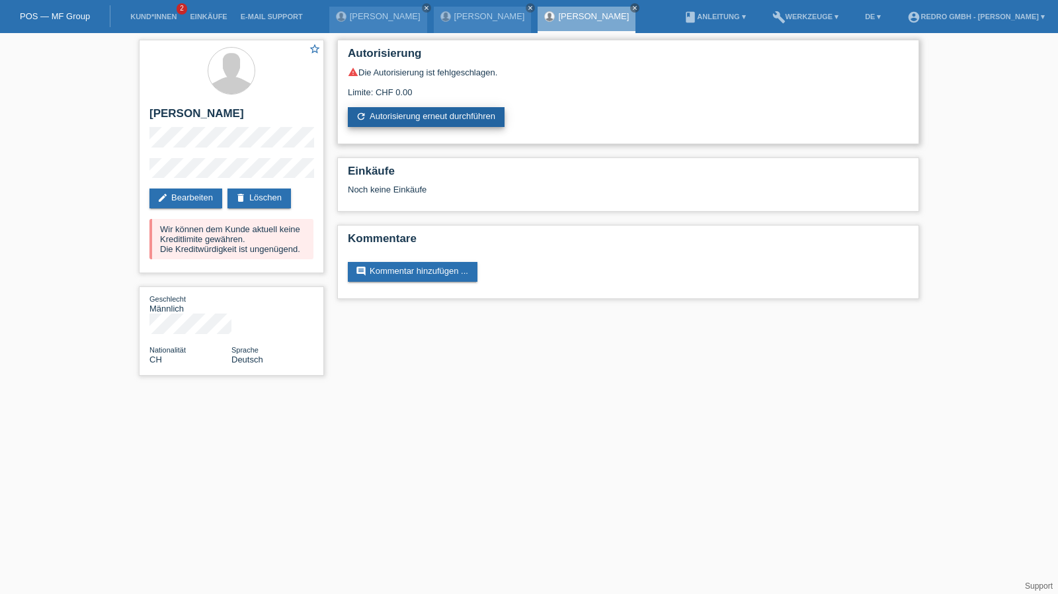
click at [395, 118] on link "refresh Autorisierung erneut durchführen" at bounding box center [426, 117] width 157 height 20
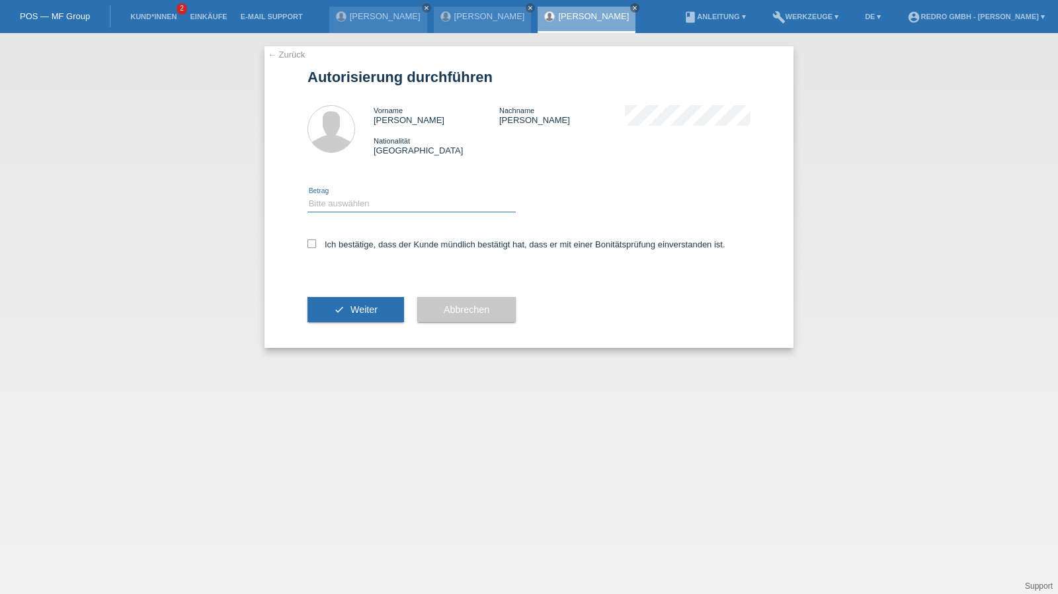
drag, startPoint x: 383, startPoint y: 199, endPoint x: 384, endPoint y: 211, distance: 11.9
click at [383, 199] on select "Bitte auswählen CHF 1.00 - CHF 499.00 CHF 500.00 - CHF 1'999.00 CHF 2'000.00 - …" at bounding box center [411, 204] width 208 height 16
select select "1"
click at [307, 196] on select "Bitte auswählen CHF 1.00 - CHF 499.00 CHF 500.00 - CHF 1'999.00 CHF 2'000.00 - …" at bounding box center [411, 204] width 208 height 16
click at [380, 243] on label "Ich bestätige, dass der Kunde mündlich bestätigt hat, dass er mit einer Bonität…" at bounding box center [516, 244] width 418 height 10
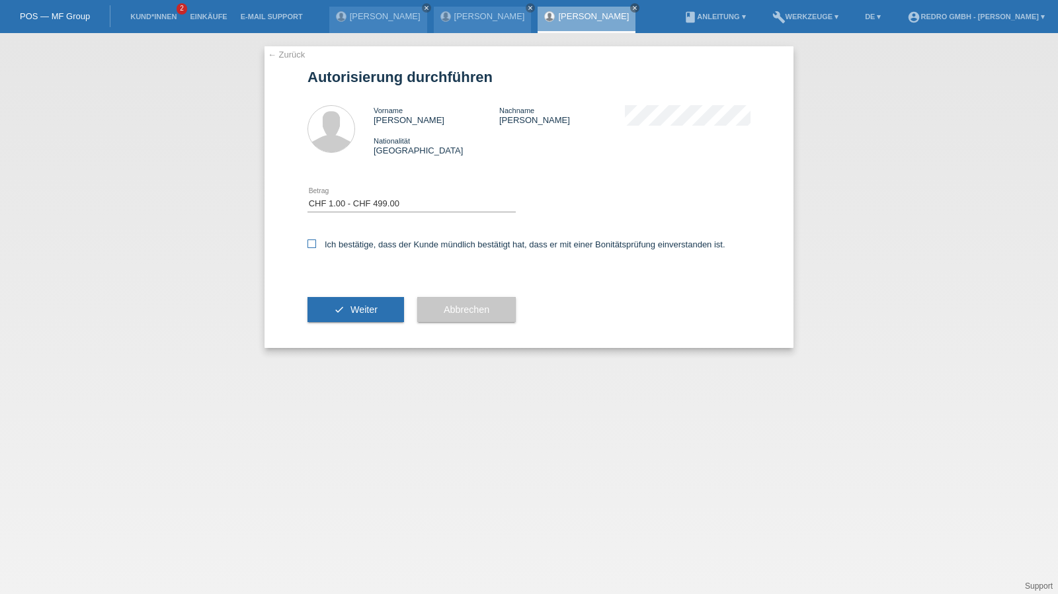
click at [316, 243] on input "Ich bestätige, dass der Kunde mündlich bestätigt hat, dass er mit einer Bonität…" at bounding box center [311, 243] width 9 height 9
checkbox input "true"
click at [364, 311] on span "Weiter" at bounding box center [363, 309] width 27 height 11
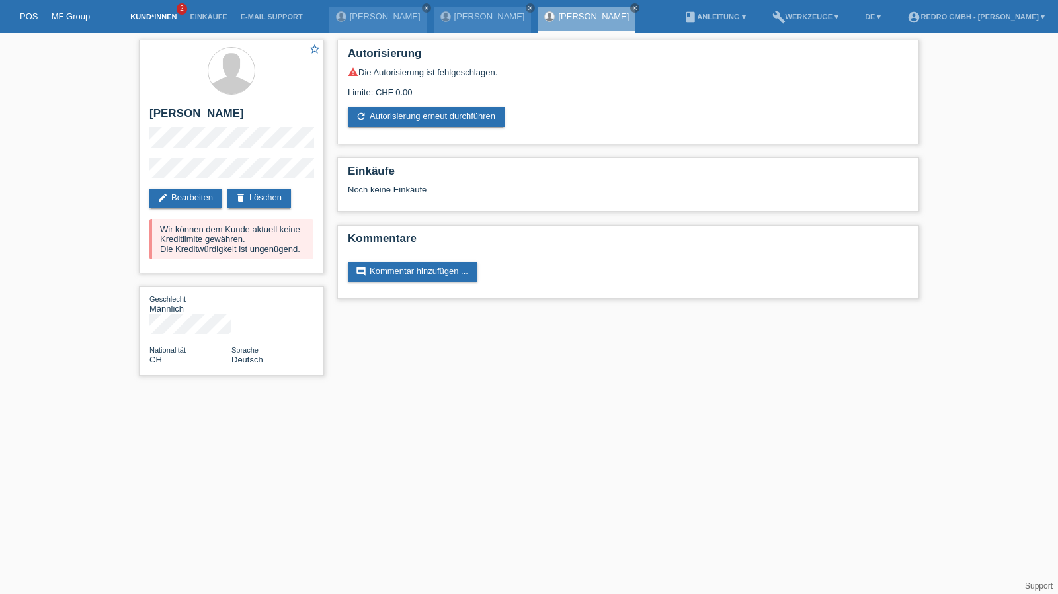
click at [156, 15] on link "Kund*innen" at bounding box center [154, 17] width 60 height 8
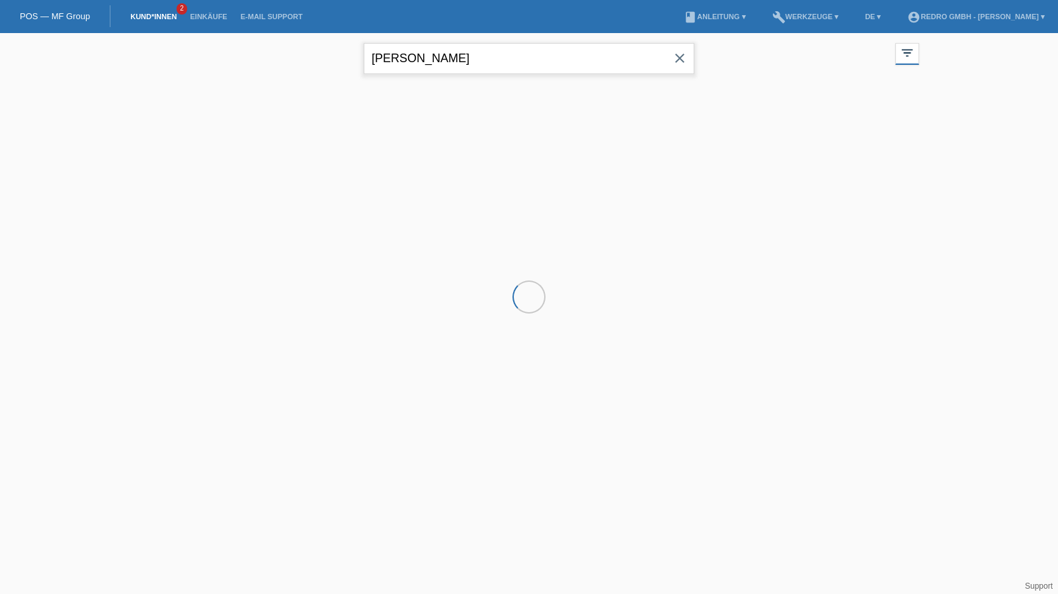
click at [425, 60] on input "[PERSON_NAME]" at bounding box center [529, 58] width 331 height 31
drag, startPoint x: 0, startPoint y: 0, endPoint x: 425, endPoint y: 60, distance: 428.7
click at [425, 60] on input "feher" at bounding box center [529, 58] width 331 height 31
paste input "Trajkovic"
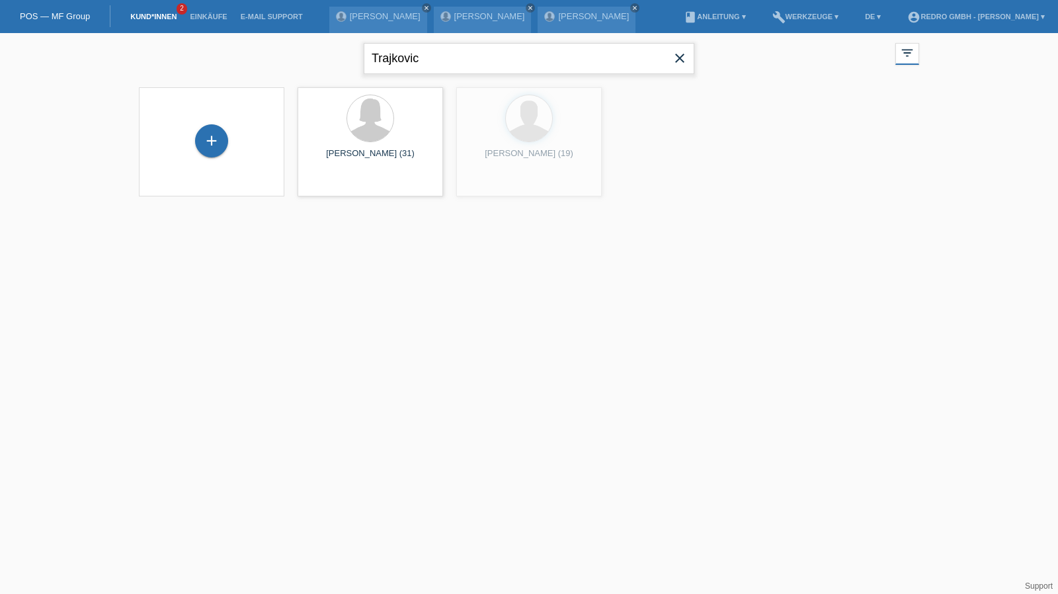
type input "Trajkovic"
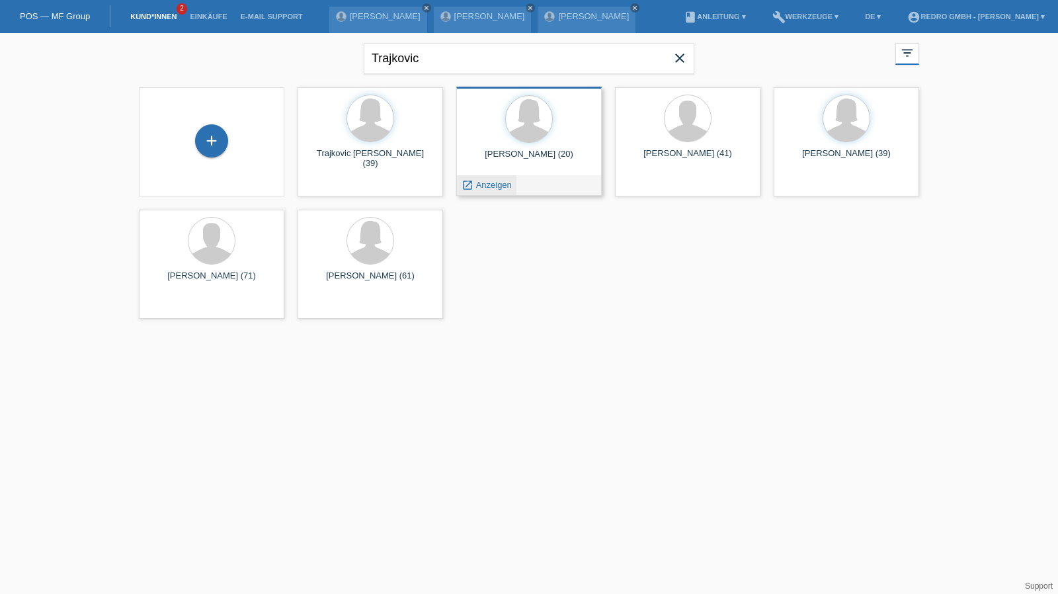
click at [497, 184] on span "Anzeigen" at bounding box center [494, 185] width 36 height 10
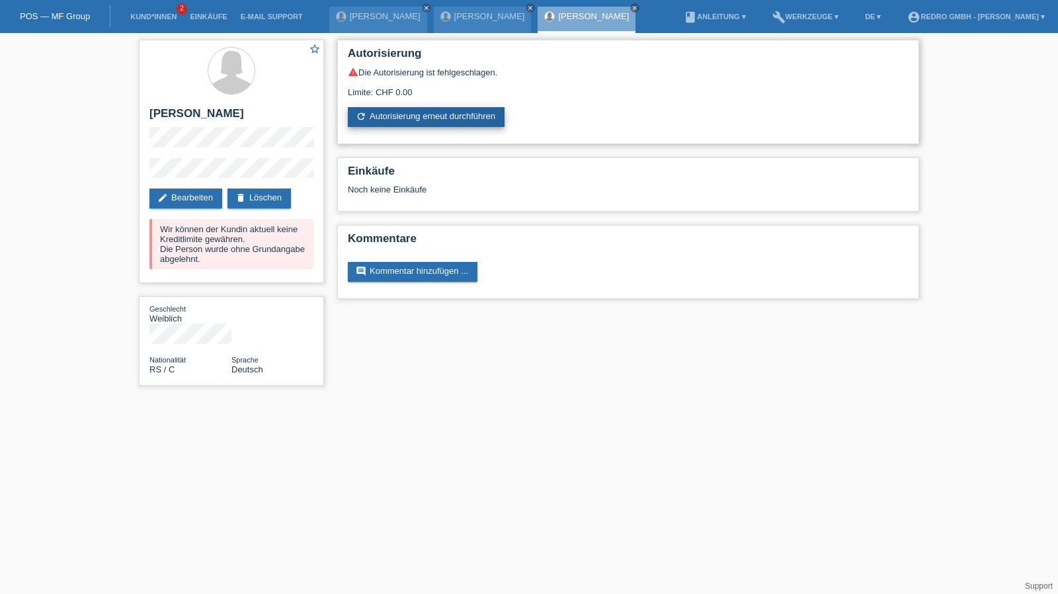
click at [400, 124] on link "refresh Autorisierung erneut durchführen" at bounding box center [426, 117] width 157 height 20
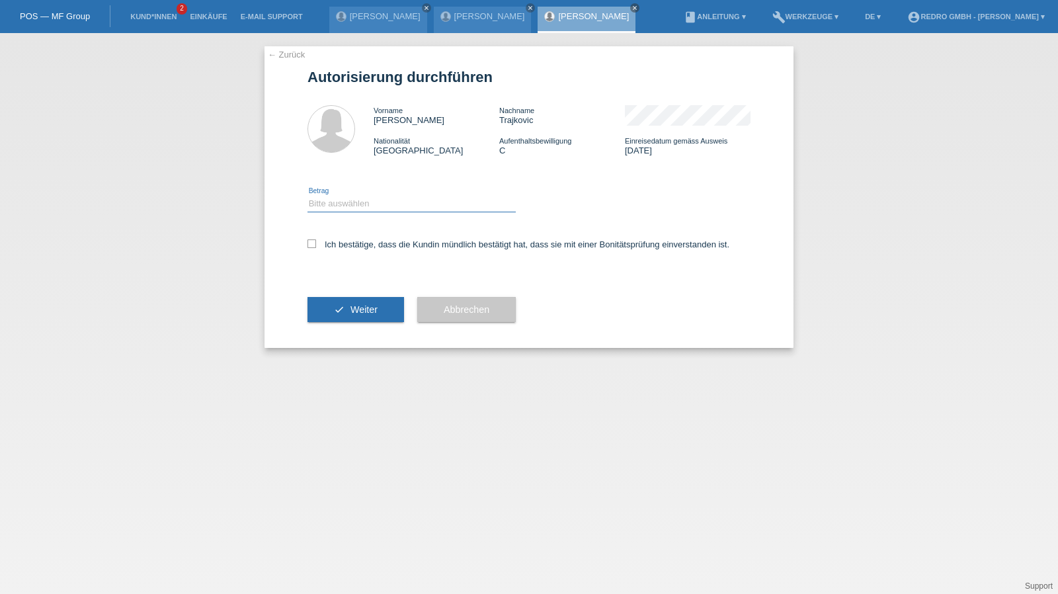
drag, startPoint x: 354, startPoint y: 196, endPoint x: 350, endPoint y: 209, distance: 13.8
click at [354, 196] on select "Bitte auswählen CHF 1.00 - CHF 499.00 CHF 500.00 - CHF 1'999.00 CHF 2'000.00 - …" at bounding box center [411, 204] width 208 height 16
select select "1"
click at [307, 196] on select "Bitte auswählen CHF 1.00 - CHF 499.00 CHF 500.00 - CHF 1'999.00 CHF 2'000.00 - …" at bounding box center [411, 204] width 208 height 16
click at [337, 243] on label "Ich bestätige, dass die Kundin mündlich bestätigt hat, dass sie mit einer Bonit…" at bounding box center [518, 244] width 422 height 10
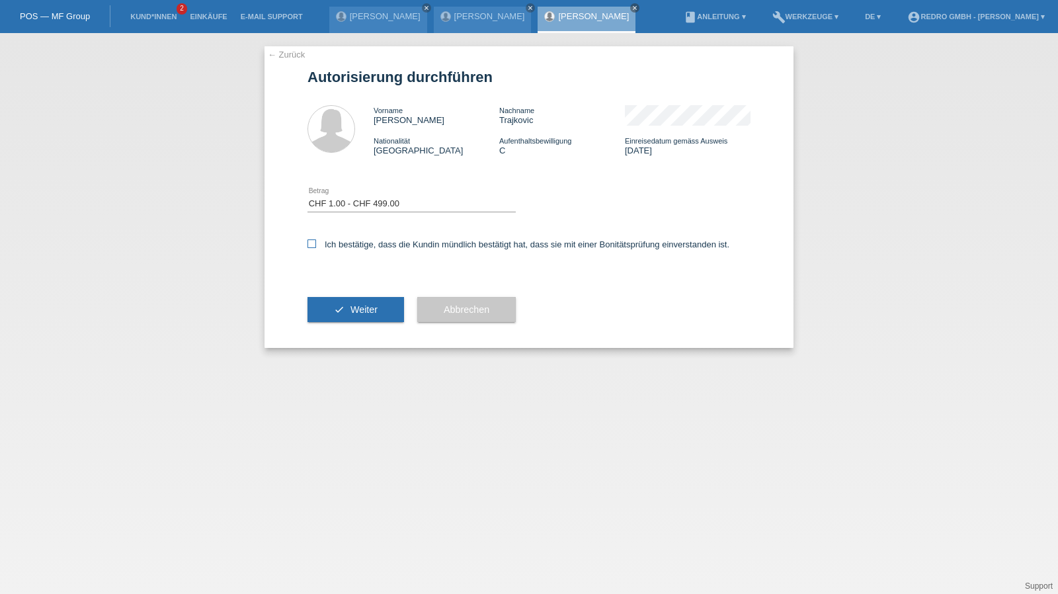
click at [316, 243] on input "Ich bestätige, dass die Kundin mündlich bestätigt hat, dass sie mit einer Bonit…" at bounding box center [311, 243] width 9 height 9
checkbox input "true"
drag, startPoint x: 339, startPoint y: 315, endPoint x: 337, endPoint y: 307, distance: 8.2
click at [339, 315] on button "check Weiter" at bounding box center [355, 309] width 97 height 25
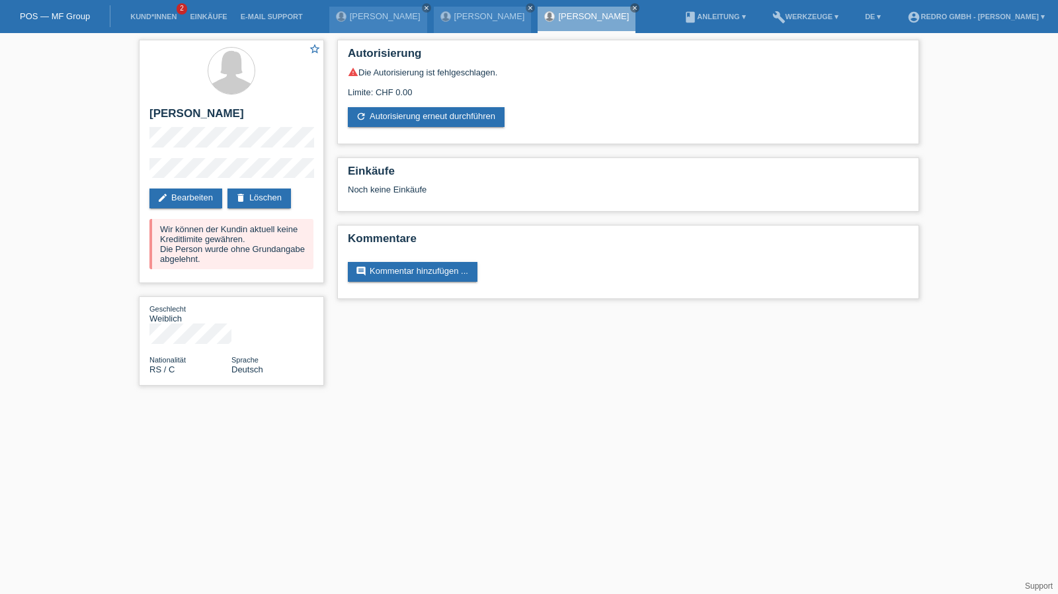
click at [142, 11] on li "Kund*innen 2" at bounding box center [154, 17] width 60 height 34
click at [147, 20] on link "Kund*innen" at bounding box center [154, 17] width 60 height 8
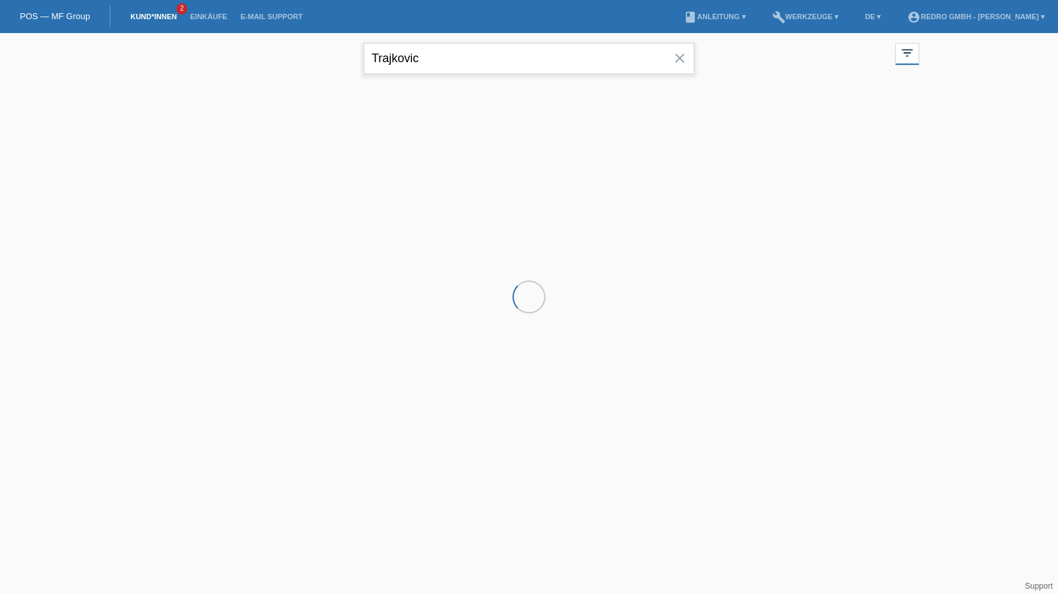
click at [448, 52] on input "Trajkovic" at bounding box center [529, 58] width 331 height 31
drag, startPoint x: 0, startPoint y: 0, endPoint x: 448, endPoint y: 52, distance: 451.3
click at [448, 52] on input "Trajkovic" at bounding box center [529, 58] width 331 height 31
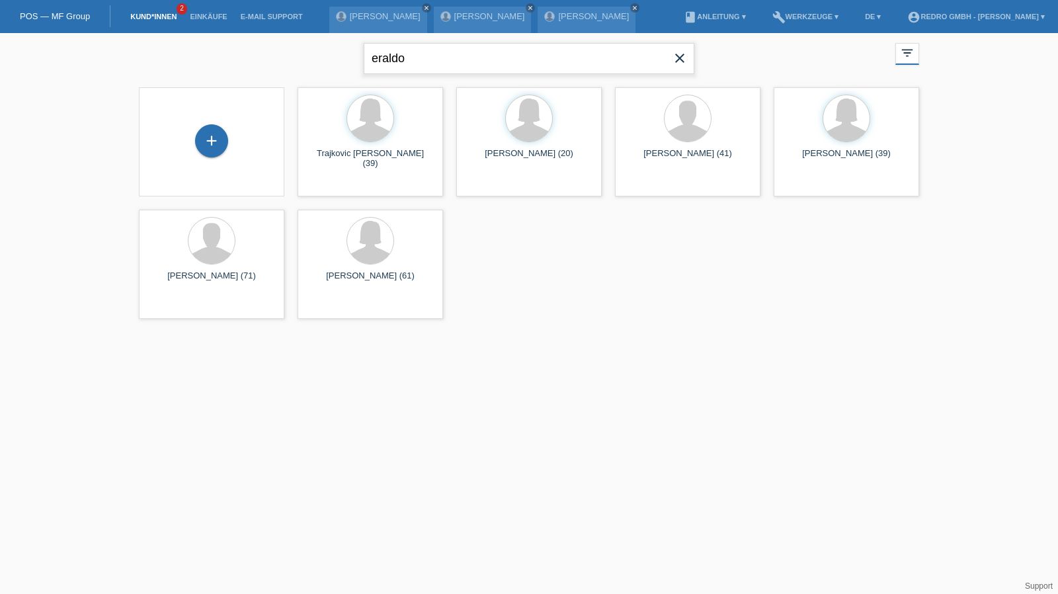
type input "eraldo"
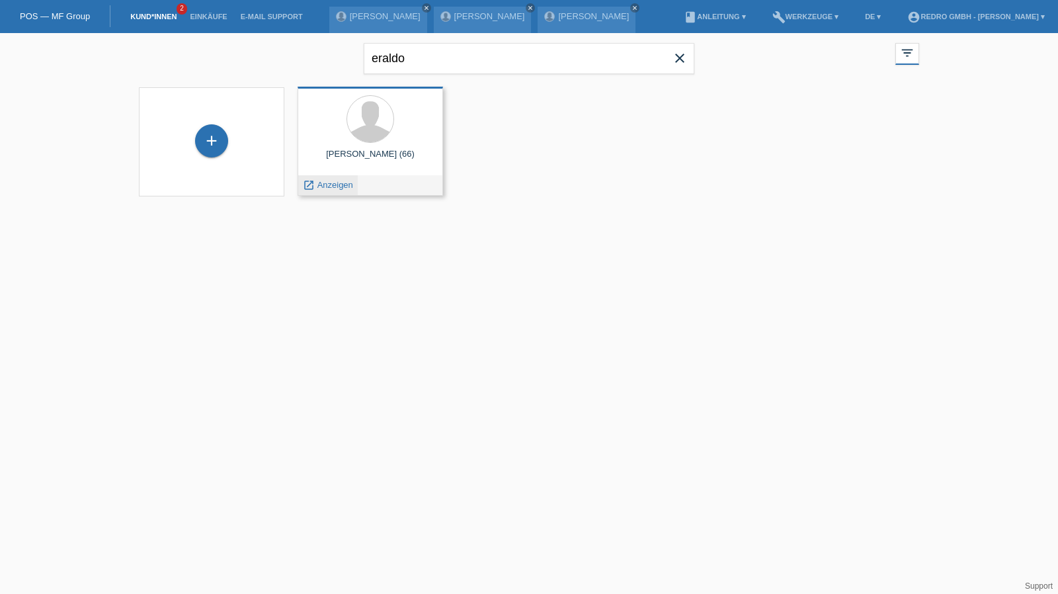
click at [323, 181] on span "Anzeigen" at bounding box center [335, 185] width 36 height 10
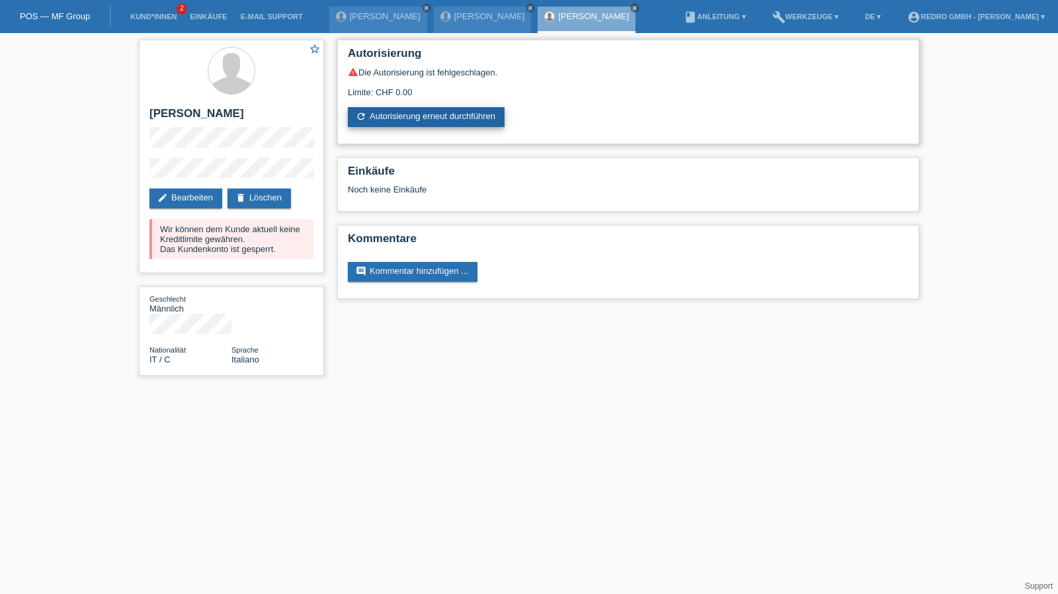
click at [415, 114] on link "refresh Autorisierung erneut durchführen" at bounding box center [426, 117] width 157 height 20
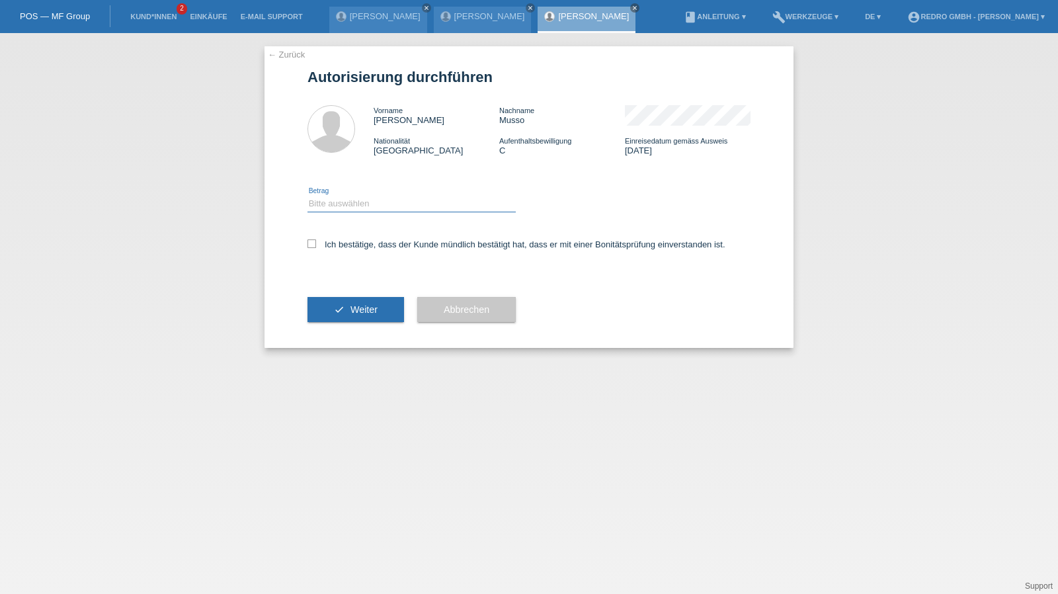
click at [347, 206] on select "Bitte auswählen CHF 1.00 - CHF 499.00 CHF 500.00 - CHF 1'999.00 CHF 2'000.00 - …" at bounding box center [411, 204] width 208 height 16
select select "1"
click at [307, 196] on select "Bitte auswählen CHF 1.00 - CHF 499.00 CHF 500.00 - CHF 1'999.00 CHF 2'000.00 - …" at bounding box center [411, 204] width 208 height 16
click at [341, 243] on label "Ich bestätige, dass der Kunde mündlich bestätigt hat, dass er mit einer Bonität…" at bounding box center [516, 244] width 418 height 10
click at [316, 243] on input "Ich bestätige, dass der Kunde mündlich bestätigt hat, dass er mit einer Bonität…" at bounding box center [311, 243] width 9 height 9
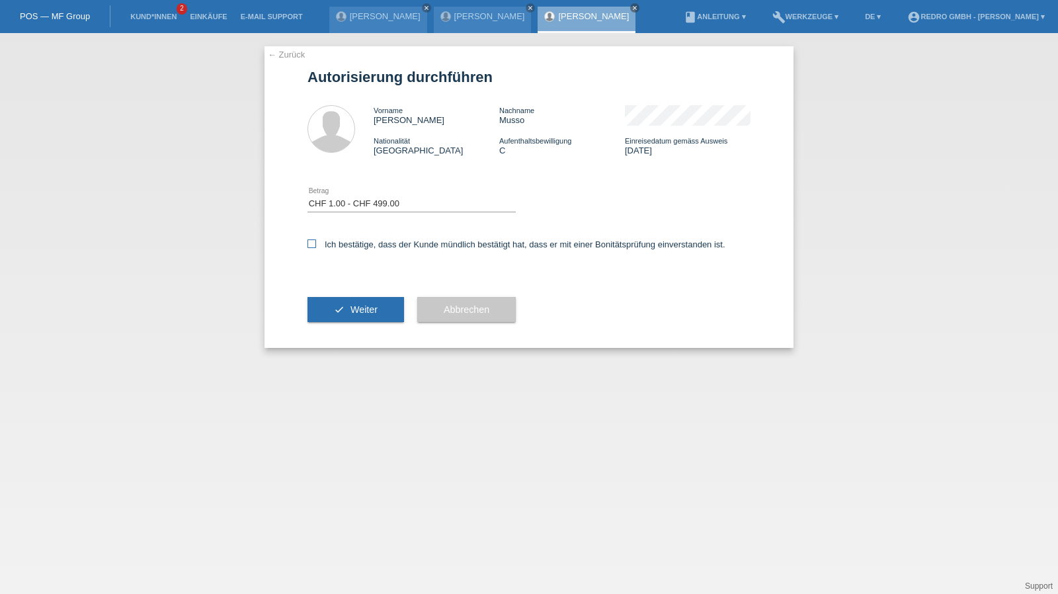
checkbox input "true"
click at [341, 305] on button "check Weiter" at bounding box center [355, 309] width 97 height 25
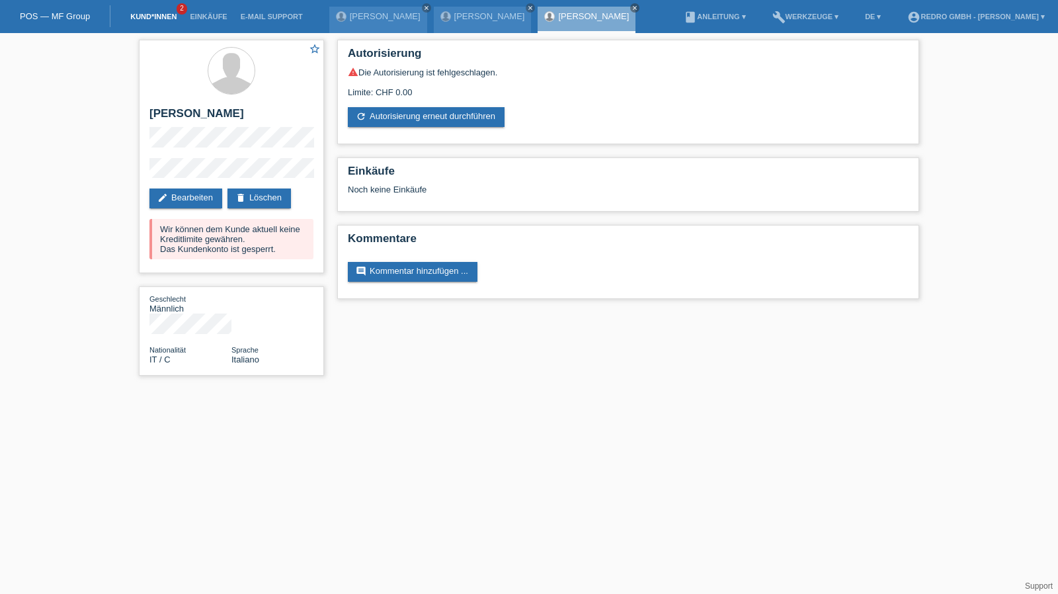
click at [146, 13] on link "Kund*innen" at bounding box center [154, 17] width 60 height 8
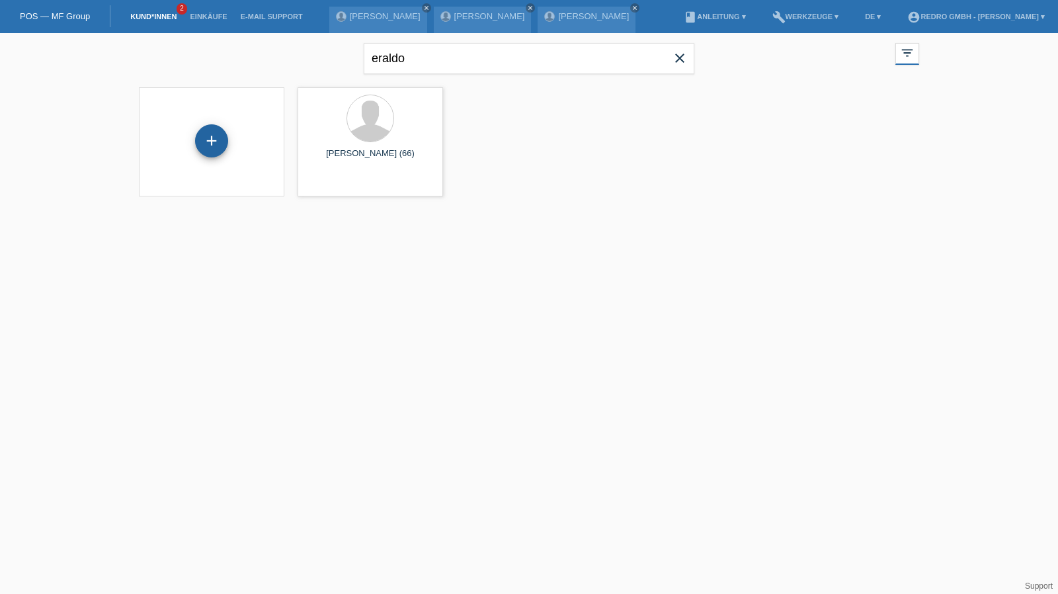
click at [204, 133] on div "+" at bounding box center [212, 141] width 32 height 22
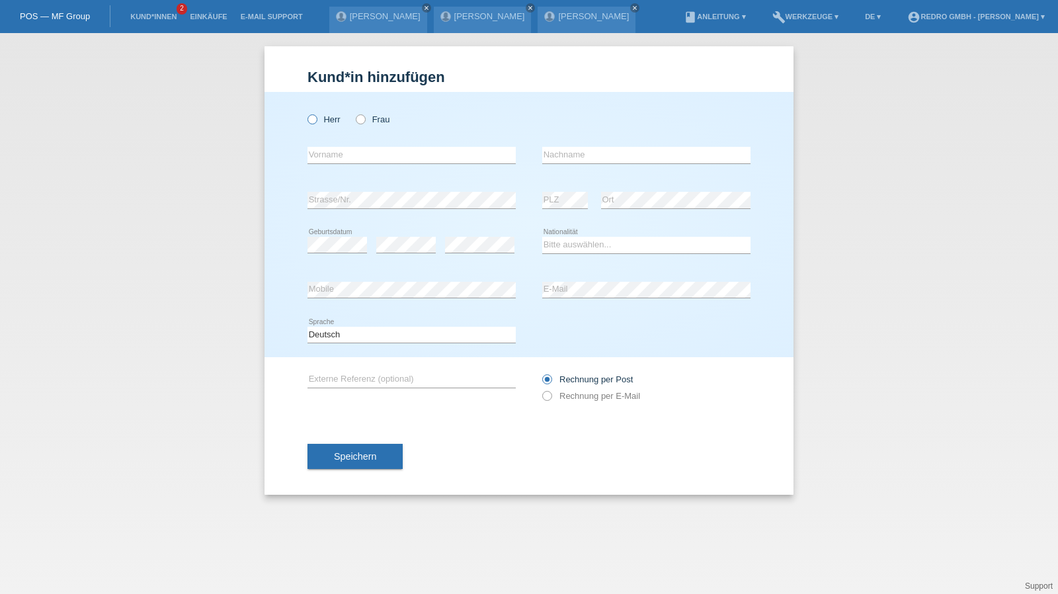
click at [323, 121] on label "Herr" at bounding box center [323, 119] width 33 height 10
click at [316, 121] on input "Herr" at bounding box center [311, 118] width 9 height 9
radio input "true"
click at [337, 153] on input "text" at bounding box center [411, 155] width 208 height 17
type input "[PERSON_NAME]"
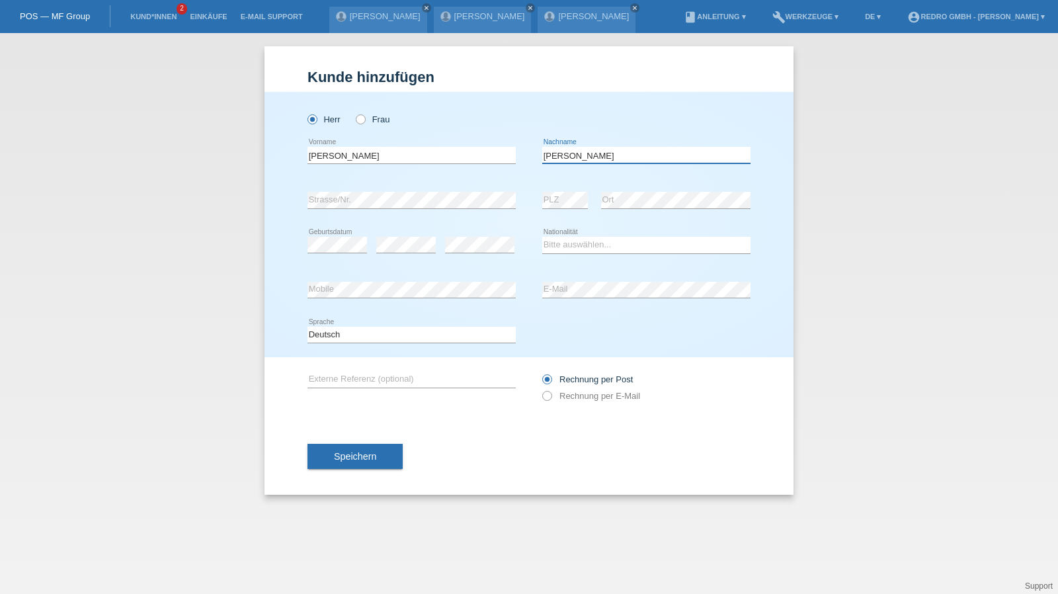
type input "[PERSON_NAME]"
select select "DE"
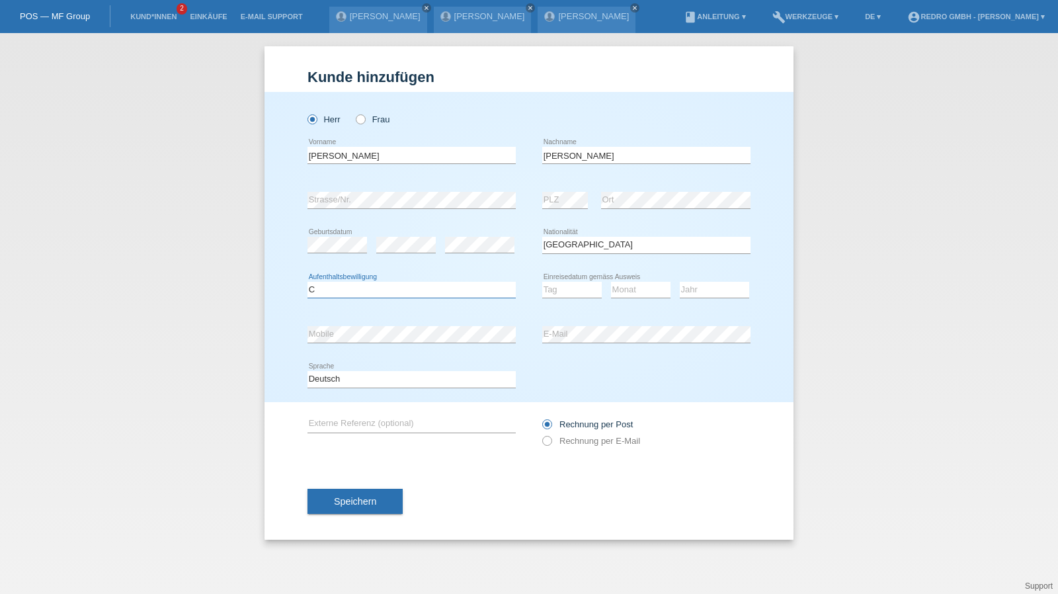
select select "B"
select select "30"
select select "04"
select select "2022"
click at [386, 149] on input "[PERSON_NAME]" at bounding box center [411, 155] width 208 height 17
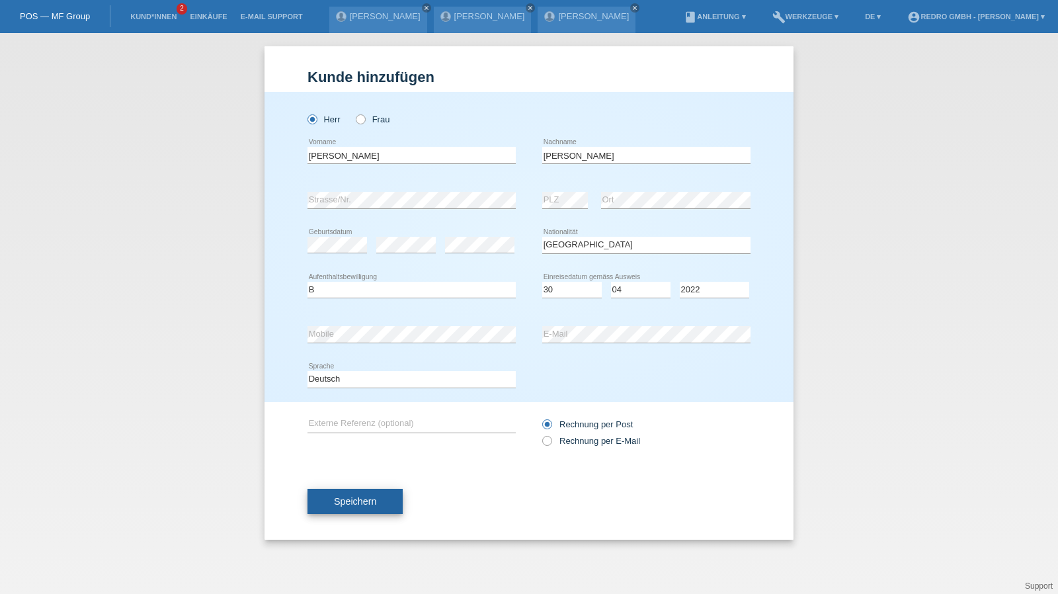
click at [352, 496] on span "Speichern" at bounding box center [355, 501] width 42 height 11
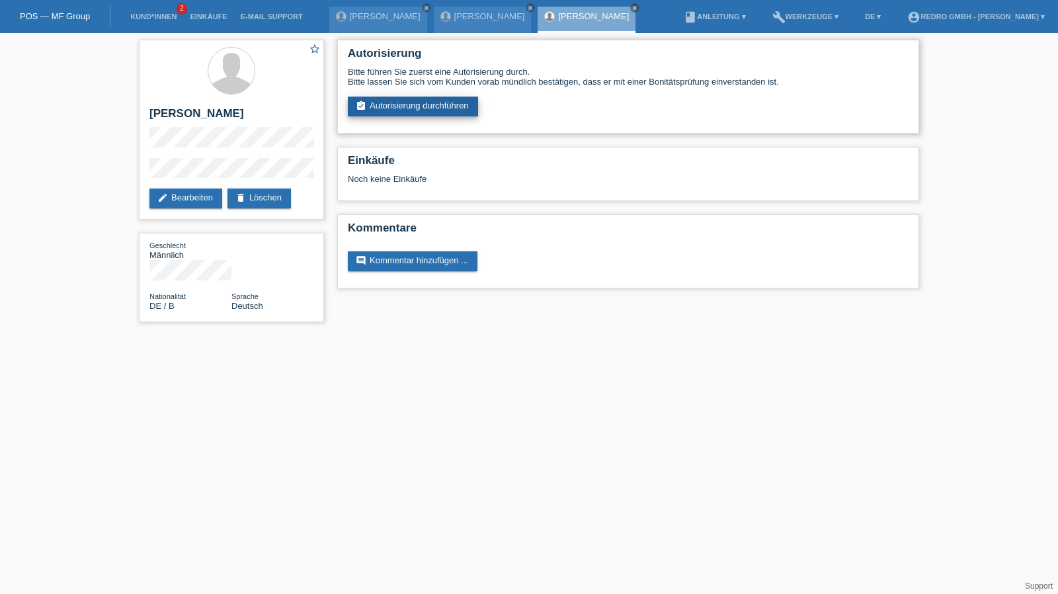
click at [381, 104] on link "assignment_turned_in Autorisierung durchführen" at bounding box center [413, 107] width 130 height 20
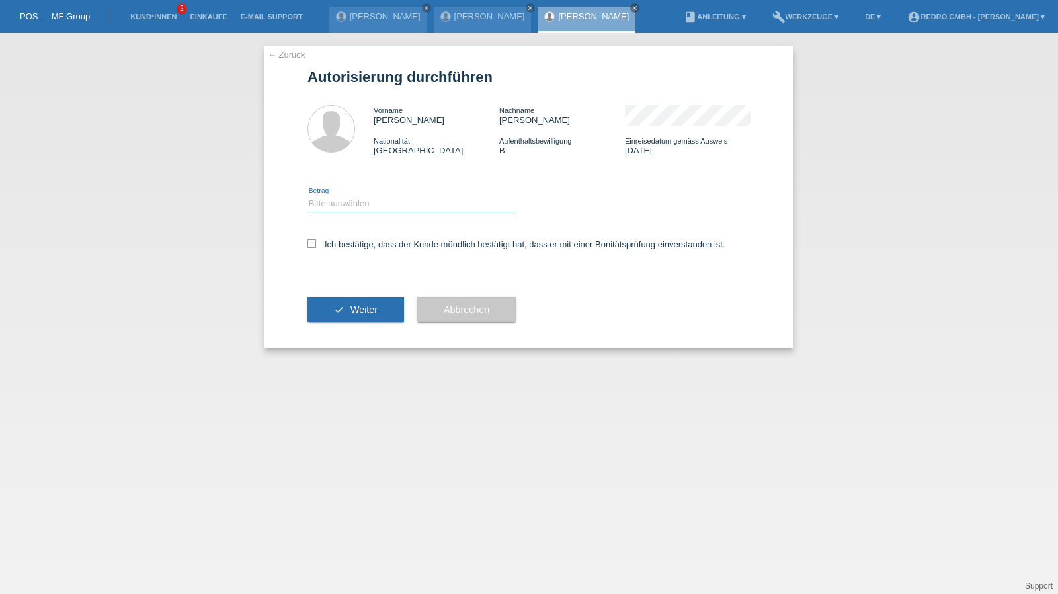
drag, startPoint x: 0, startPoint y: 0, endPoint x: 352, endPoint y: 210, distance: 410.1
click at [352, 198] on select "Bitte auswählen CHF 1.00 - CHF 499.00 CHF 500.00 - CHF 1'999.00 CHF 2'000.00 - …" at bounding box center [411, 204] width 208 height 16
click at [307, 196] on select "Bitte auswählen CHF 1.00 - CHF 499.00 CHF 500.00 - CHF 1'999.00 CHF 2'000.00 - …" at bounding box center [411, 204] width 208 height 16
click at [354, 195] on div "Bitte auswählen CHF 1.00 - CHF 499.00 CHF 500.00 - CHF 1'999.00 CHF 2'000.00 - …" at bounding box center [411, 204] width 208 height 45
drag, startPoint x: 352, startPoint y: 203, endPoint x: 352, endPoint y: 211, distance: 7.9
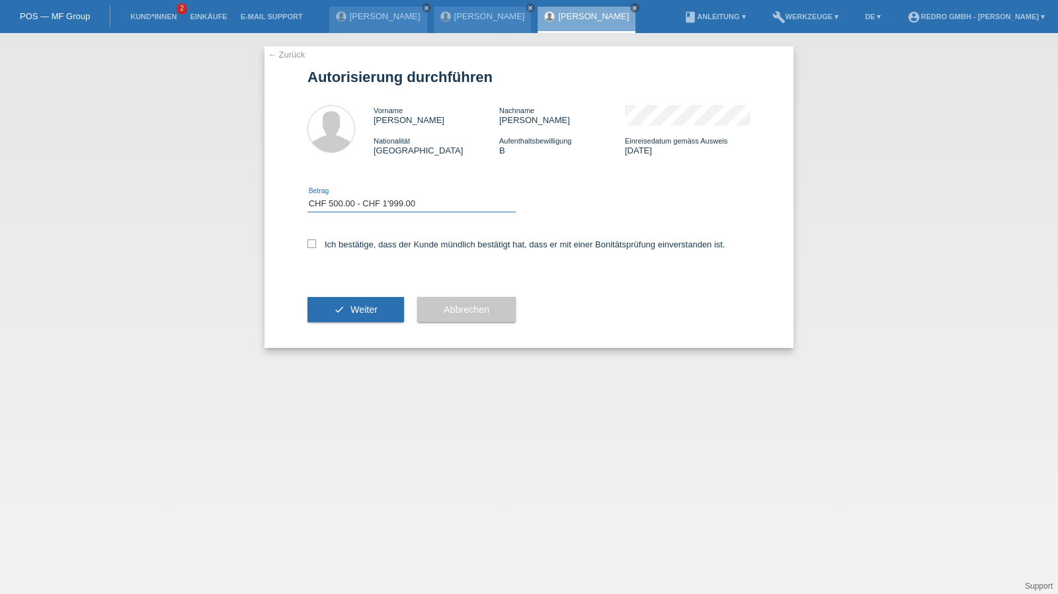
click at [352, 203] on select "Bitte auswählen CHF 1.00 - CHF 499.00 CHF 500.00 - CHF 1'999.00 CHF 2'000.00 - …" at bounding box center [411, 204] width 208 height 16
select select "1"
click at [307, 196] on select "Bitte auswählen CHF 1.00 - CHF 499.00 CHF 500.00 - CHF 1'999.00 CHF 2'000.00 - …" at bounding box center [411, 204] width 208 height 16
click at [351, 249] on label "Ich bestätige, dass der Kunde mündlich bestätigt hat, dass er mit einer Bonität…" at bounding box center [516, 244] width 418 height 10
click at [316, 248] on input "Ich bestätige, dass der Kunde mündlich bestätigt hat, dass er mit einer Bonität…" at bounding box center [311, 243] width 9 height 9
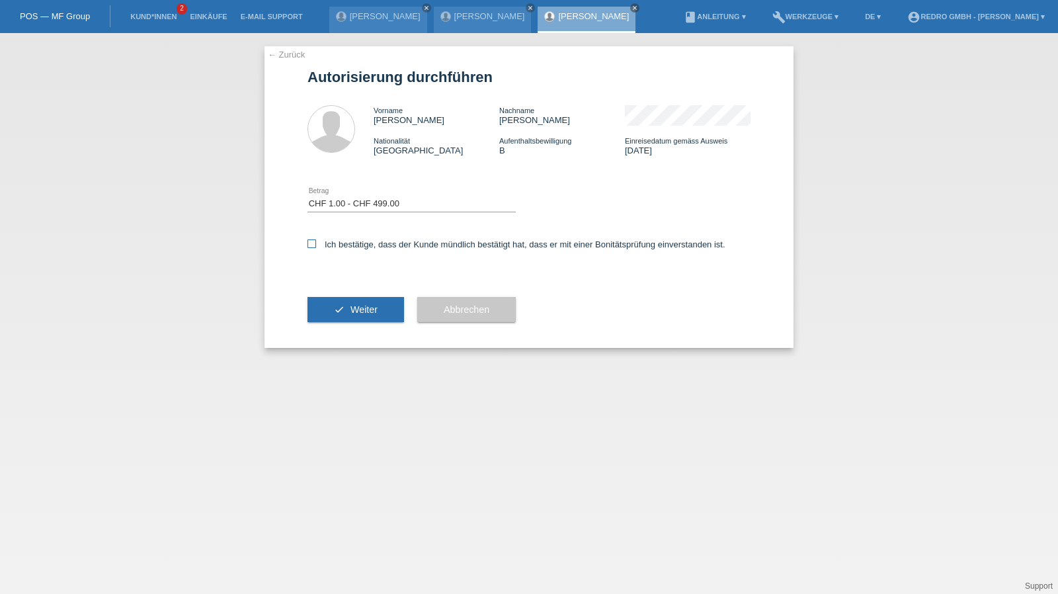
checkbox input "true"
click at [341, 309] on icon "check" at bounding box center [339, 309] width 11 height 11
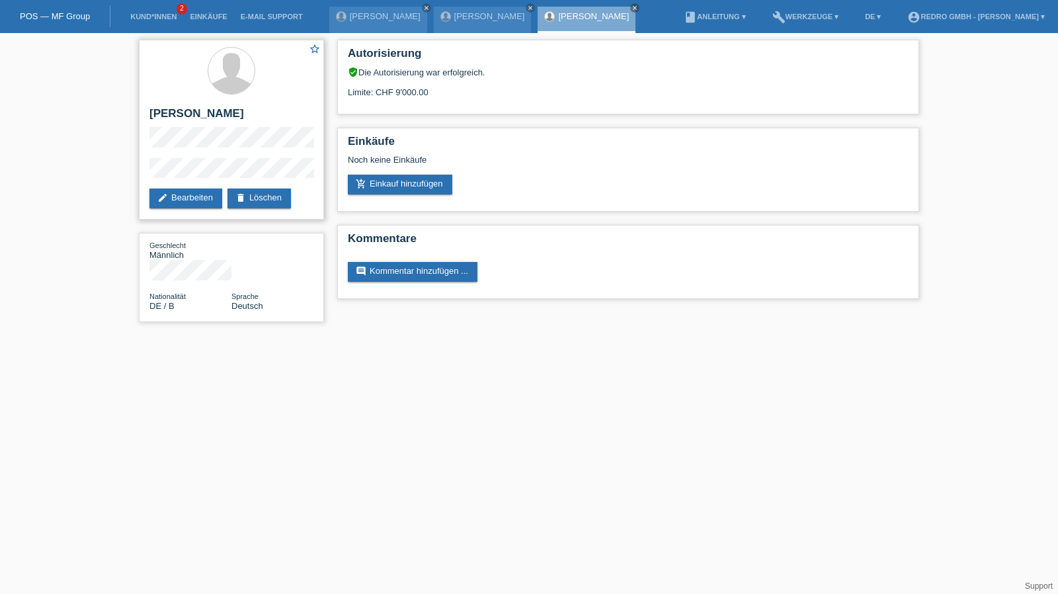
click at [172, 112] on h2 "[PERSON_NAME]" at bounding box center [231, 117] width 164 height 20
copy div "[PERSON_NAME]"
click at [123, 177] on div "star_border [PERSON_NAME] edit Bearbeiten delete Löschen Geschlecht Männlich Na…" at bounding box center [529, 184] width 1058 height 302
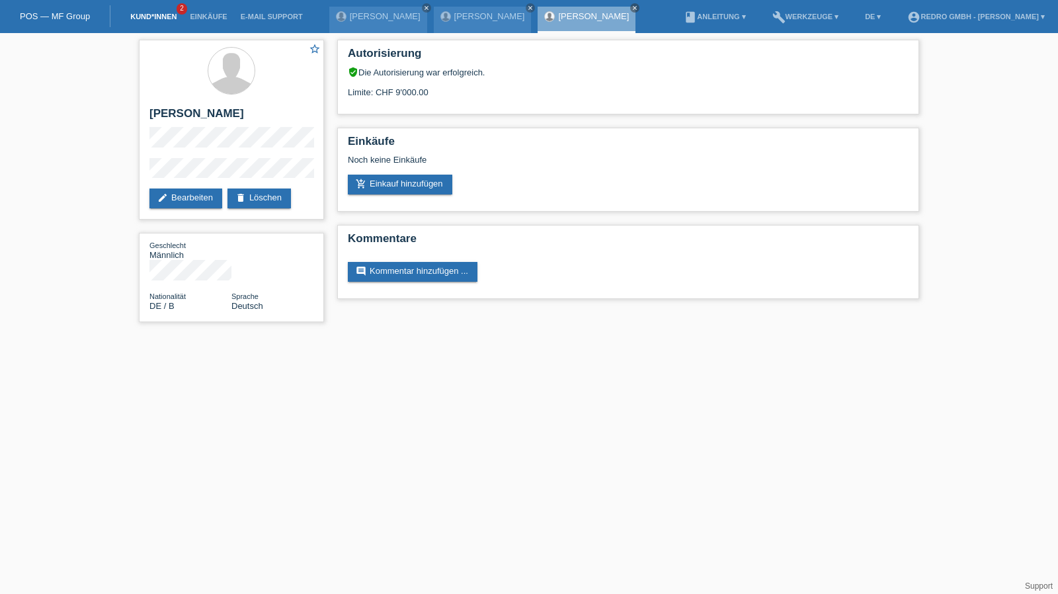
click at [163, 16] on link "Kund*innen" at bounding box center [154, 17] width 60 height 8
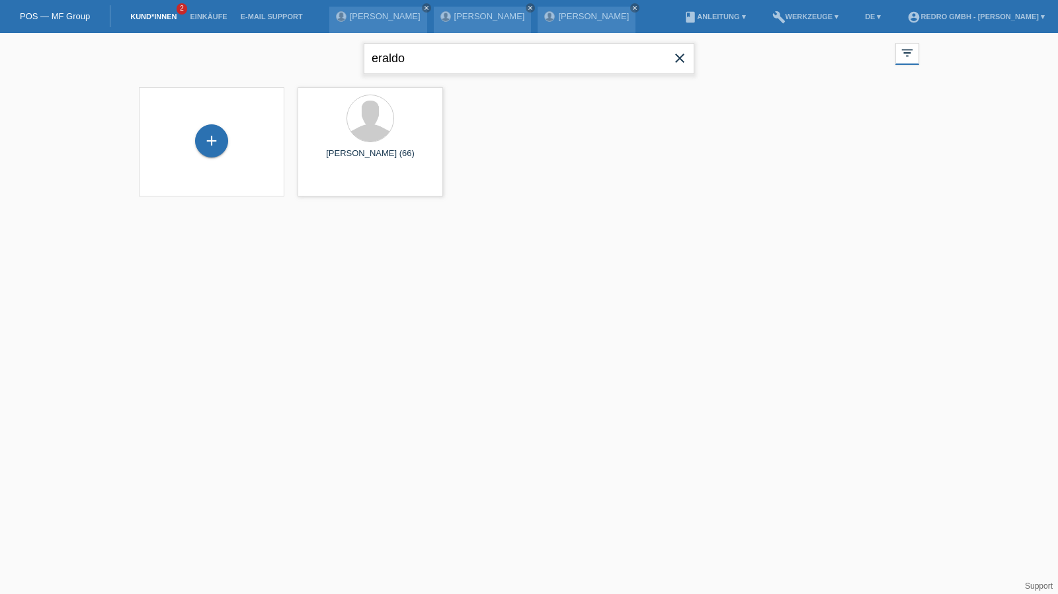
click at [450, 58] on input "eraldo" at bounding box center [529, 58] width 331 height 31
click at [419, 61] on input "atlila" at bounding box center [529, 58] width 331 height 31
click at [422, 55] on input "atlila" at bounding box center [529, 58] width 331 height 31
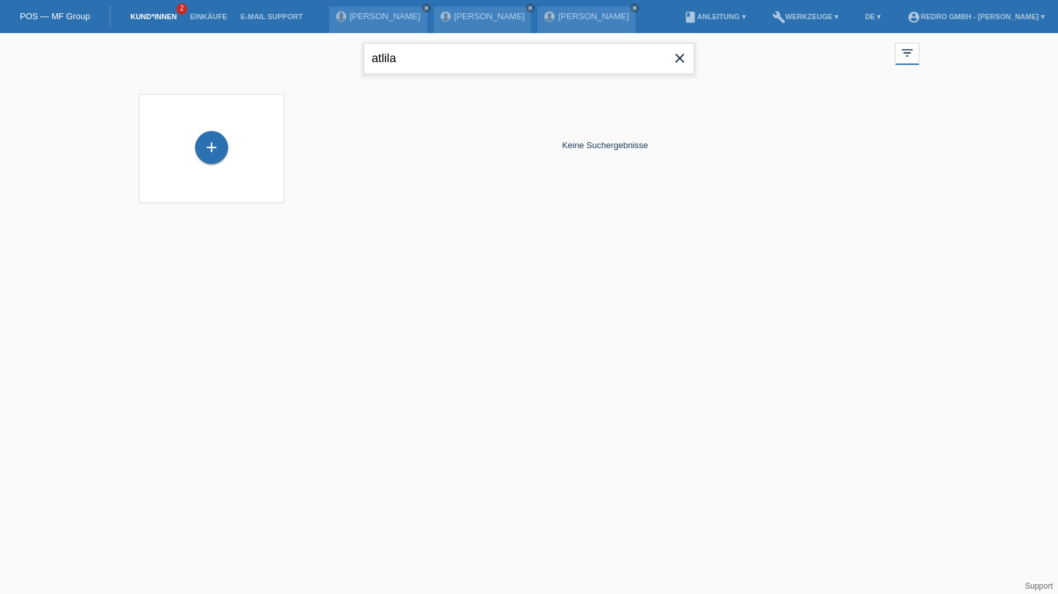
click at [422, 55] on input "atlila" at bounding box center [529, 58] width 331 height 31
type input "szajko"
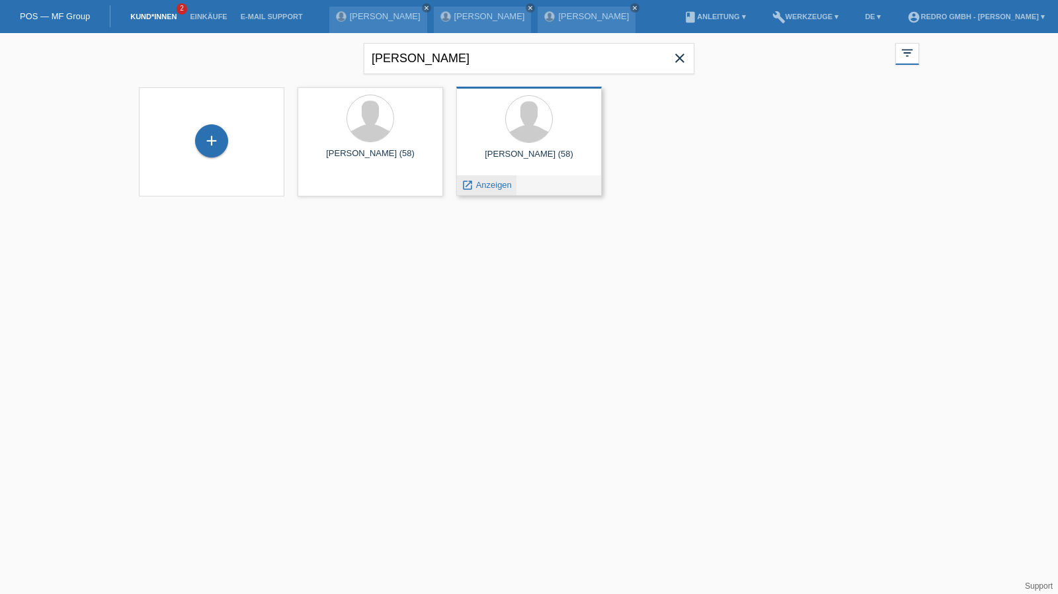
click at [487, 183] on span "Anzeigen" at bounding box center [494, 185] width 36 height 10
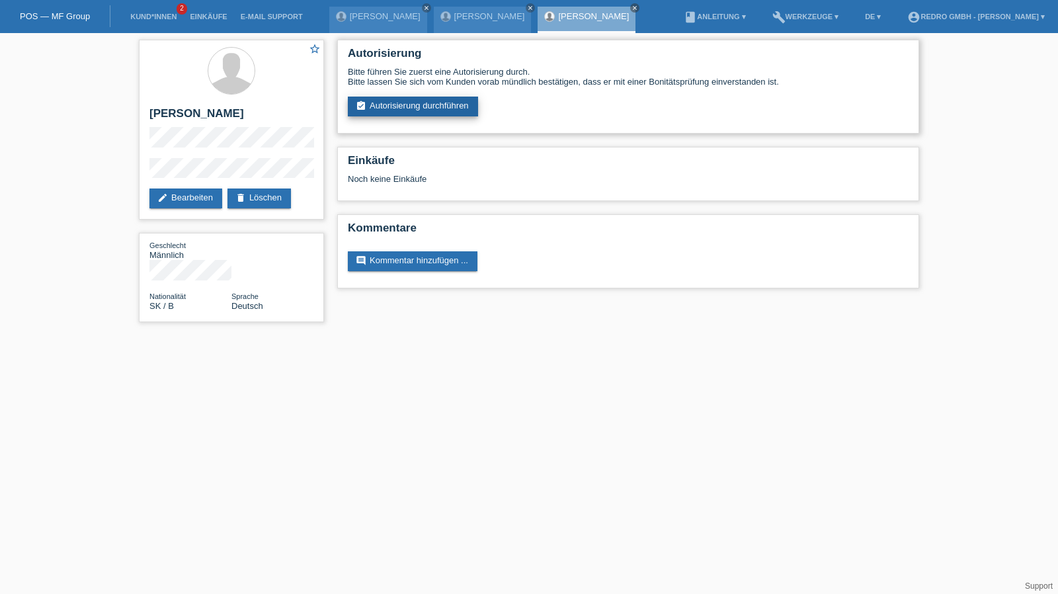
click at [406, 108] on link "assignment_turned_in Autorisierung durchführen" at bounding box center [413, 107] width 130 height 20
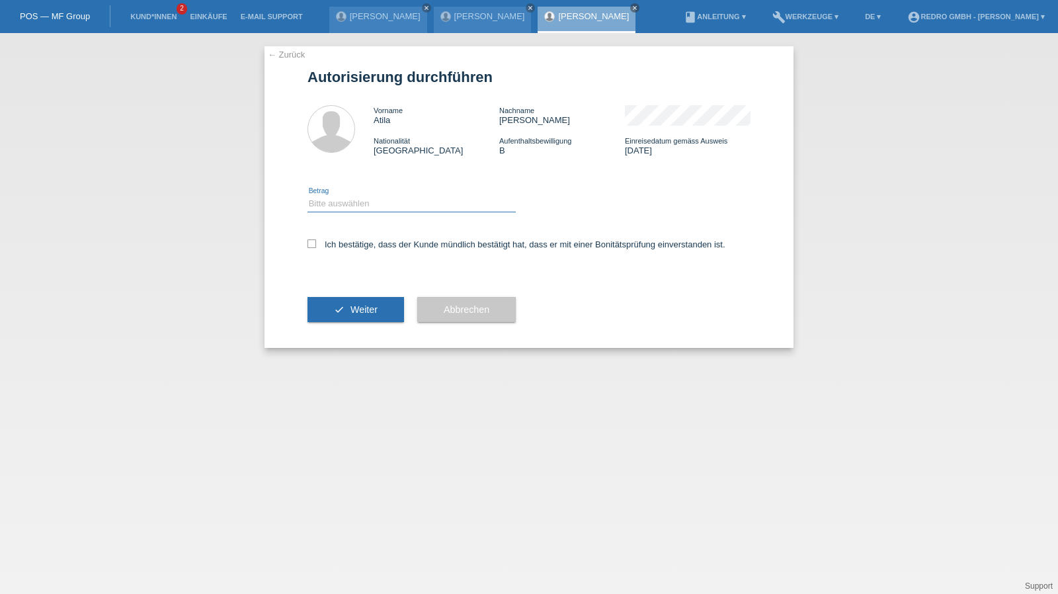
drag, startPoint x: 381, startPoint y: 198, endPoint x: 378, endPoint y: 206, distance: 7.7
click at [381, 198] on select "Bitte auswählen CHF 1.00 - CHF 499.00 CHF 500.00 - CHF 1'999.00 CHF 2'000.00 - …" at bounding box center [411, 204] width 208 height 16
select select "1"
click at [307, 196] on select "Bitte auswählen CHF 1.00 - CHF 499.00 CHF 500.00 - CHF 1'999.00 CHF 2'000.00 - …" at bounding box center [411, 204] width 208 height 16
click at [352, 241] on label "Ich bestätige, dass der Kunde mündlich bestätigt hat, dass er mit einer Bonität…" at bounding box center [516, 244] width 418 height 10
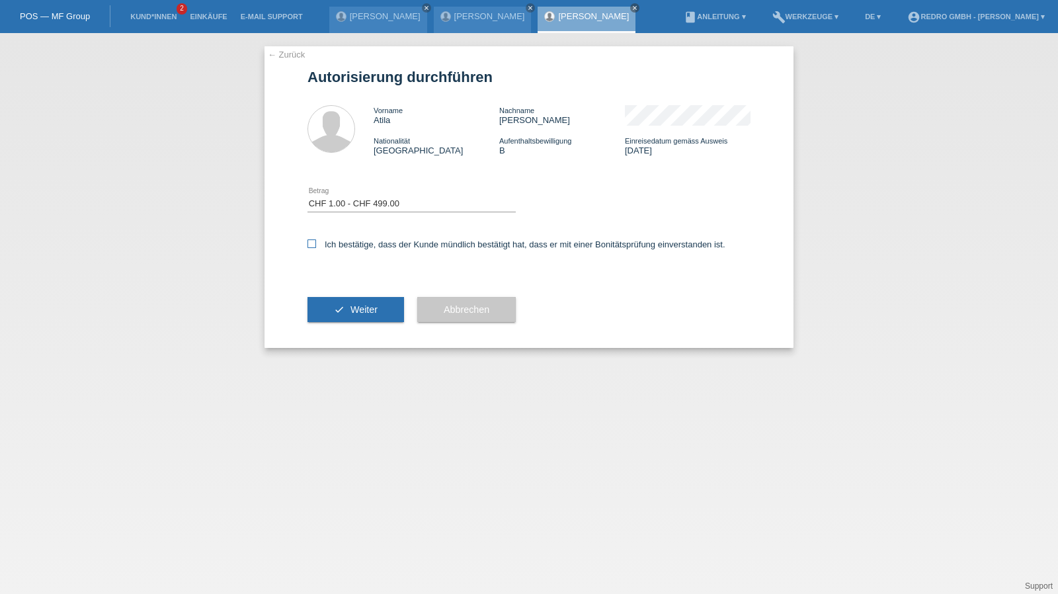
click at [316, 241] on input "Ich bestätige, dass der Kunde mündlich bestätigt hat, dass er mit einer Bonität…" at bounding box center [311, 243] width 9 height 9
checkbox input "true"
click at [345, 306] on button "check Weiter" at bounding box center [355, 309] width 97 height 25
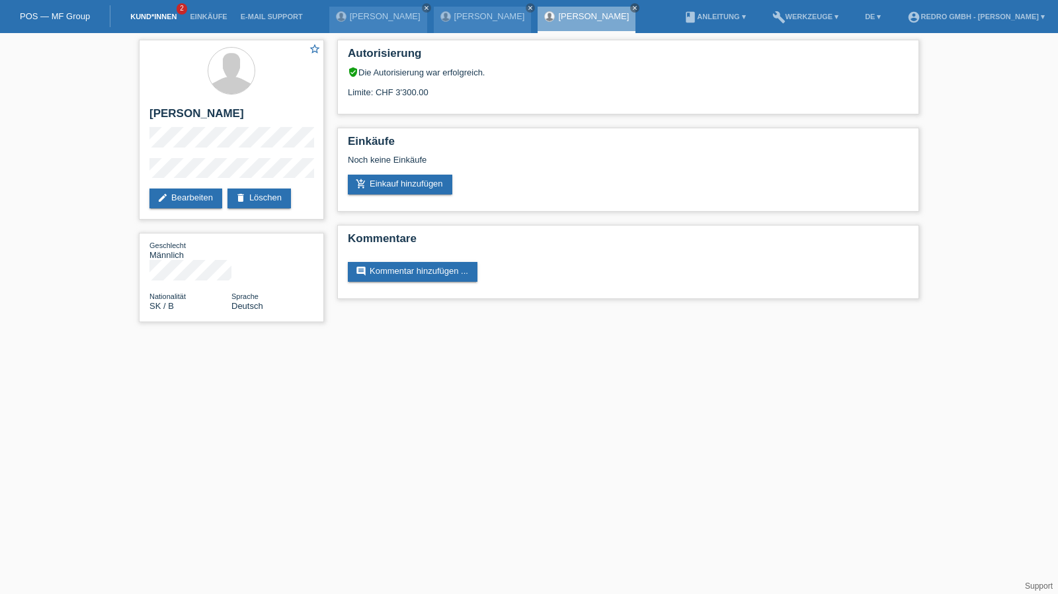
click at [155, 15] on link "Kund*innen" at bounding box center [154, 17] width 60 height 8
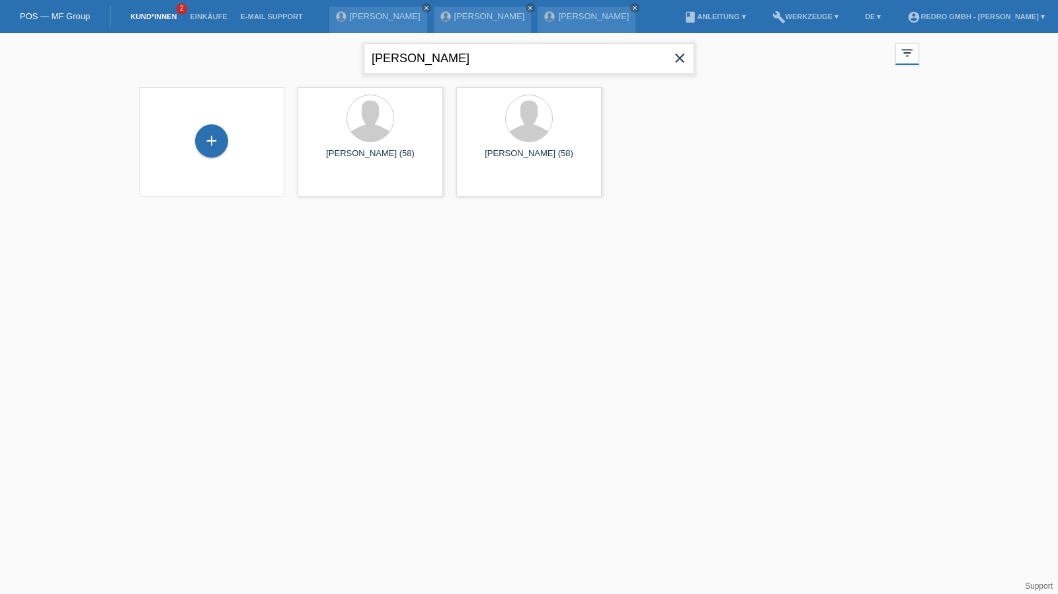
click at [441, 63] on input "[PERSON_NAME]" at bounding box center [529, 58] width 331 height 31
click at [441, 63] on input "szajko" at bounding box center [529, 58] width 331 height 31
paste input "[PERSON_NAME]"
type input "[PERSON_NAME]"
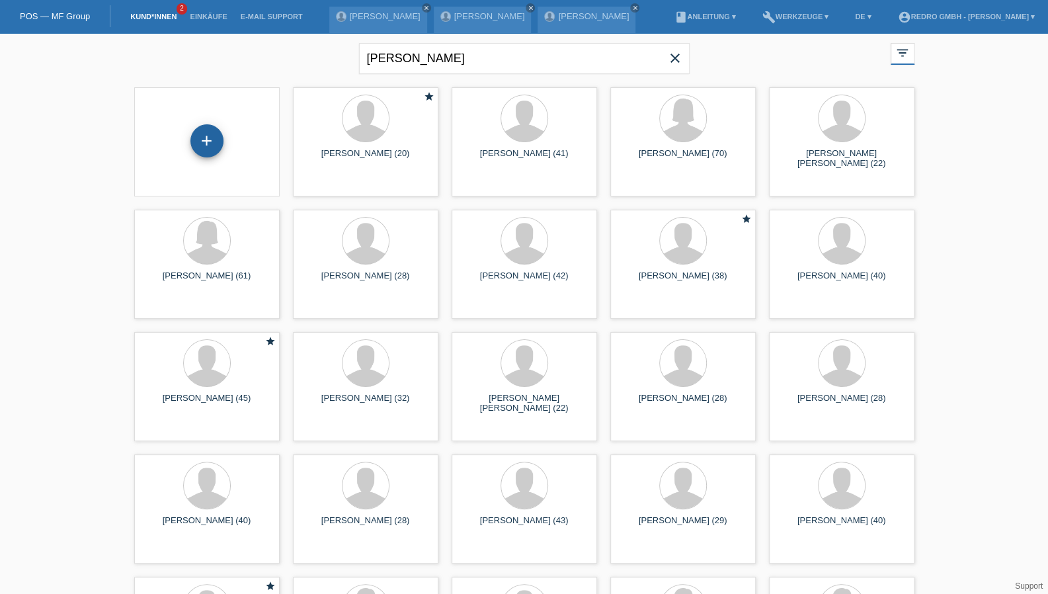
click at [200, 149] on div "+" at bounding box center [206, 140] width 33 height 33
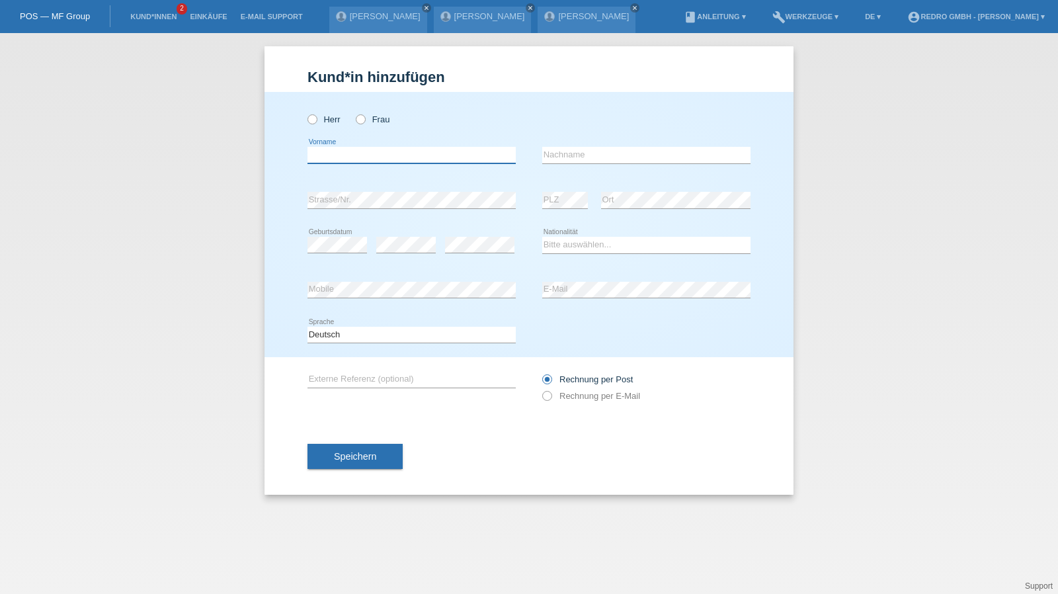
click at [350, 157] on input "text" at bounding box center [411, 155] width 208 height 17
paste input "[PERSON_NAME] [PERSON_NAME]"
click at [407, 154] on input "[PERSON_NAME] [PERSON_NAME]" at bounding box center [411, 155] width 208 height 17
click at [335, 157] on input "[PERSON_NAME]" at bounding box center [411, 155] width 208 height 17
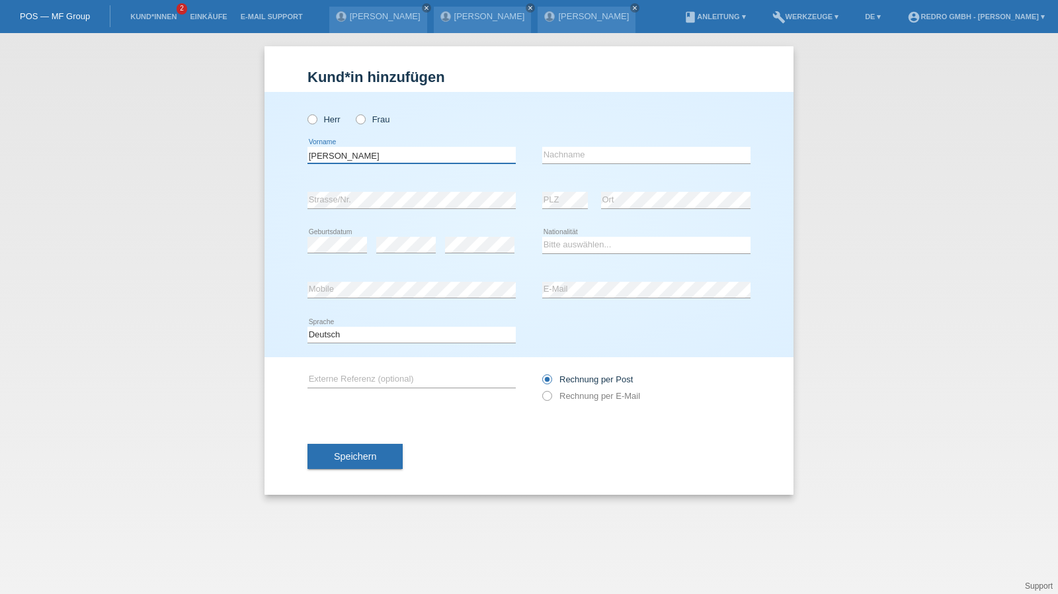
click at [358, 155] on input "[PERSON_NAME]" at bounding box center [411, 155] width 208 height 17
type input "[PERSON_NAME]"
paste input "Mesa"
type input "Mesa"
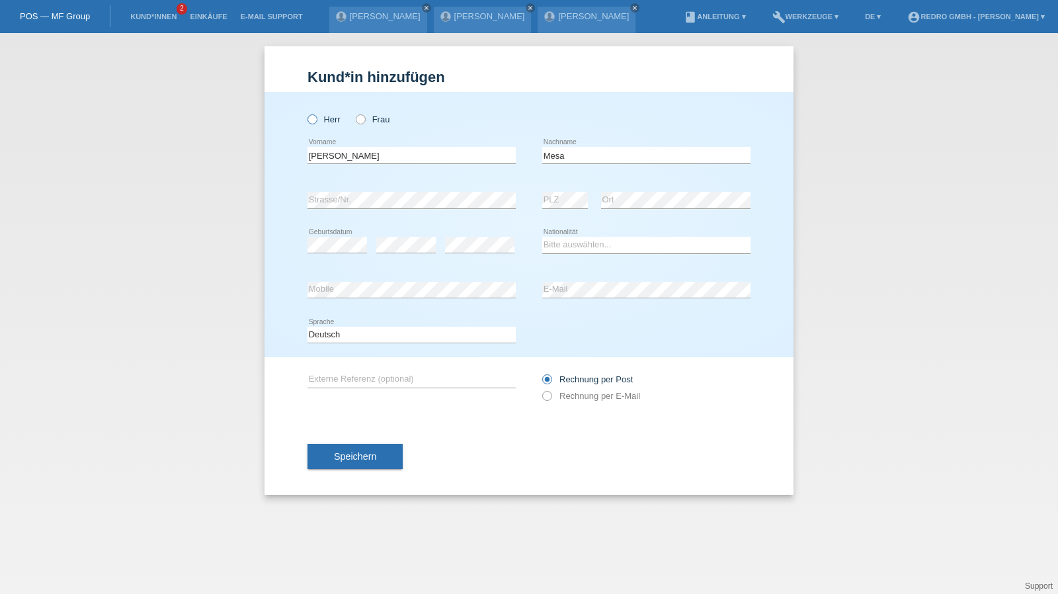
click at [331, 118] on label "Herr" at bounding box center [323, 119] width 33 height 10
click at [316, 118] on input "Herr" at bounding box center [311, 118] width 9 height 9
radio input "true"
select select "CH"
click at [347, 458] on span "Speichern" at bounding box center [355, 456] width 42 height 11
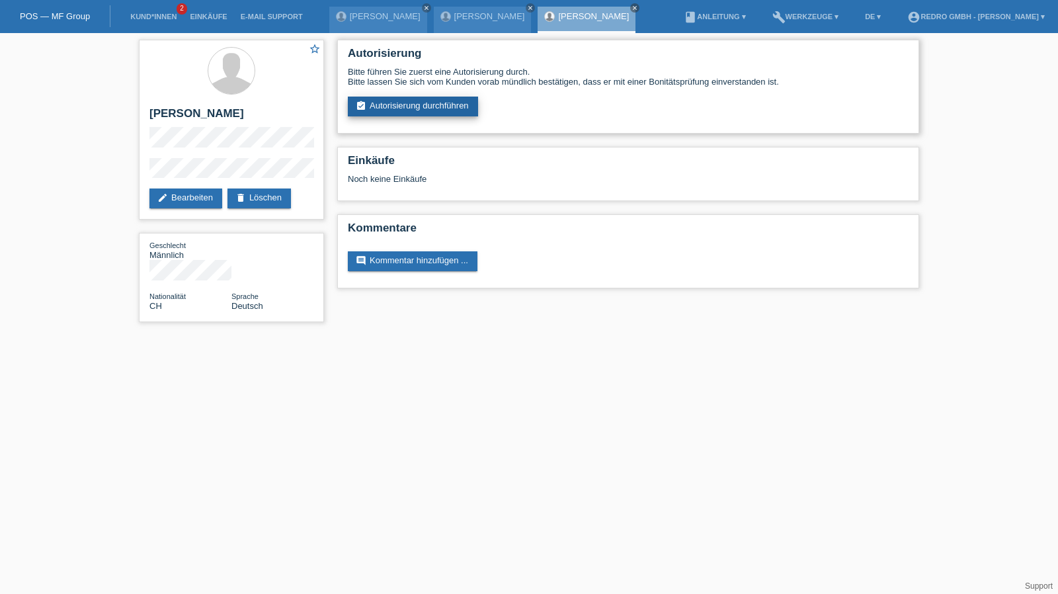
click at [421, 103] on link "assignment_turned_in Autorisierung durchführen" at bounding box center [413, 107] width 130 height 20
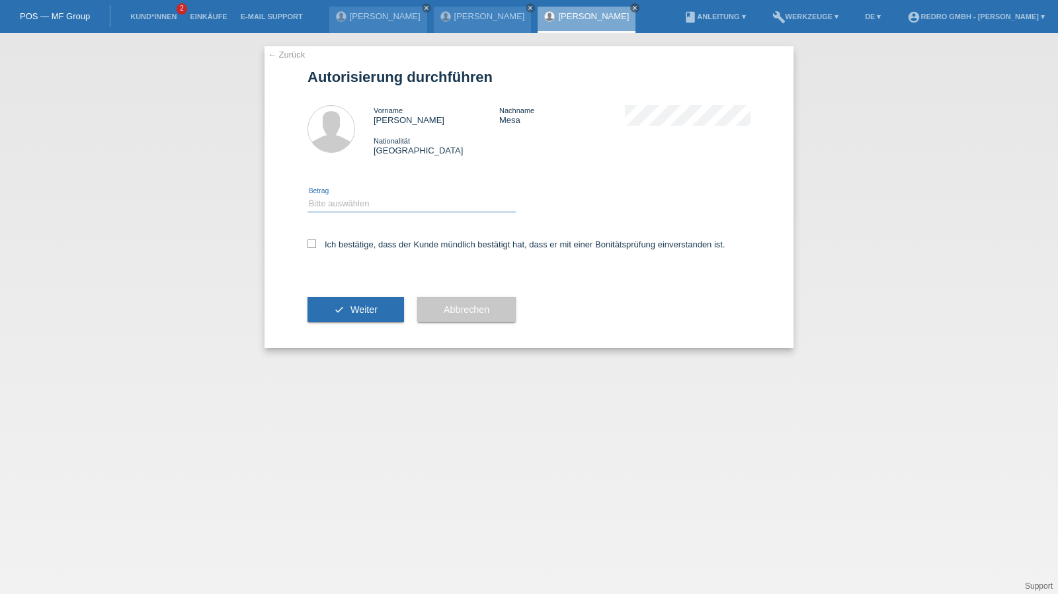
drag, startPoint x: 378, startPoint y: 196, endPoint x: 365, endPoint y: 210, distance: 19.2
click at [378, 196] on select "Bitte auswählen CHF 1.00 - CHF 499.00 CHF 500.00 - CHF 1'999.00 CHF 2'000.00 - …" at bounding box center [411, 204] width 208 height 16
select select "1"
click at [307, 196] on select "Bitte auswählen CHF 1.00 - CHF 499.00 CHF 500.00 - CHF 1'999.00 CHF 2'000.00 - …" at bounding box center [411, 204] width 208 height 16
click at [340, 249] on label "Ich bestätige, dass der Kunde mündlich bestätigt hat, dass er mit einer Bonität…" at bounding box center [516, 244] width 418 height 10
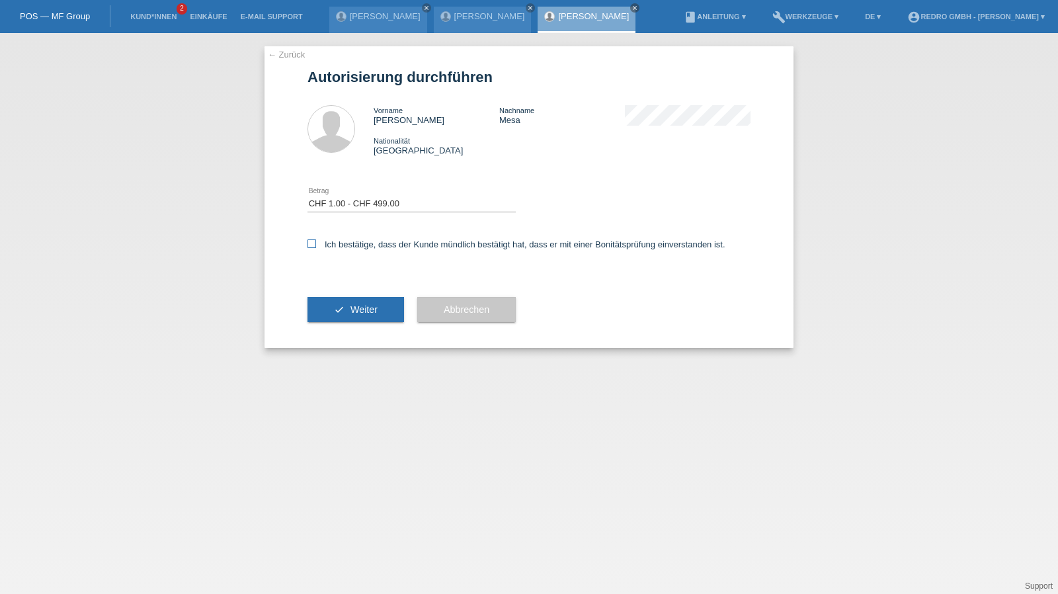
click at [316, 248] on input "Ich bestätige, dass der Kunde mündlich bestätigt hat, dass er mit einer Bonität…" at bounding box center [311, 243] width 9 height 9
checkbox input "true"
click at [340, 317] on button "check Weiter" at bounding box center [355, 309] width 97 height 25
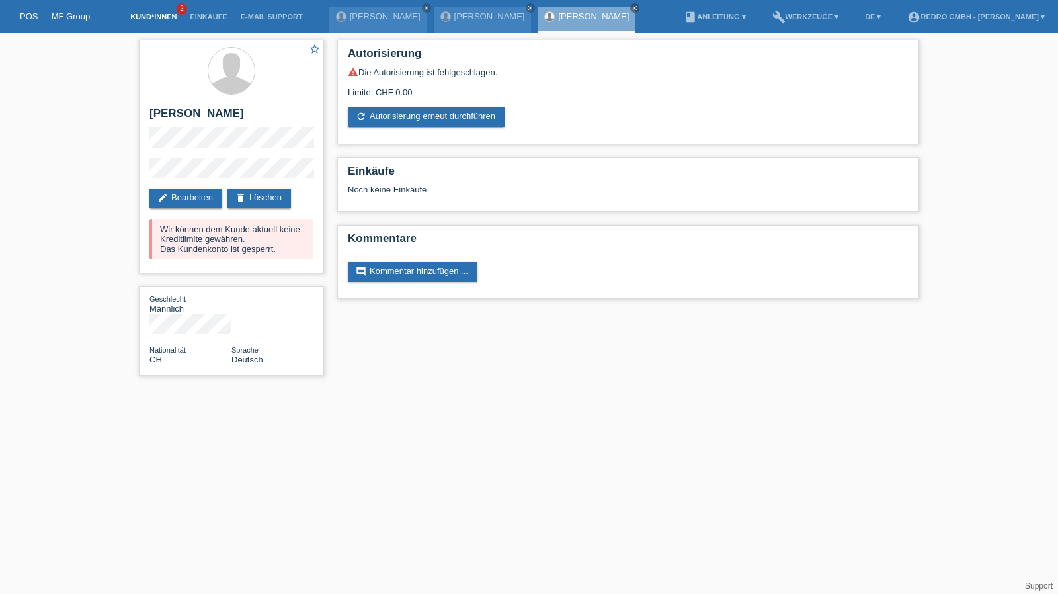
click at [155, 18] on link "Kund*innen" at bounding box center [154, 17] width 60 height 8
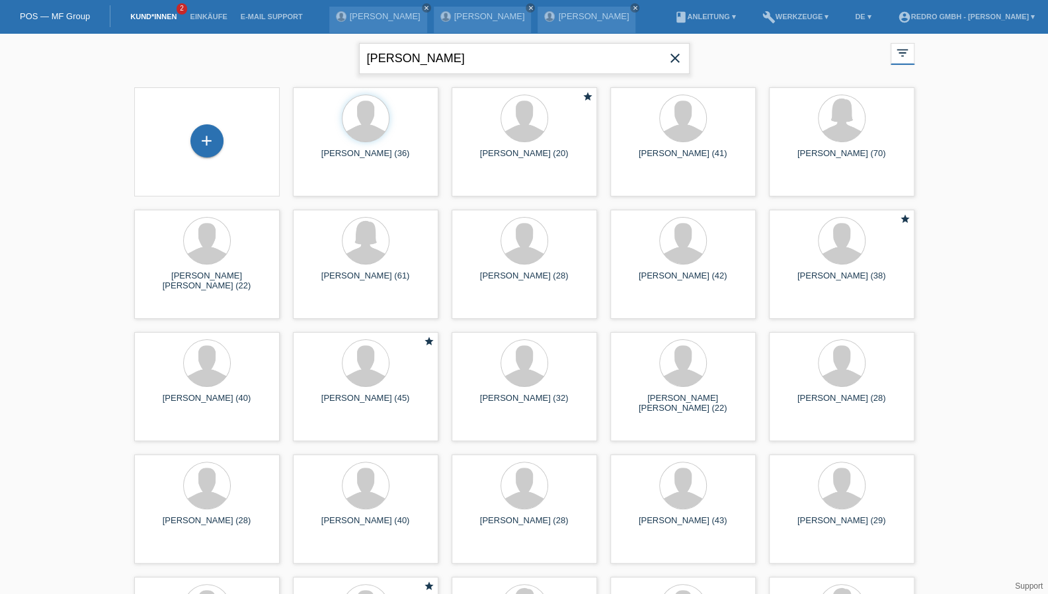
click at [430, 48] on input "[PERSON_NAME]" at bounding box center [524, 58] width 331 height 31
type input "poupos"
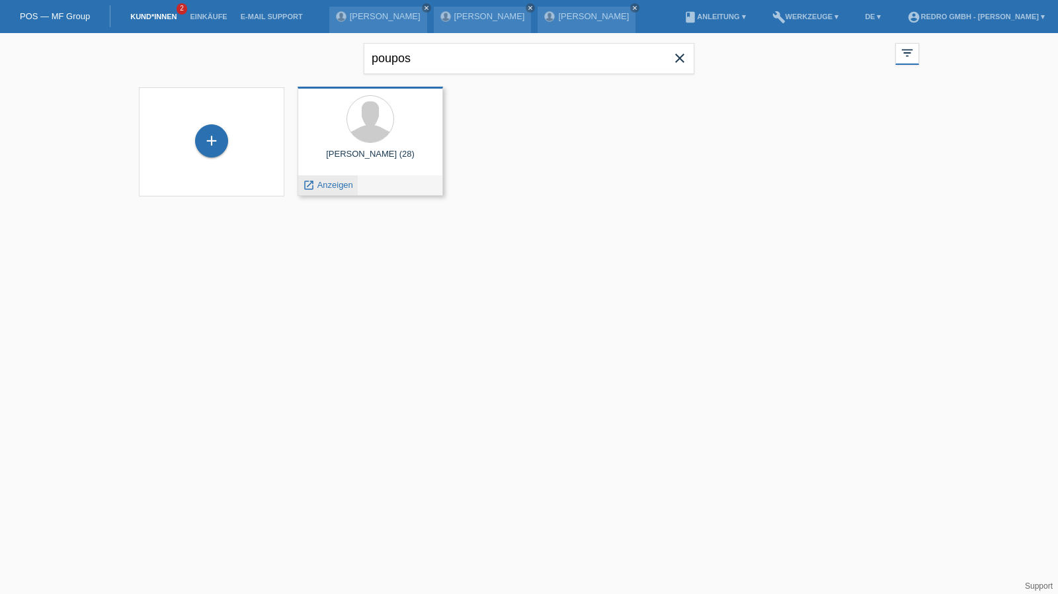
click at [331, 182] on span "Anzeigen" at bounding box center [335, 185] width 36 height 10
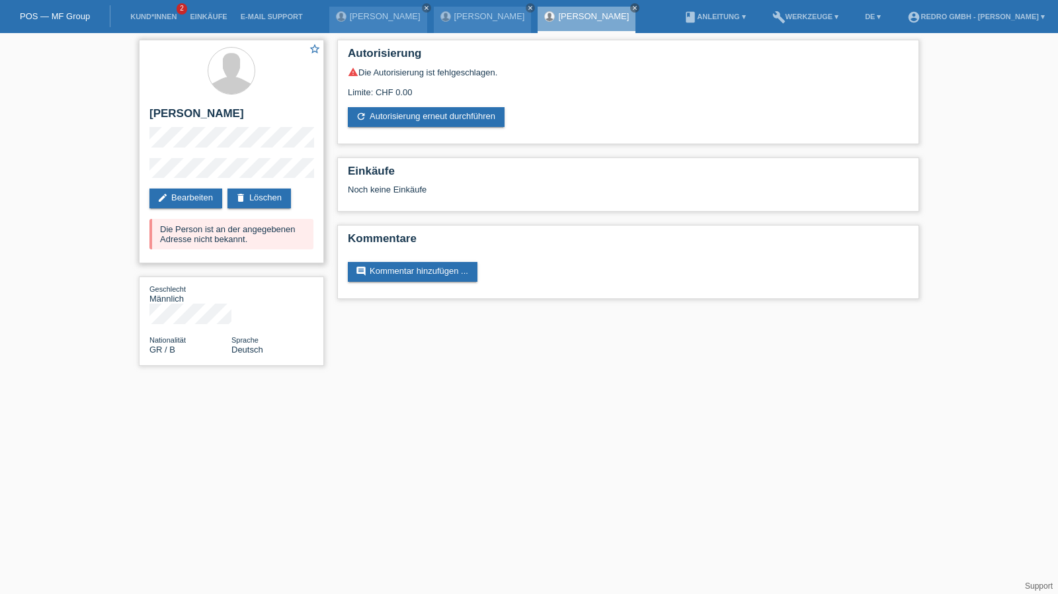
click at [204, 184] on div "star_border Konstantinos Poupos edit Bearbeiten delete Löschen Die Person ist a…" at bounding box center [231, 152] width 185 height 224
click at [194, 200] on link "edit Bearbeiten" at bounding box center [185, 198] width 73 height 20
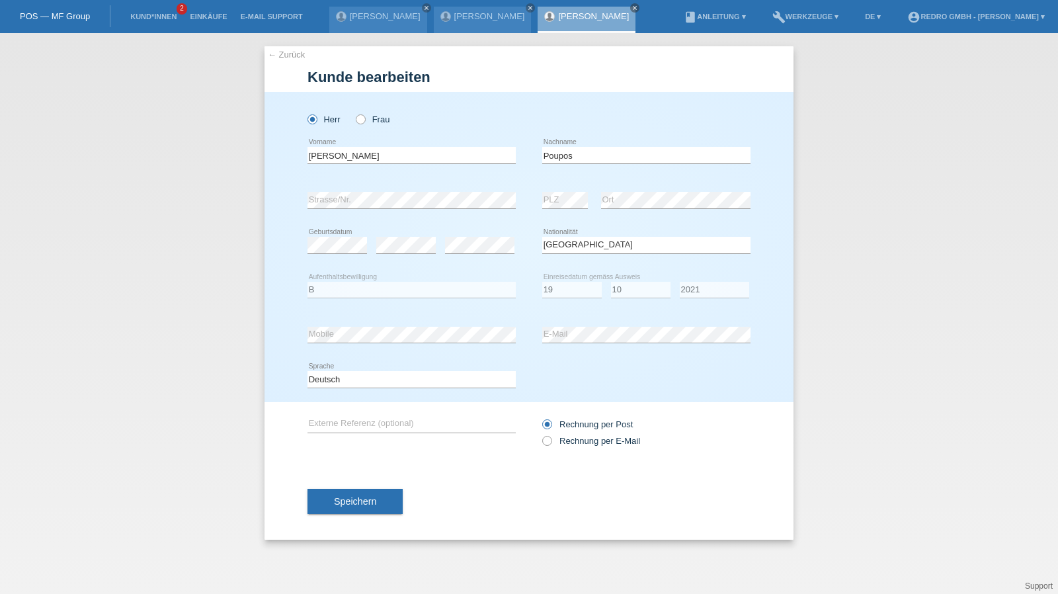
select select "GR"
select select "B"
select select "19"
select select "10"
select select "2021"
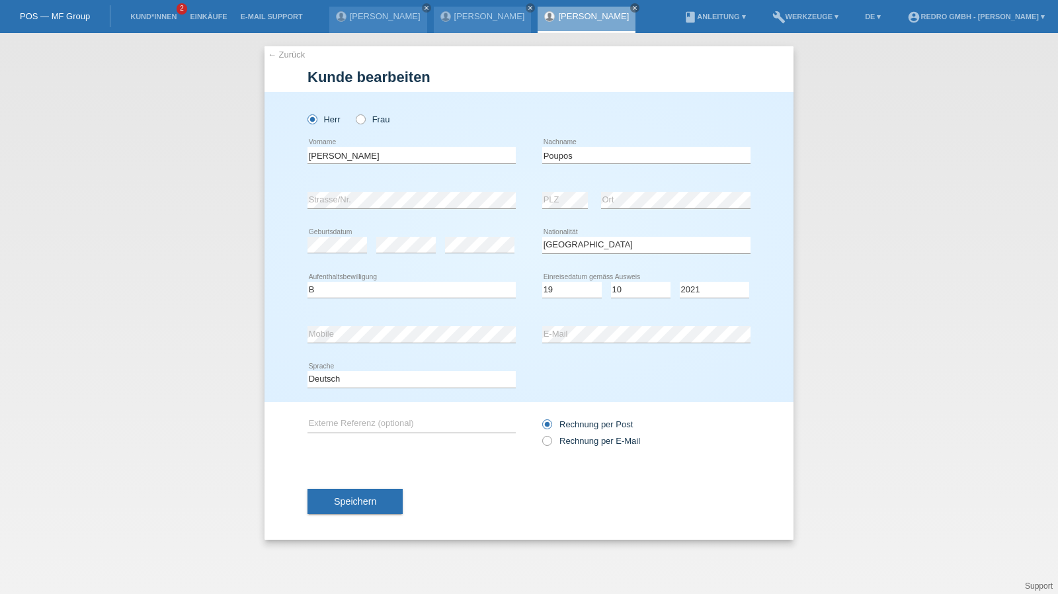
click at [378, 489] on button "Speichern" at bounding box center [354, 501] width 95 height 25
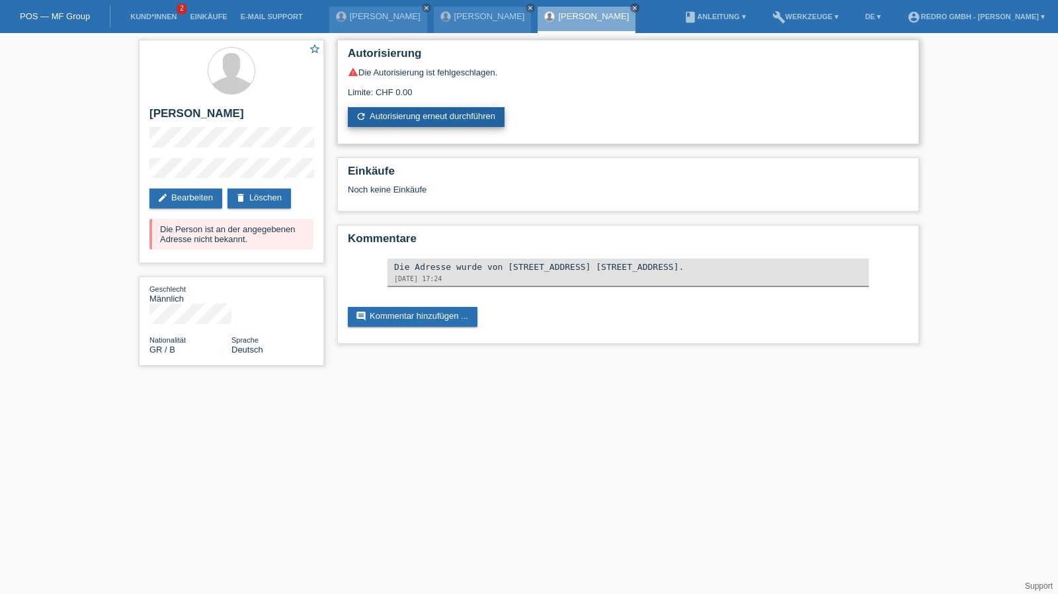
click at [409, 112] on link "refresh Autorisierung erneut durchführen" at bounding box center [426, 117] width 157 height 20
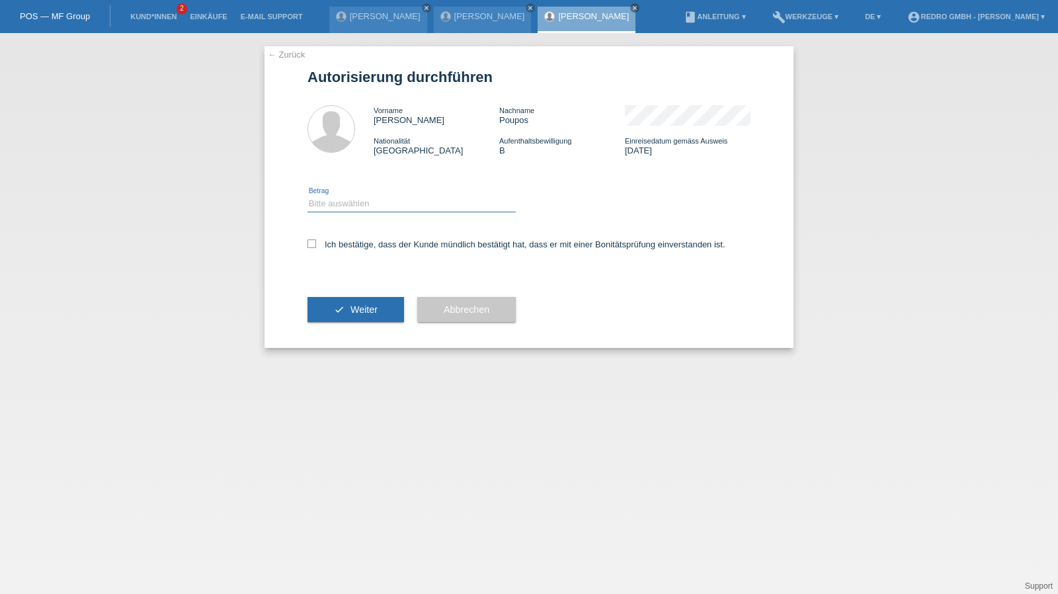
click at [383, 207] on select "Bitte auswählen CHF 1.00 - CHF 499.00 CHF 500.00 - CHF 1'999.00 CHF 2'000.00 - …" at bounding box center [411, 204] width 208 height 16
select select "1"
click at [307, 196] on select "Bitte auswählen CHF 1.00 - CHF 499.00 CHF 500.00 - CHF 1'999.00 CHF 2'000.00 - …" at bounding box center [411, 204] width 208 height 16
click at [374, 246] on label "Ich bestätige, dass der Kunde mündlich bestätigt hat, dass er mit einer Bonität…" at bounding box center [516, 244] width 418 height 10
click at [316, 246] on input "Ich bestätige, dass der Kunde mündlich bestätigt hat, dass er mit einer Bonität…" at bounding box center [311, 243] width 9 height 9
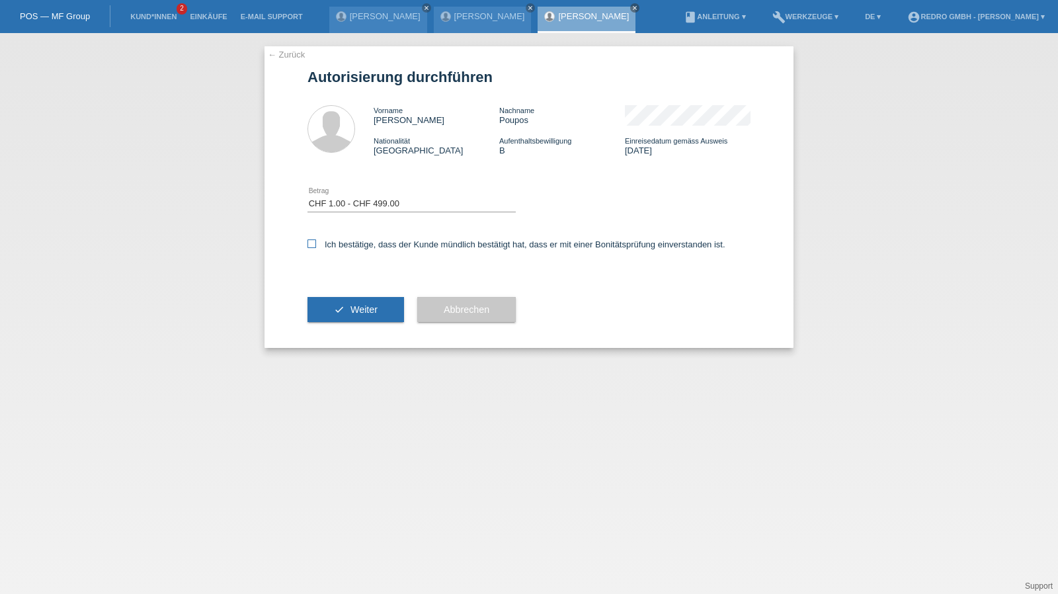
checkbox input "true"
click at [364, 303] on button "check Weiter" at bounding box center [355, 309] width 97 height 25
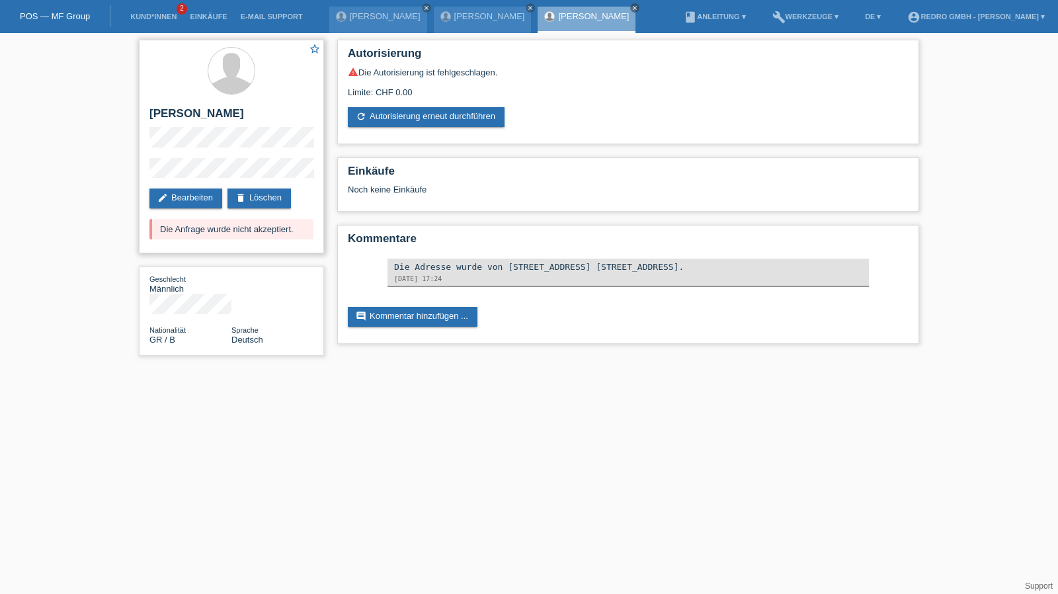
click at [235, 121] on h2 "[PERSON_NAME]" at bounding box center [231, 117] width 164 height 20
copy div "[PERSON_NAME]"
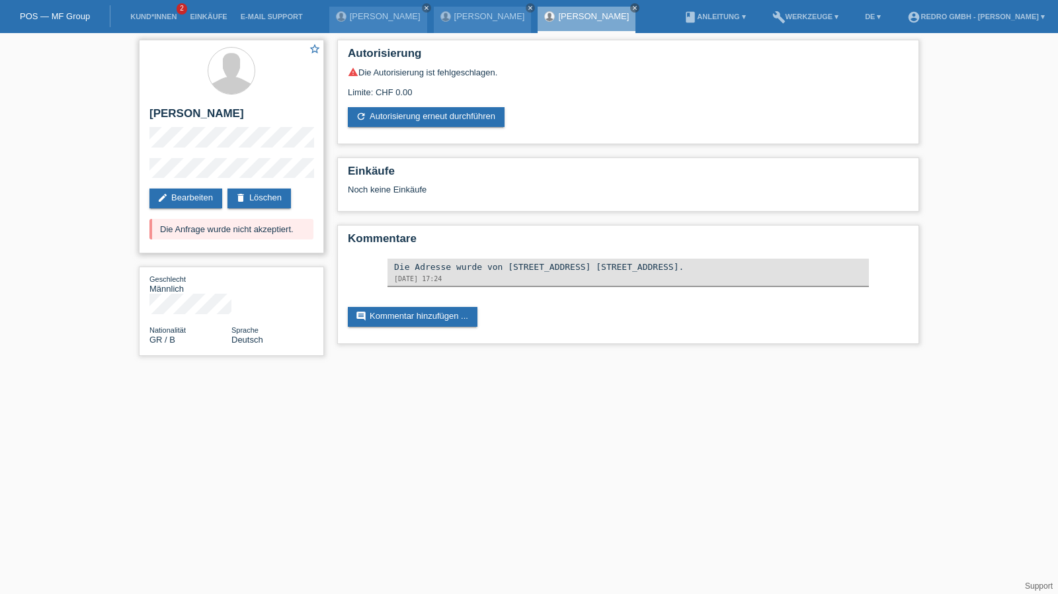
click at [148, 174] on div "star_border Konstantinos Poupos edit Bearbeiten delete Löschen Die Anfrage wurd…" at bounding box center [231, 147] width 185 height 214
click at [232, 115] on h2 "[PERSON_NAME]" at bounding box center [231, 117] width 164 height 20
copy h2 "Poupos"
click at [198, 112] on h2 "[PERSON_NAME]" at bounding box center [231, 117] width 164 height 20
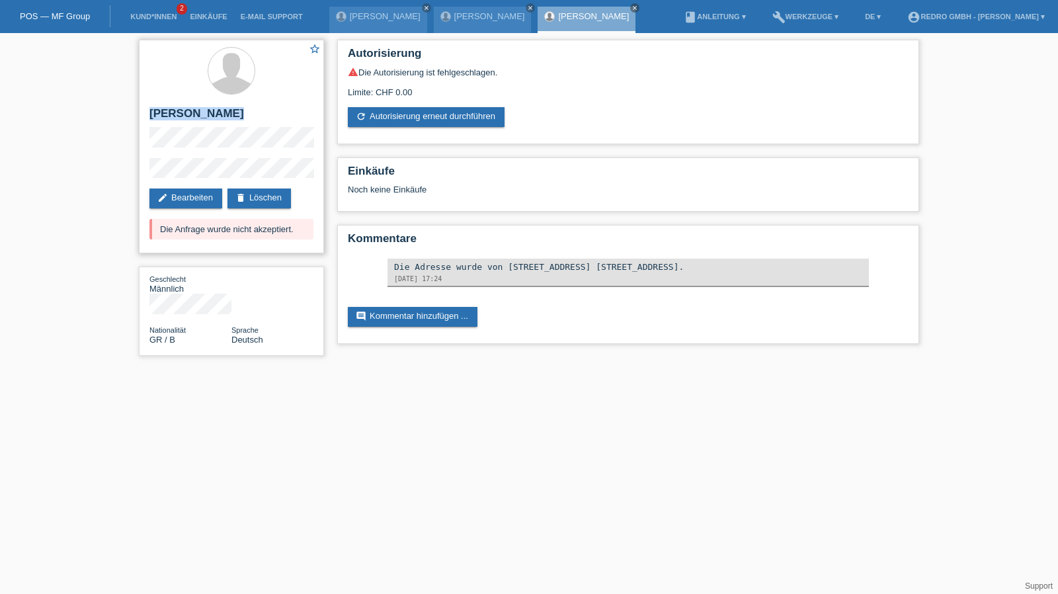
click at [198, 112] on h2 "[PERSON_NAME]" at bounding box center [231, 117] width 164 height 20
copy div "[PERSON_NAME]"
click at [164, 158] on div "star_border Konstantinos Poupos edit Bearbeiten delete Löschen Die Anfrage wurd…" at bounding box center [231, 147] width 185 height 214
drag, startPoint x: 200, startPoint y: 157, endPoint x: 147, endPoint y: 173, distance: 55.2
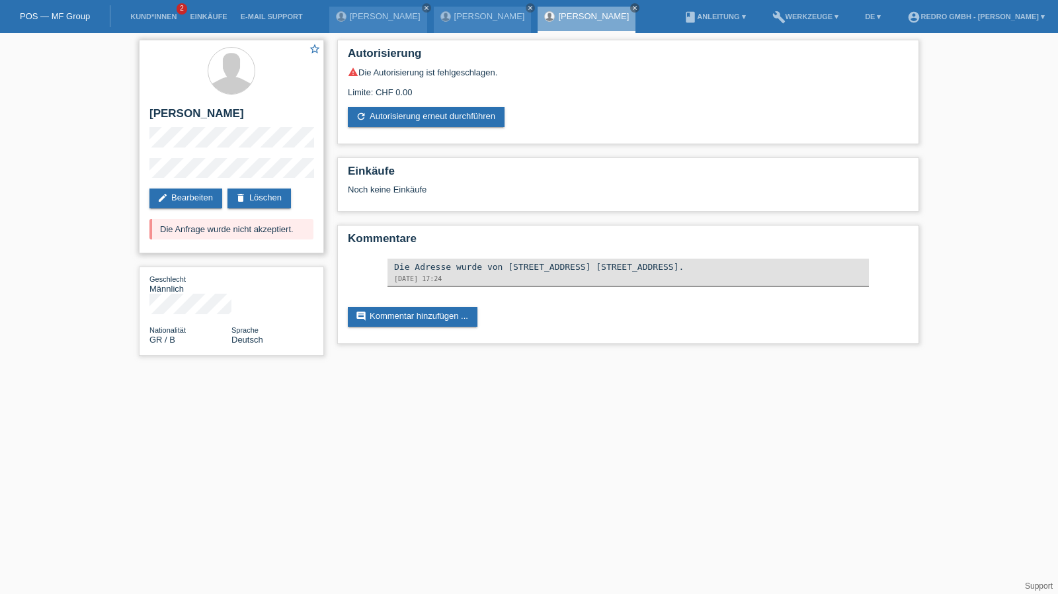
click at [147, 173] on div "star_border Konstantinos Poupos edit Bearbeiten delete Löschen Die Anfrage wurd…" at bounding box center [231, 147] width 185 height 214
click at [350, 15] on link "Atila Szajko" at bounding box center [385, 16] width 71 height 10
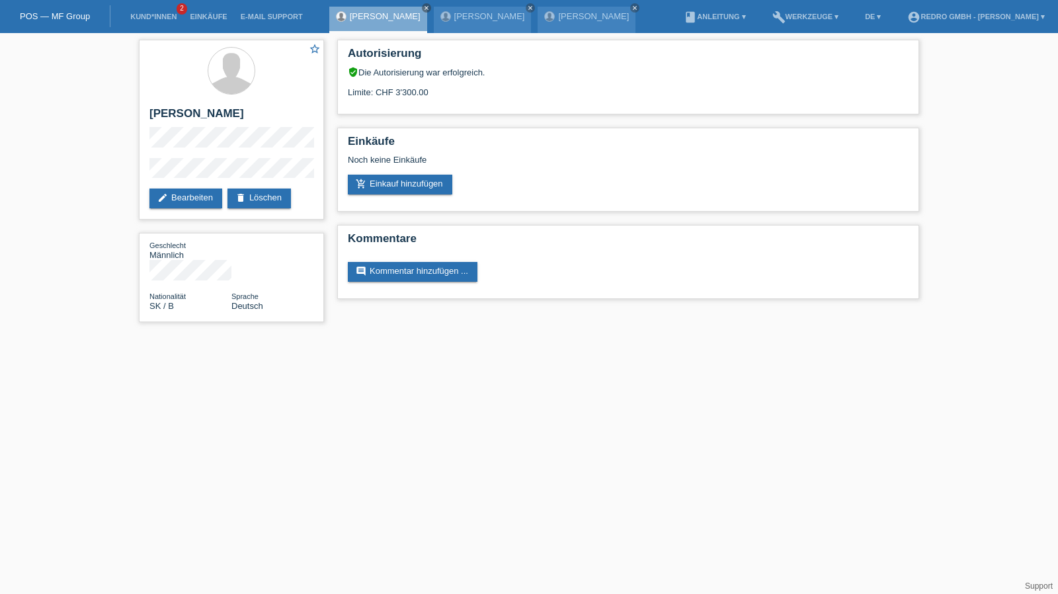
click at [132, 174] on div "star_border Atila Szajko edit Bearbeiten delete Löschen Geschlecht Männlich Nat…" at bounding box center [529, 184] width 1058 height 302
click at [188, 119] on h2 "Atila Szajko" at bounding box center [231, 117] width 164 height 20
copy div "Atila Szajko"
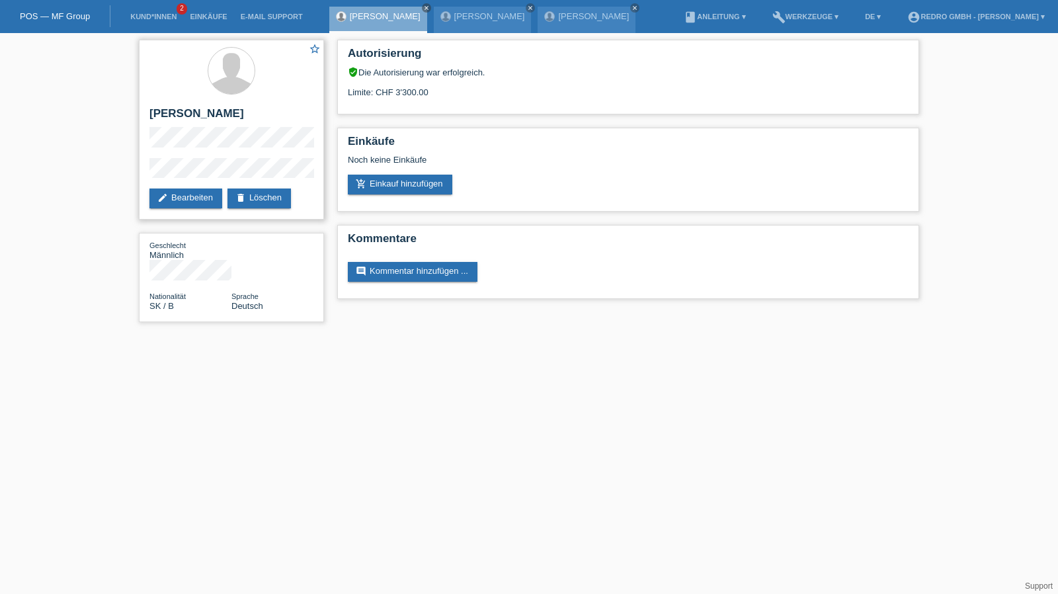
click at [190, 121] on h2 "Atila Szajko" at bounding box center [231, 117] width 164 height 20
click at [195, 112] on h2 "Atila Szajko" at bounding box center [231, 117] width 164 height 20
copy div "Atila Szajko"
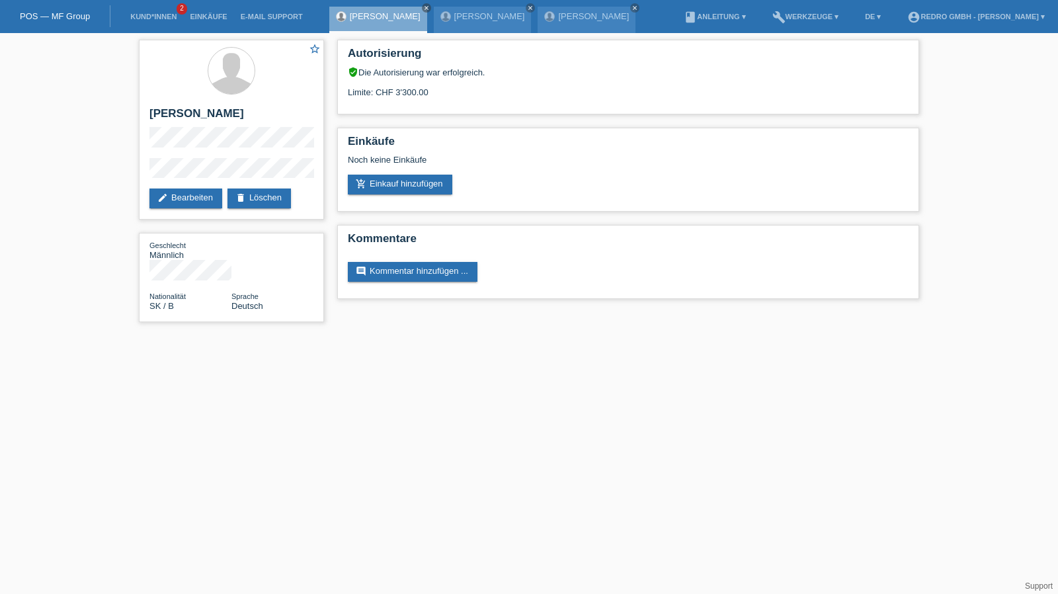
click at [75, 167] on div "star_border Atila Szajko edit Bearbeiten delete Löschen Geschlecht Männlich Nat…" at bounding box center [529, 184] width 1058 height 302
click at [131, 172] on div "star_border Atila Szajko edit Bearbeiten delete Löschen Geschlecht Männlich Nat…" at bounding box center [529, 184] width 1058 height 302
click at [159, 20] on link "Kund*innen" at bounding box center [154, 17] width 60 height 8
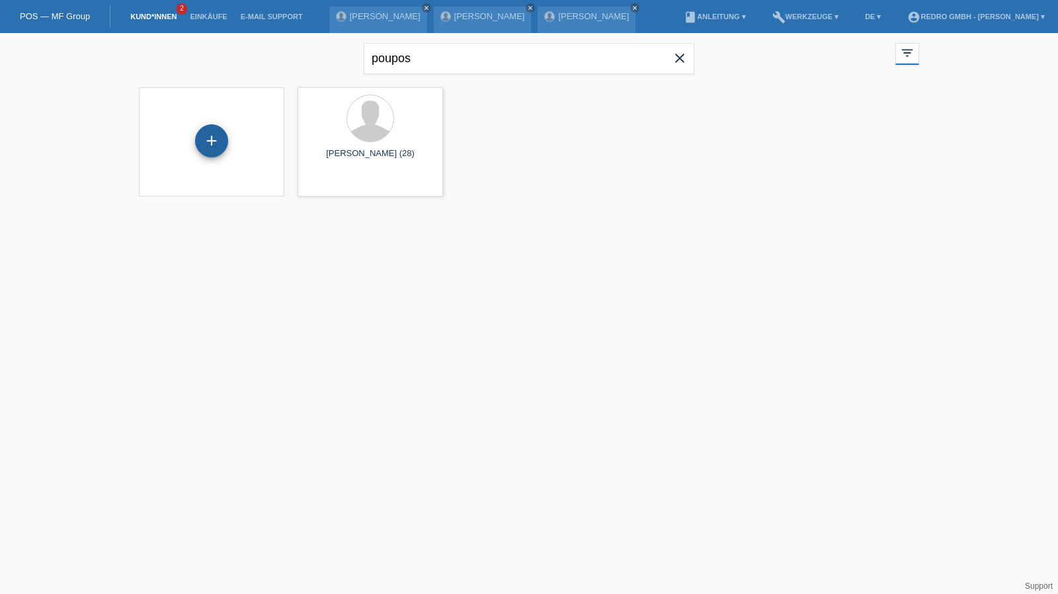
click at [208, 141] on div "+" at bounding box center [212, 141] width 32 height 22
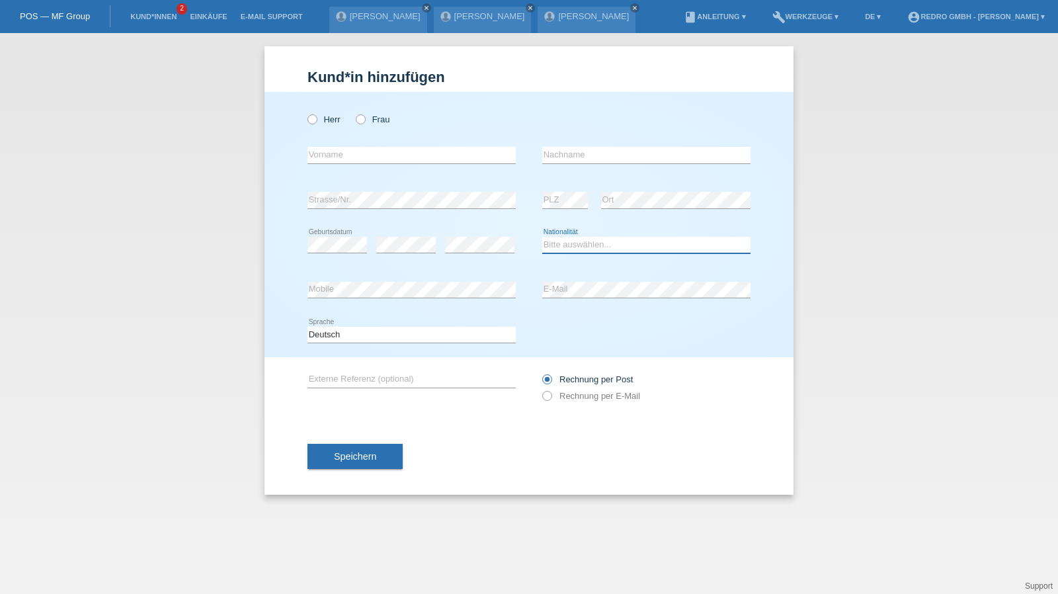
click at [565, 241] on select "Bitte auswählen... [GEOGRAPHIC_DATA] [GEOGRAPHIC_DATA] [GEOGRAPHIC_DATA] [GEOGR…" at bounding box center [646, 245] width 208 height 16
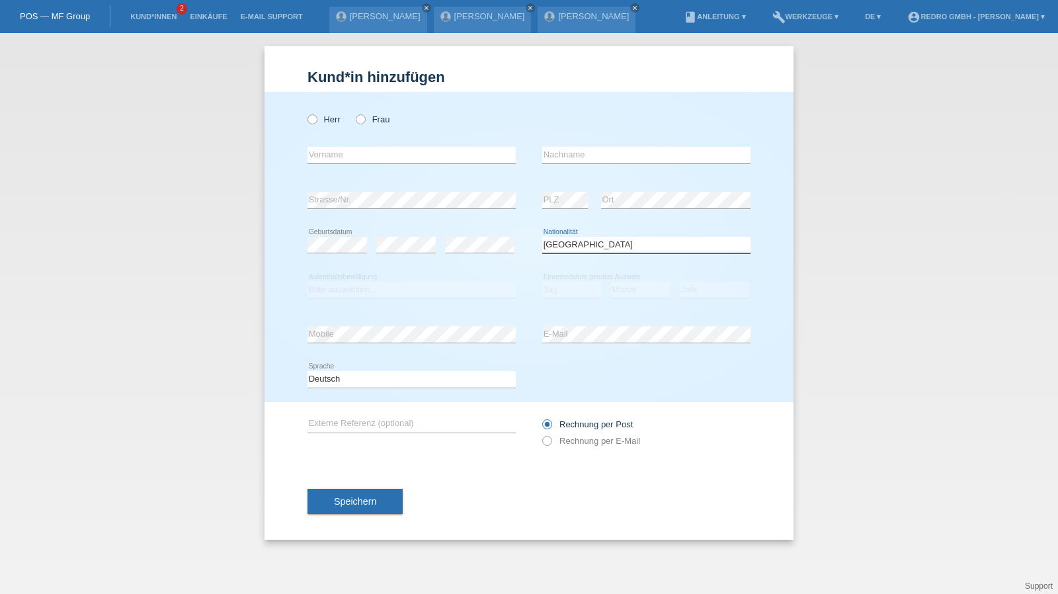
select select "XK"
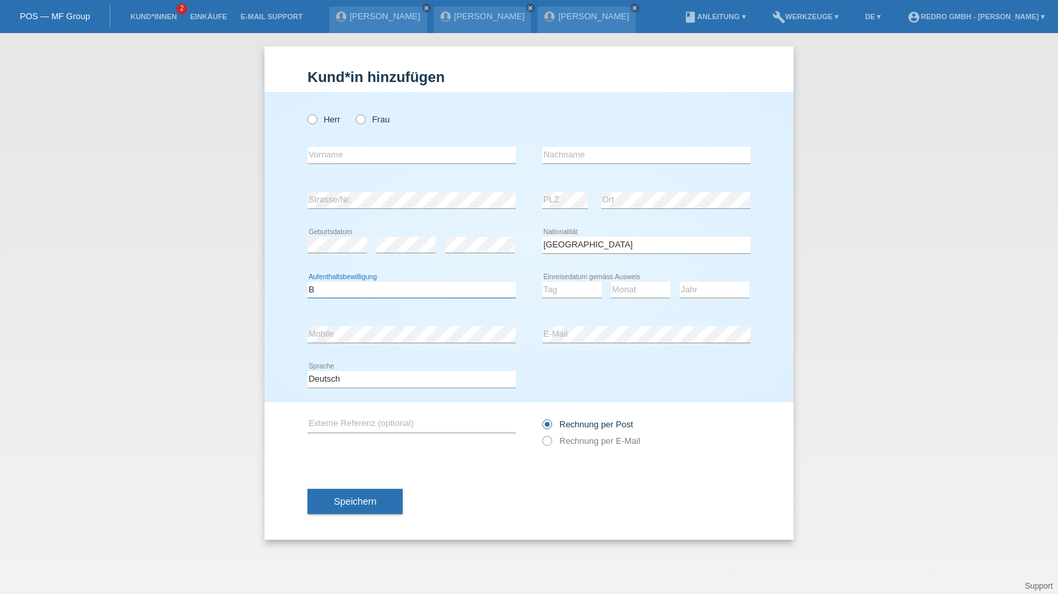
select select "C"
select select "06"
select select "09"
select select "2005"
click at [336, 124] on label "Herr" at bounding box center [323, 119] width 33 height 10
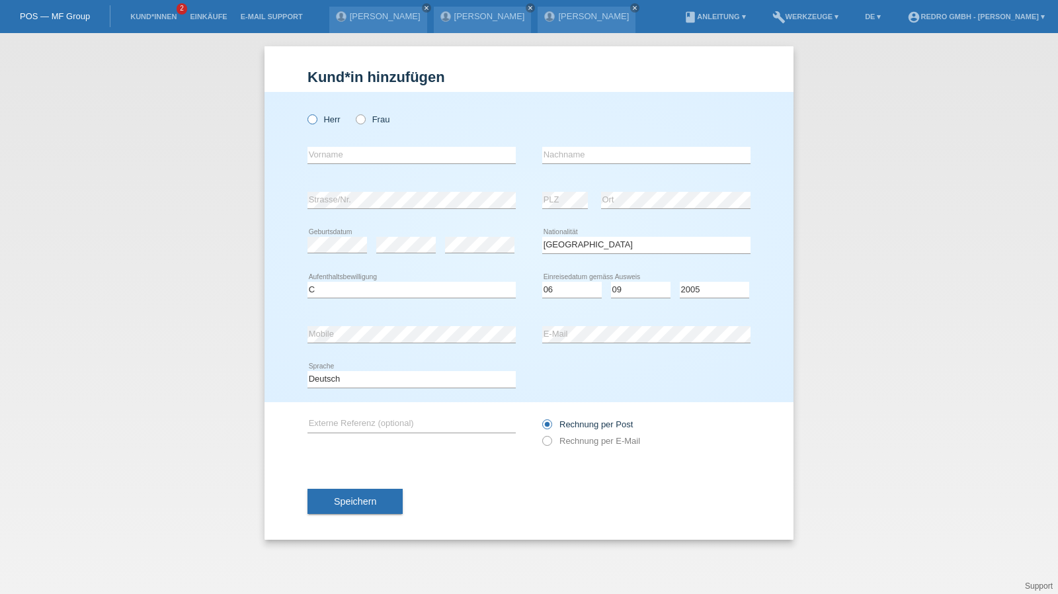
click at [316, 123] on input "Herr" at bounding box center [311, 118] width 9 height 9
radio input "true"
click at [327, 147] on input "text" at bounding box center [411, 155] width 208 height 17
type input "Fisnik"
type input "Bytyqi"
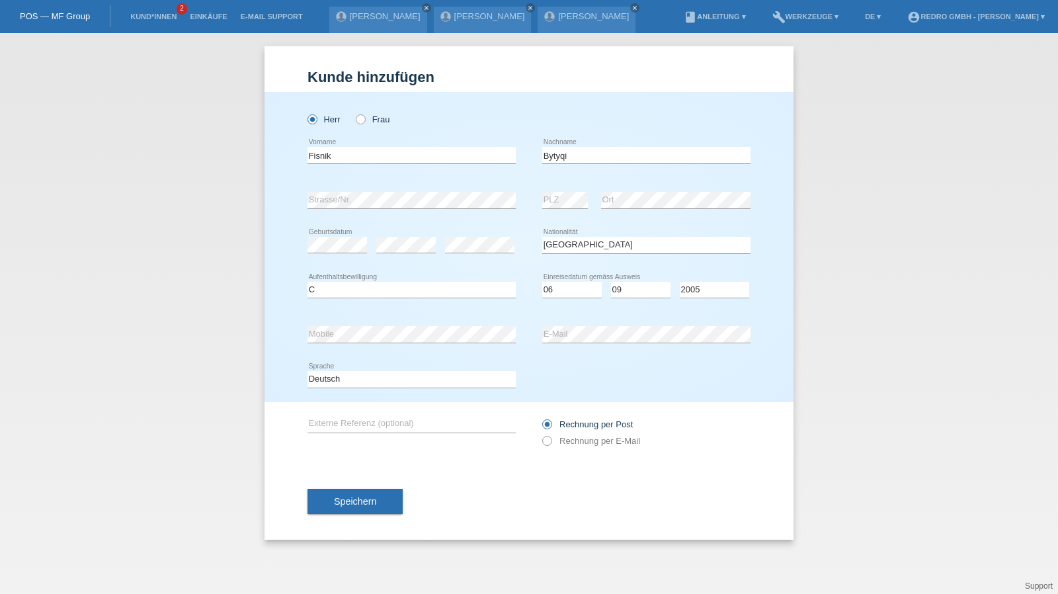
click at [385, 190] on div "error Strasse/Nr." at bounding box center [411, 200] width 208 height 45
click at [373, 492] on button "Speichern" at bounding box center [354, 501] width 95 height 25
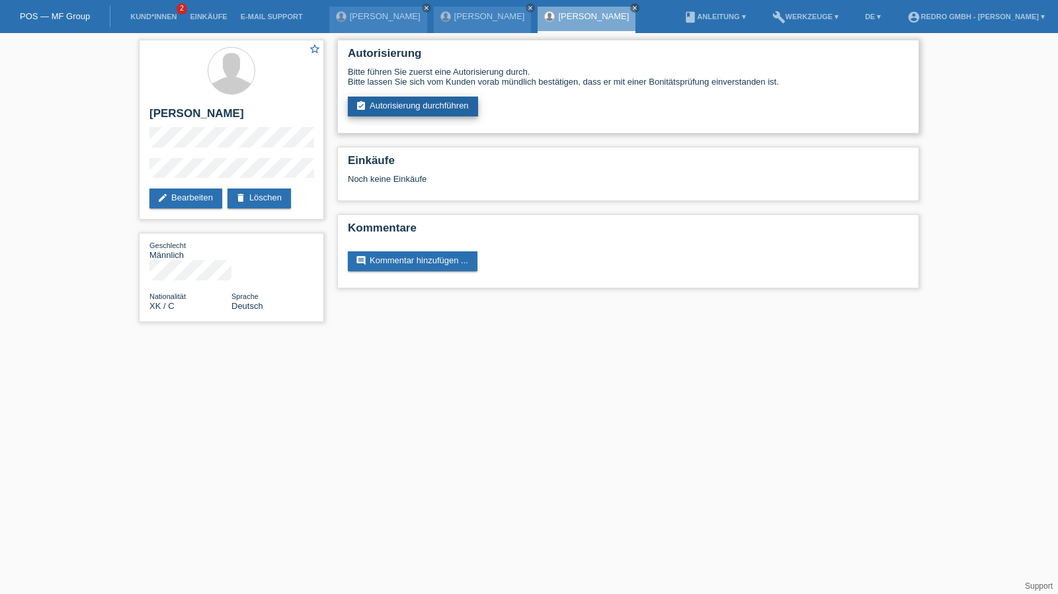
click at [412, 110] on link "assignment_turned_in Autorisierung durchführen" at bounding box center [413, 107] width 130 height 20
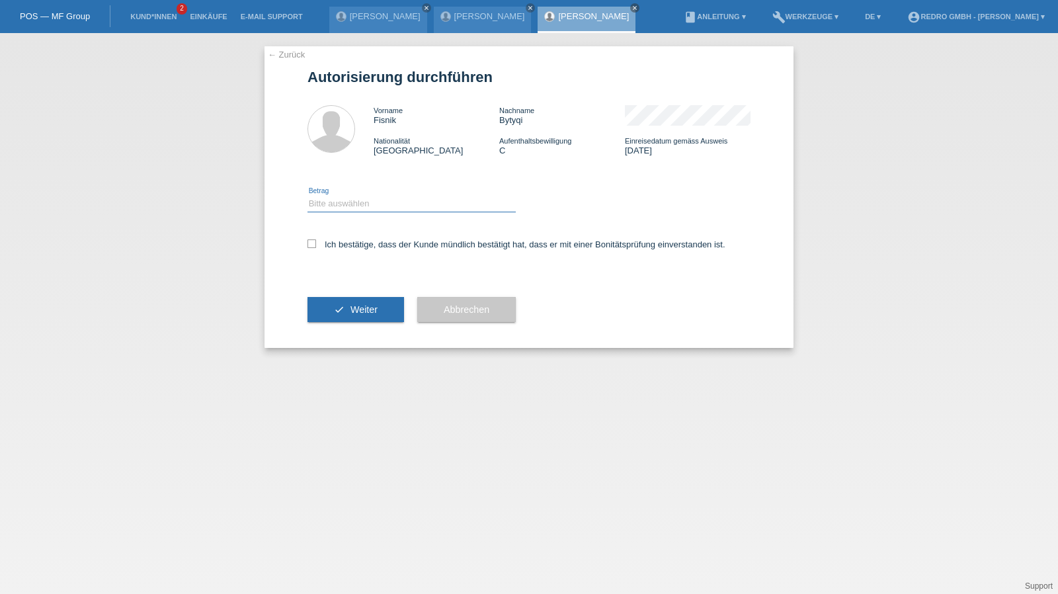
click at [340, 206] on select "Bitte auswählen CHF 1.00 - CHF 499.00 CHF 500.00 - CHF 1'999.00 CHF 2'000.00 - …" at bounding box center [411, 204] width 208 height 16
select select "1"
click at [307, 196] on select "Bitte auswählen CHF 1.00 - CHF 499.00 CHF 500.00 - CHF 1'999.00 CHF 2'000.00 - …" at bounding box center [411, 204] width 208 height 16
click at [325, 245] on label "Ich bestätige, dass der Kunde mündlich bestätigt hat, dass er mit einer Bonität…" at bounding box center [516, 244] width 418 height 10
click at [316, 245] on input "Ich bestätige, dass der Kunde mündlich bestätigt hat, dass er mit einer Bonität…" at bounding box center [311, 243] width 9 height 9
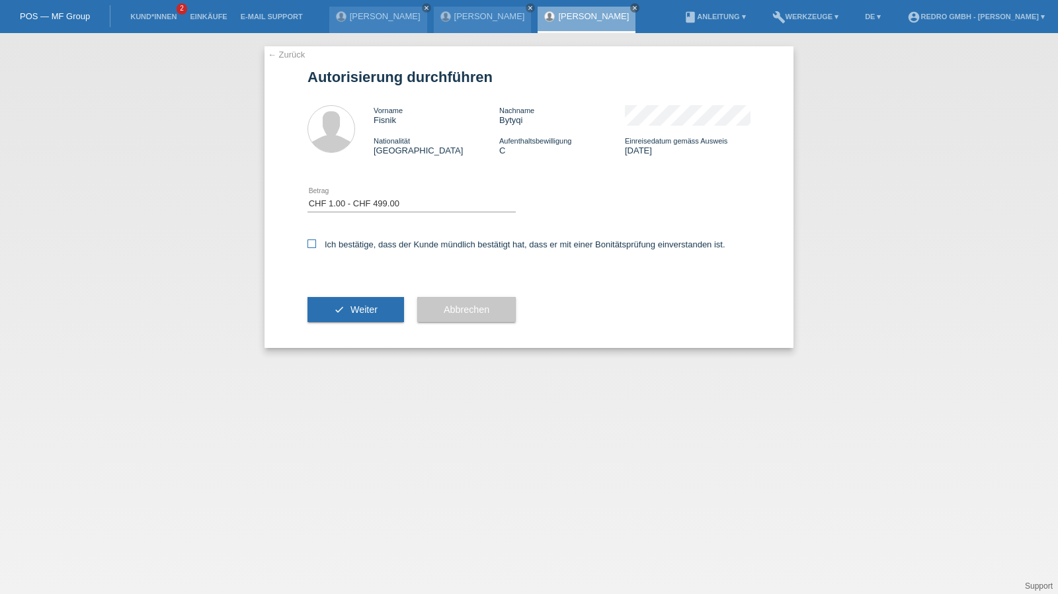
checkbox input "true"
click at [331, 306] on button "check Weiter" at bounding box center [355, 309] width 97 height 25
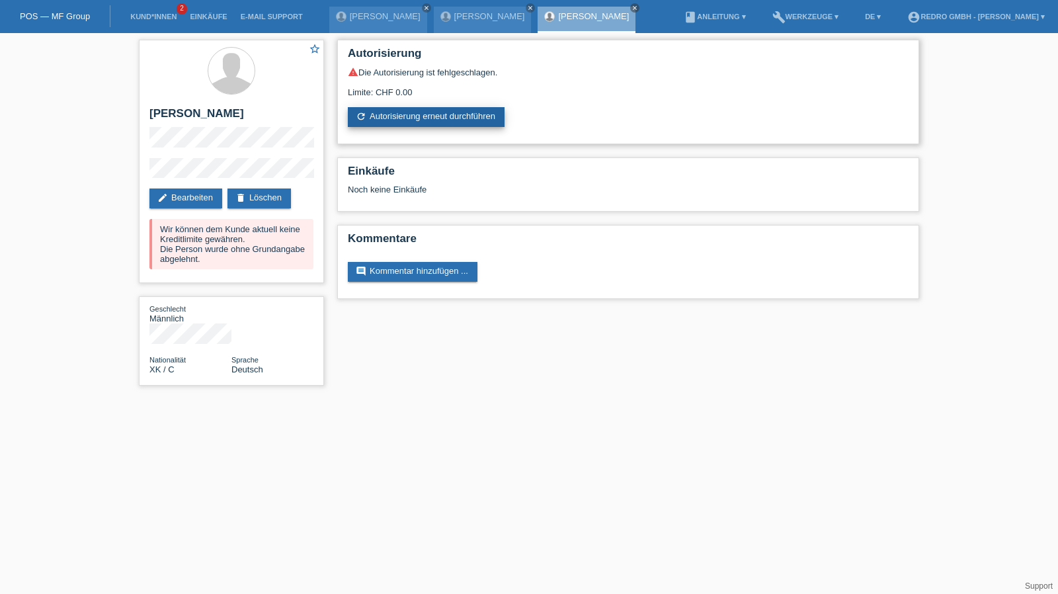
click at [402, 120] on link "refresh Autorisierung erneut durchführen" at bounding box center [426, 117] width 157 height 20
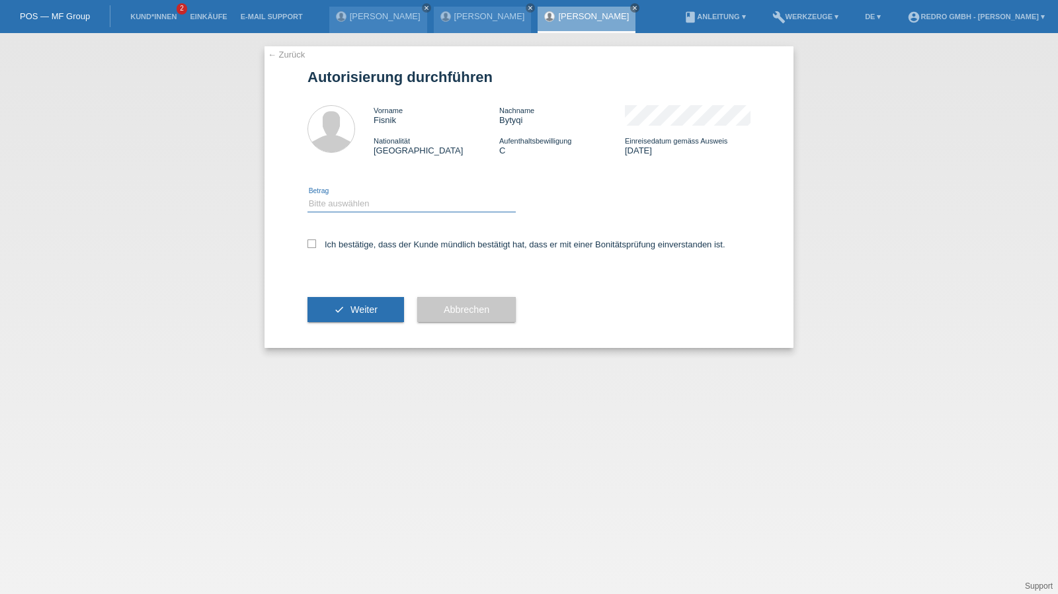
click at [394, 205] on select "Bitte auswählen CHF 1.00 - CHF 499.00 CHF 500.00 - CHF 1'999.00 CHF 2'000.00 - …" at bounding box center [411, 204] width 208 height 16
select select "1"
click at [307, 196] on select "Bitte auswählen CHF 1.00 - CHF 499.00 CHF 500.00 - CHF 1'999.00 CHF 2'000.00 - …" at bounding box center [411, 204] width 208 height 16
click at [345, 245] on label "Ich bestätige, dass der Kunde mündlich bestätigt hat, dass er mit einer Bonität…" at bounding box center [516, 244] width 418 height 10
click at [316, 245] on input "Ich bestätige, dass der Kunde mündlich bestätigt hat, dass er mit einer Bonität…" at bounding box center [311, 243] width 9 height 9
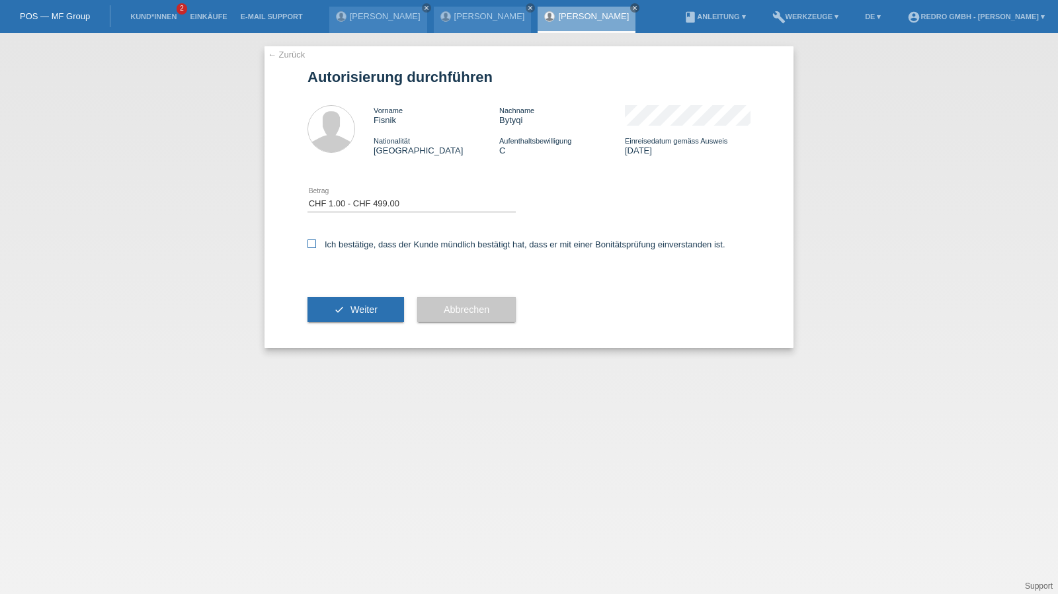
checkbox input "true"
click at [342, 300] on button "check Weiter" at bounding box center [355, 309] width 97 height 25
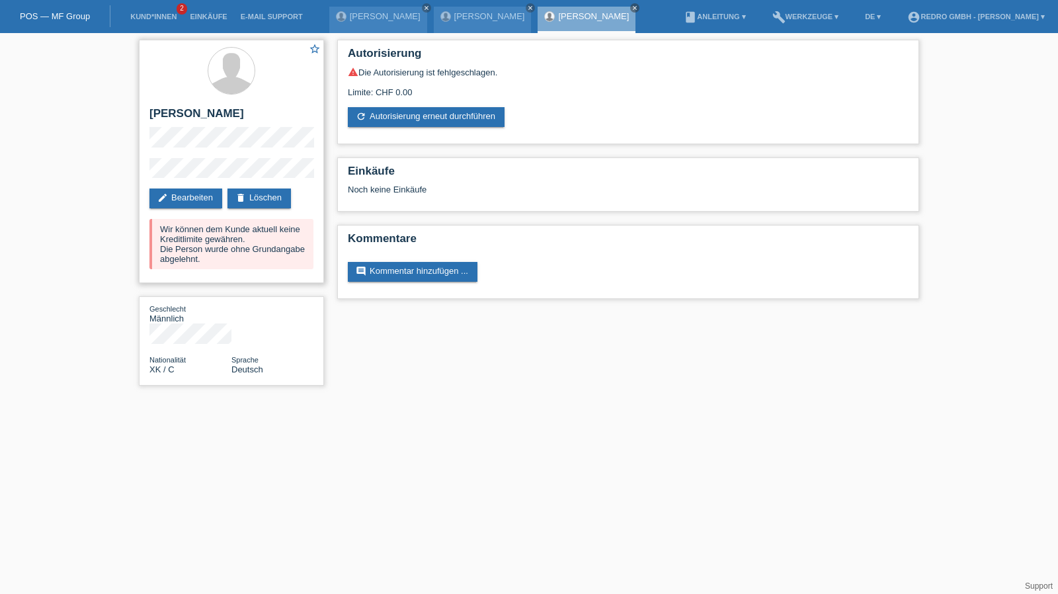
click at [203, 117] on h2 "[PERSON_NAME]" at bounding box center [231, 117] width 164 height 20
drag, startPoint x: 203, startPoint y: 117, endPoint x: 206, endPoint y: 58, distance: 59.6
click at [203, 117] on h2 "[PERSON_NAME]" at bounding box center [231, 117] width 164 height 20
copy h2 "Bytyqi"
click at [168, 107] on h2 "[PERSON_NAME]" at bounding box center [231, 117] width 164 height 20
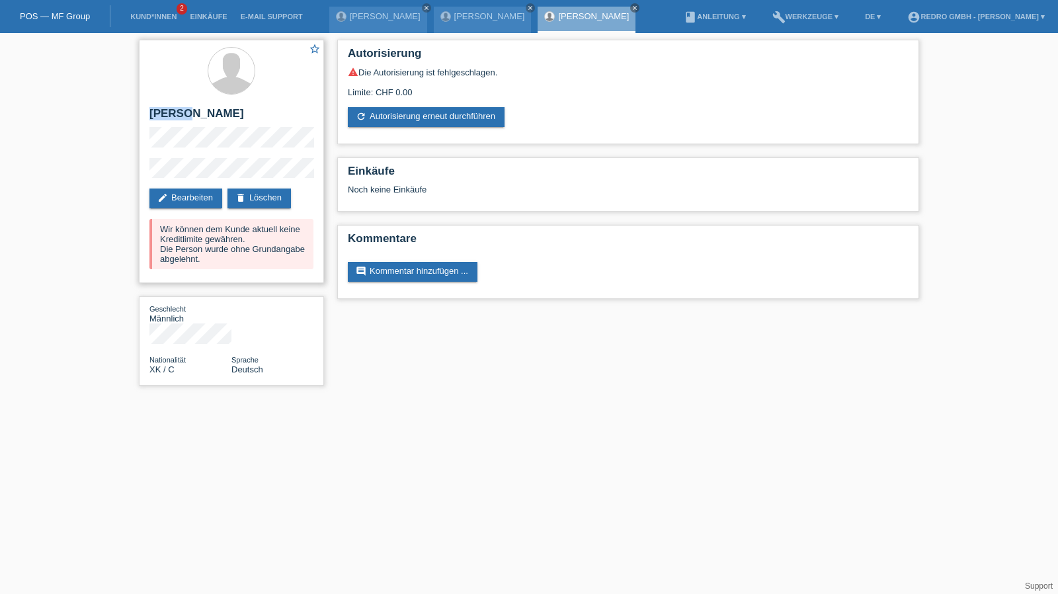
click at [168, 107] on h2 "[PERSON_NAME]" at bounding box center [231, 117] width 164 height 20
copy div "[PERSON_NAME]"
click at [140, 174] on div "star_border Fisnik Bytyqi edit Bearbeiten delete Löschen Wir können dem Kunde a…" at bounding box center [231, 161] width 185 height 243
click at [124, 13] on li "Kund*innen 2" at bounding box center [154, 17] width 60 height 34
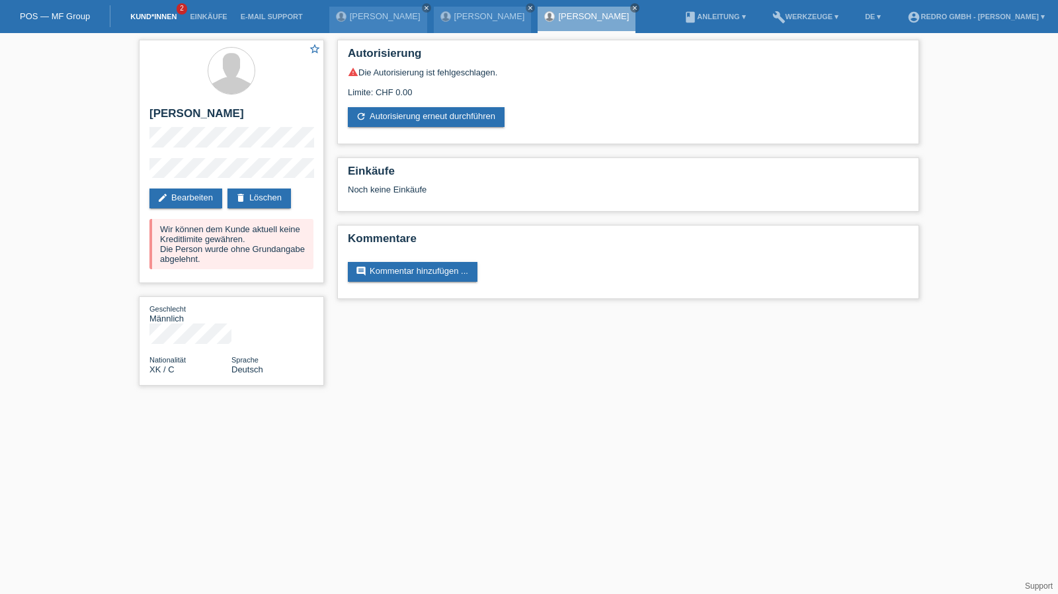
click at [142, 14] on link "Kund*innen" at bounding box center [154, 17] width 60 height 8
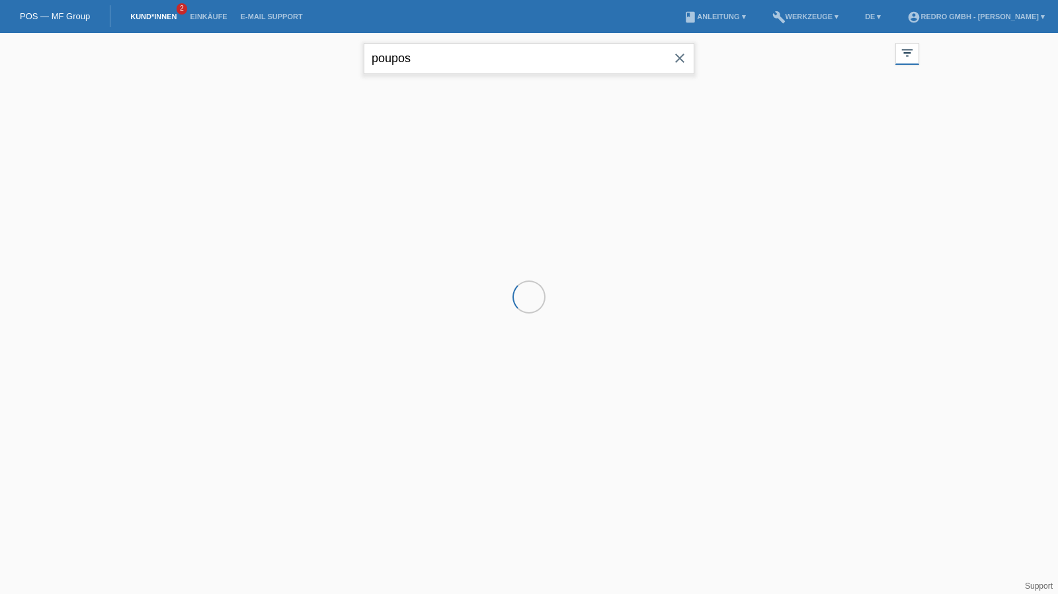
click at [520, 61] on input "poupos" at bounding box center [529, 58] width 331 height 31
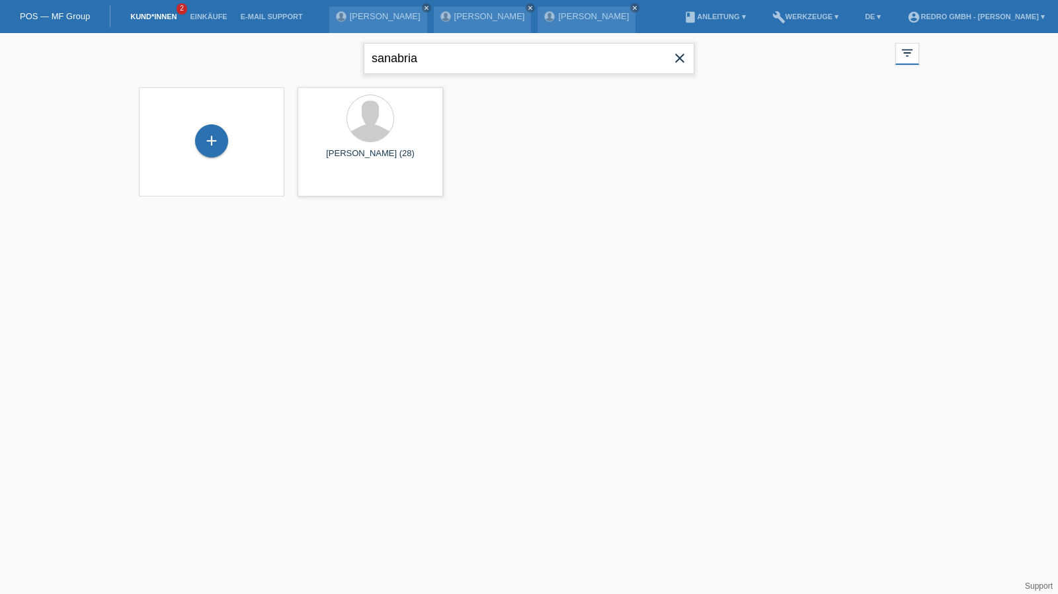
type input "sanabria"
click at [320, 181] on span "Anzeigen" at bounding box center [335, 185] width 36 height 10
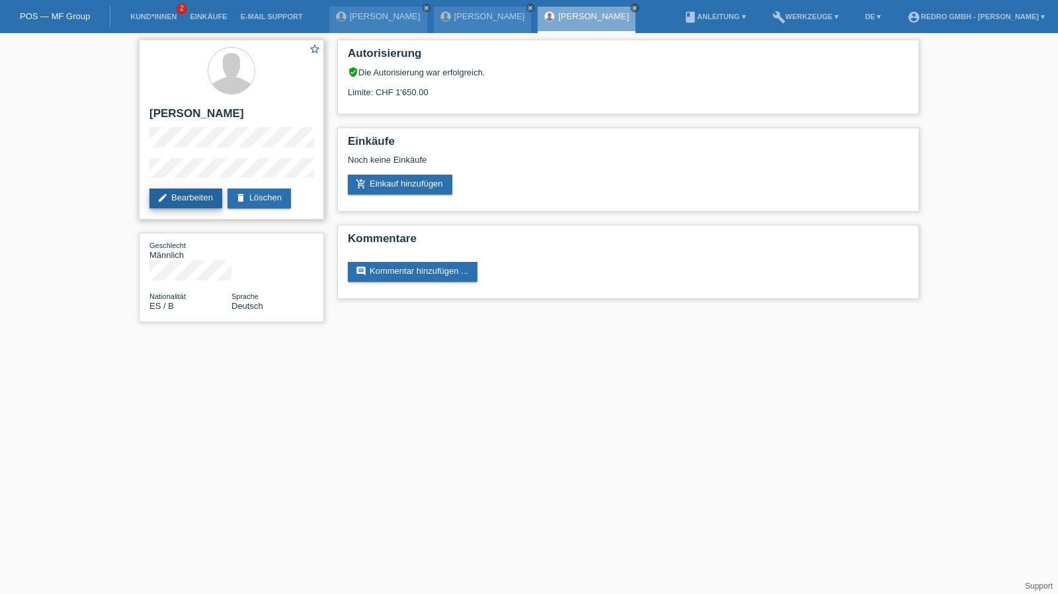
click at [190, 188] on link "edit Bearbeiten" at bounding box center [185, 198] width 73 height 20
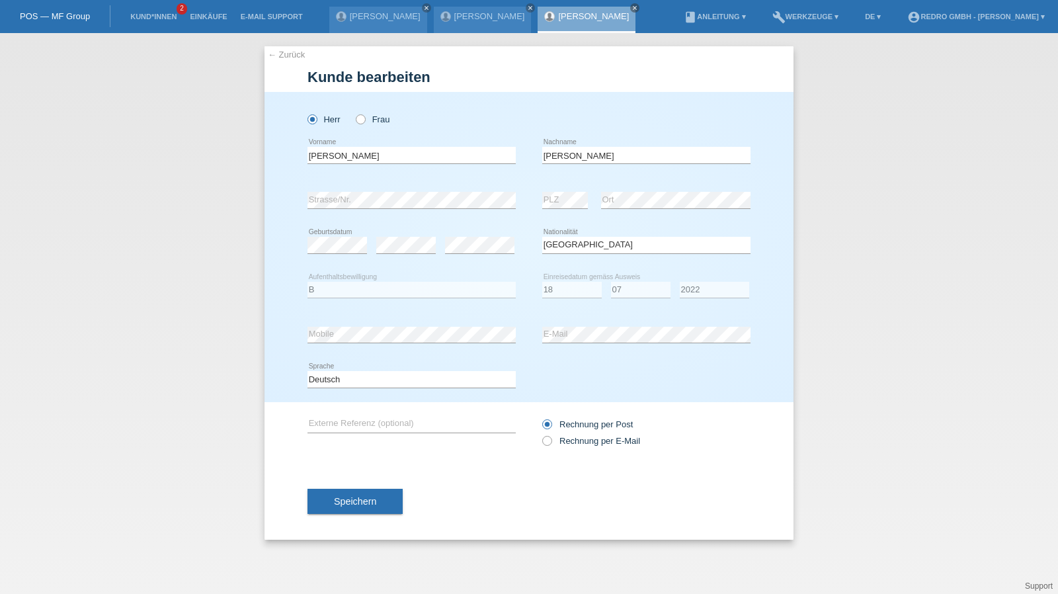
select select "ES"
select select "B"
select select "18"
select select "07"
select select "2022"
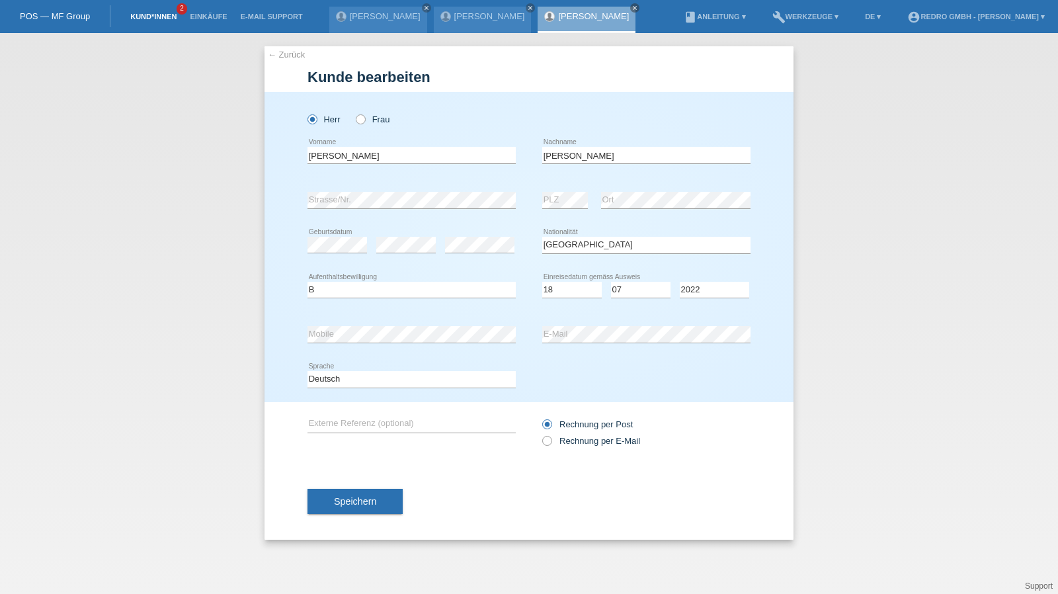
click at [167, 17] on link "Kund*innen" at bounding box center [154, 17] width 60 height 8
